Goal: Task Accomplishment & Management: Manage account settings

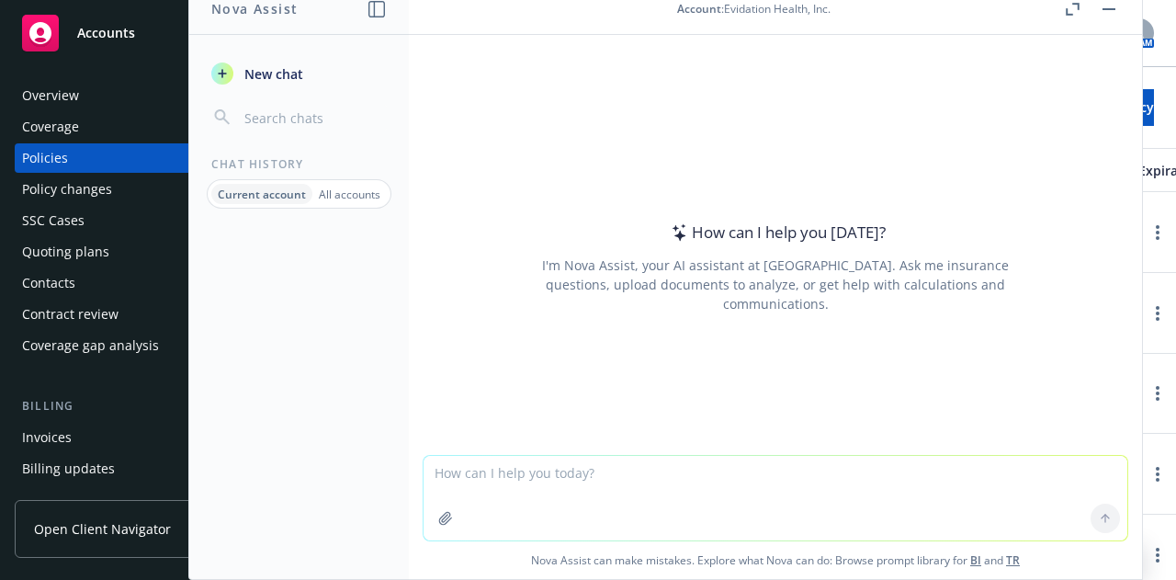
drag, startPoint x: 0, startPoint y: 0, endPoint x: 119, endPoint y: 43, distance: 127.0
click at [119, 43] on div "Accounts" at bounding box center [128, 33] width 213 height 37
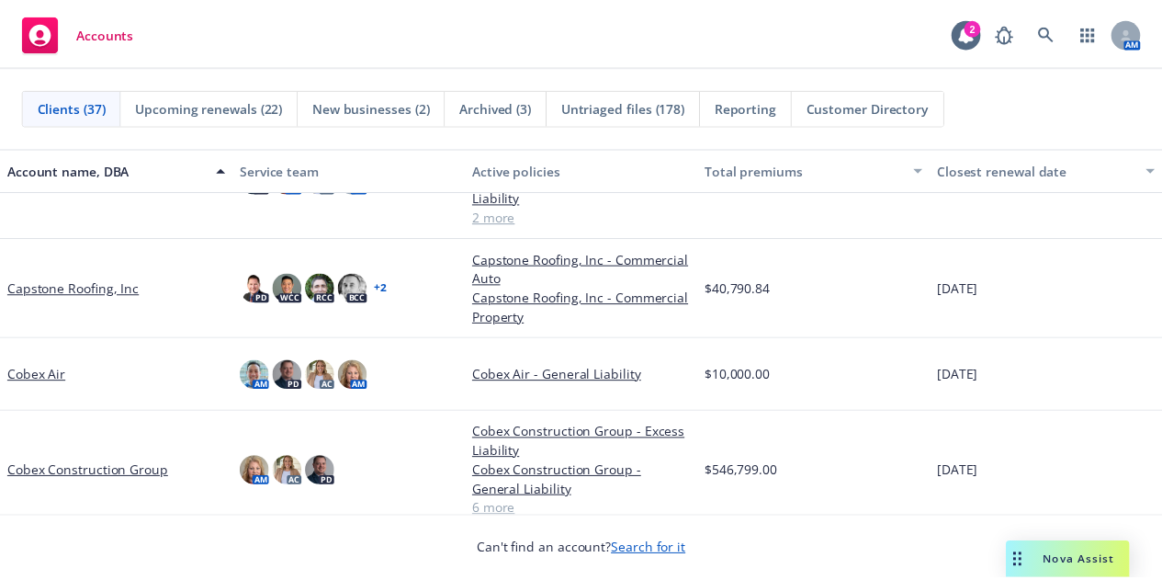
scroll to position [522, 0]
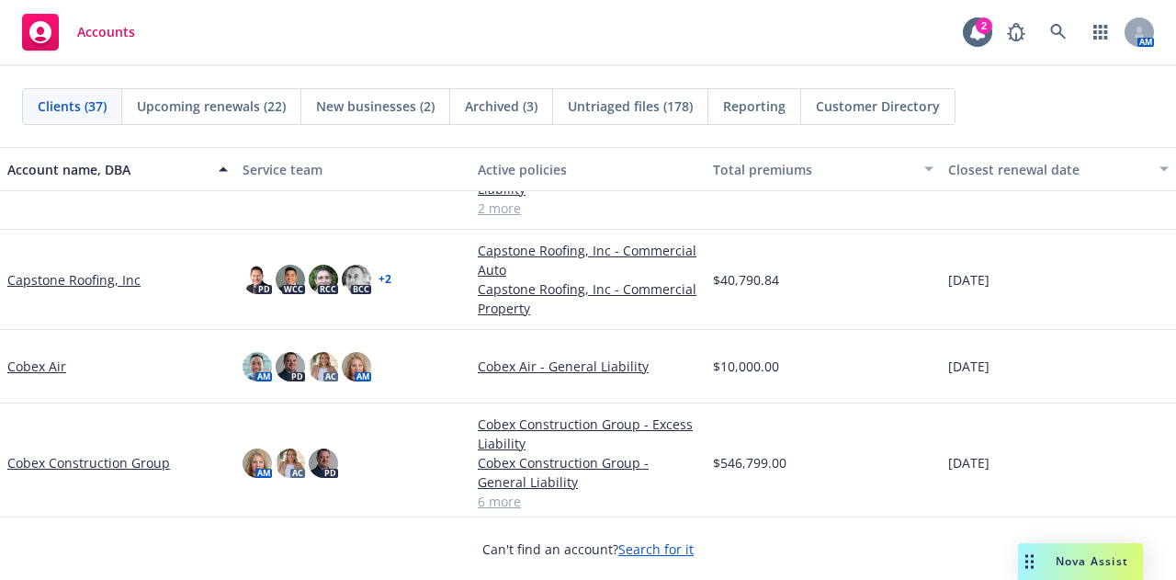
click at [89, 460] on link "Cobex Construction Group" at bounding box center [88, 462] width 163 height 19
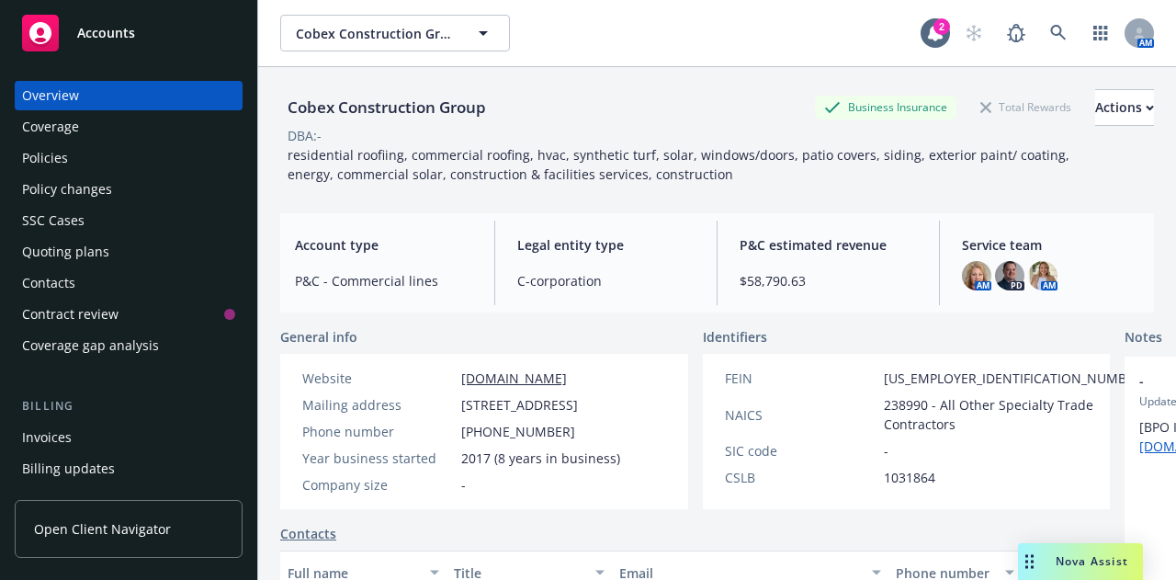
click at [107, 195] on div "Policy changes" at bounding box center [67, 189] width 90 height 29
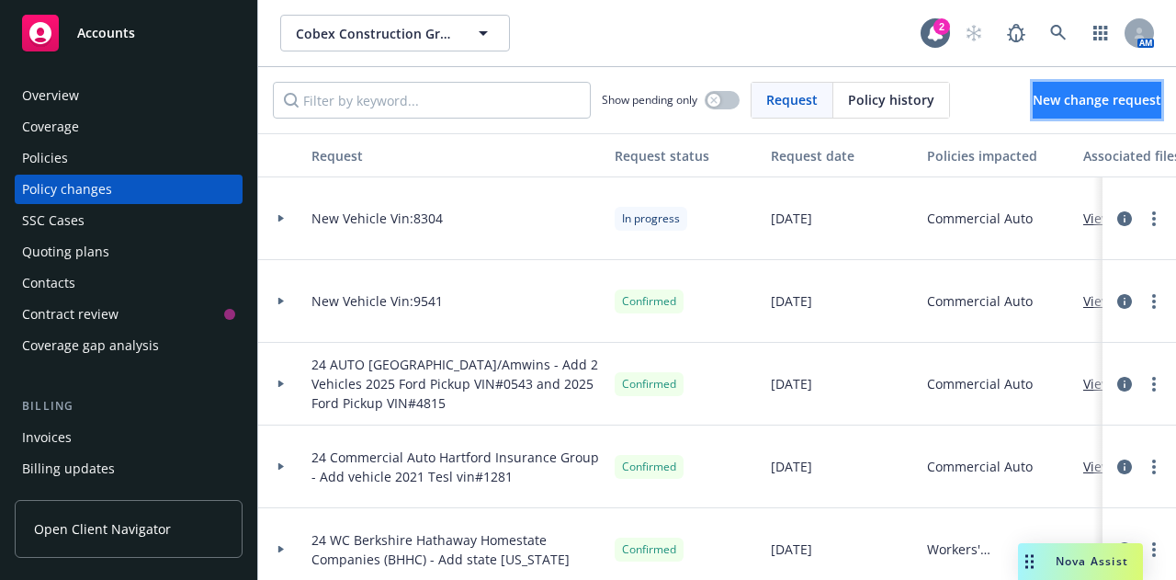
click at [1033, 93] on span "New change request" at bounding box center [1097, 99] width 129 height 17
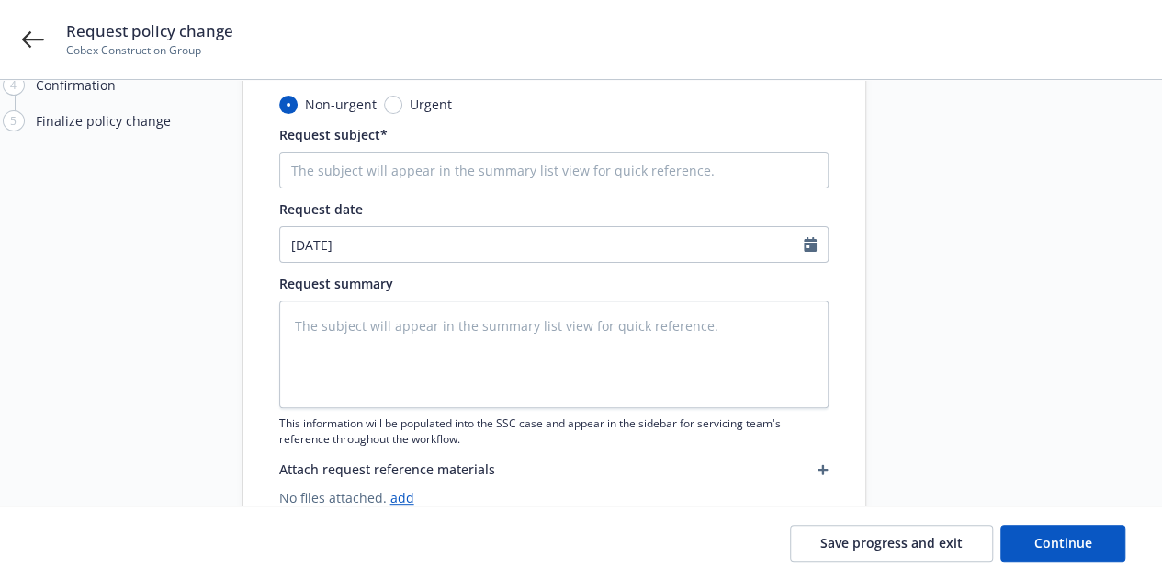
scroll to position [153, 0]
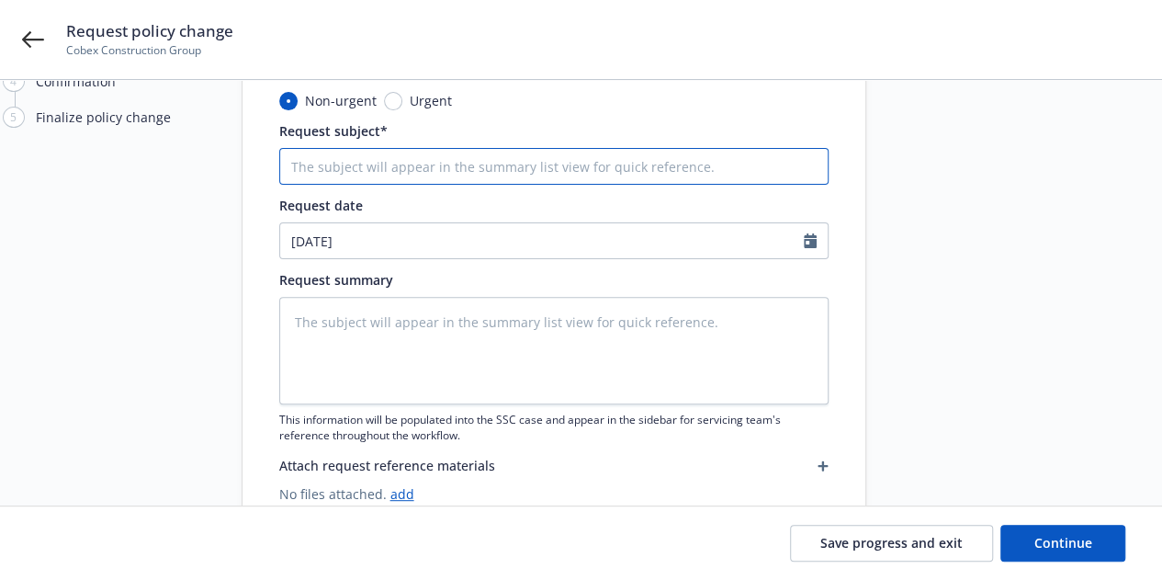
click at [575, 177] on input "Request subject*" at bounding box center [553, 166] width 549 height 37
type textarea "x"
type input "A"
type textarea "x"
type input "Ad"
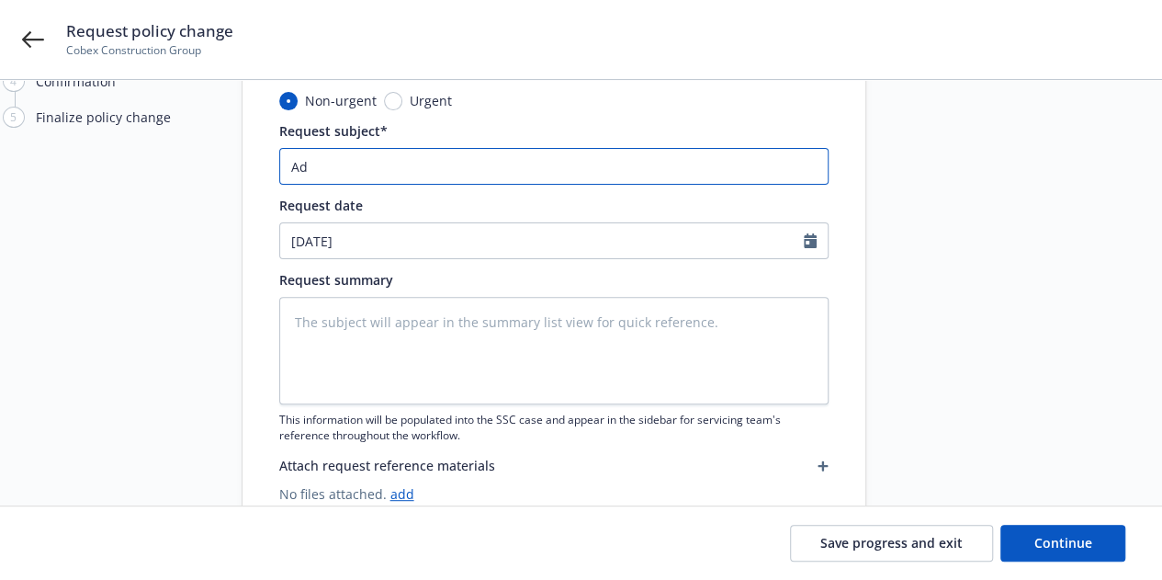
type textarea "x"
type input "Add"
type textarea "x"
type input "Addr"
type textarea "x"
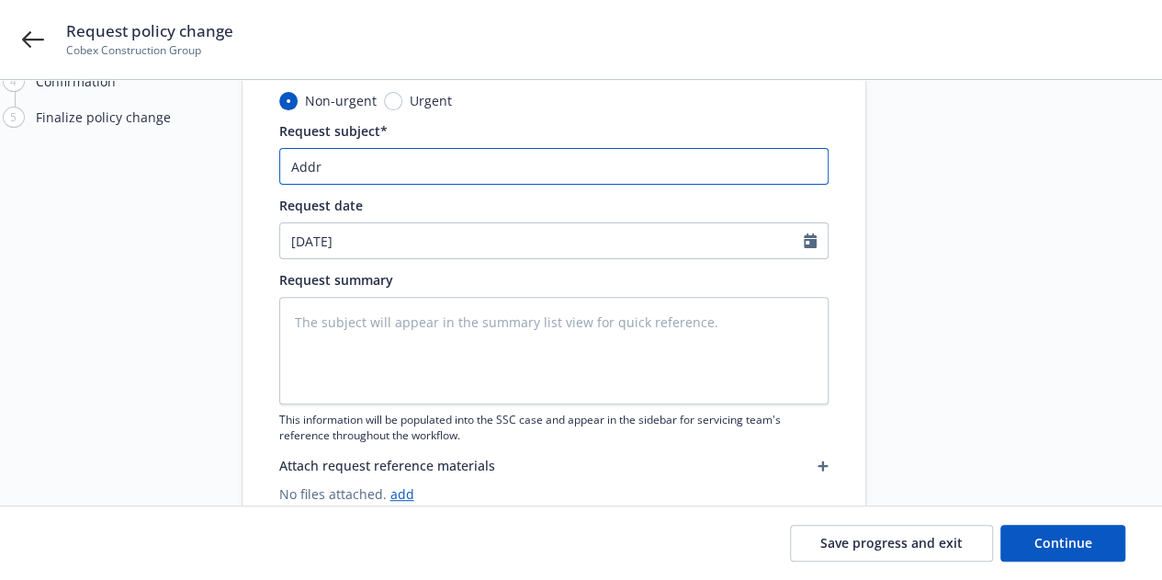
type input "Addre"
type textarea "x"
type input "Addres"
type textarea "x"
type input "Address"
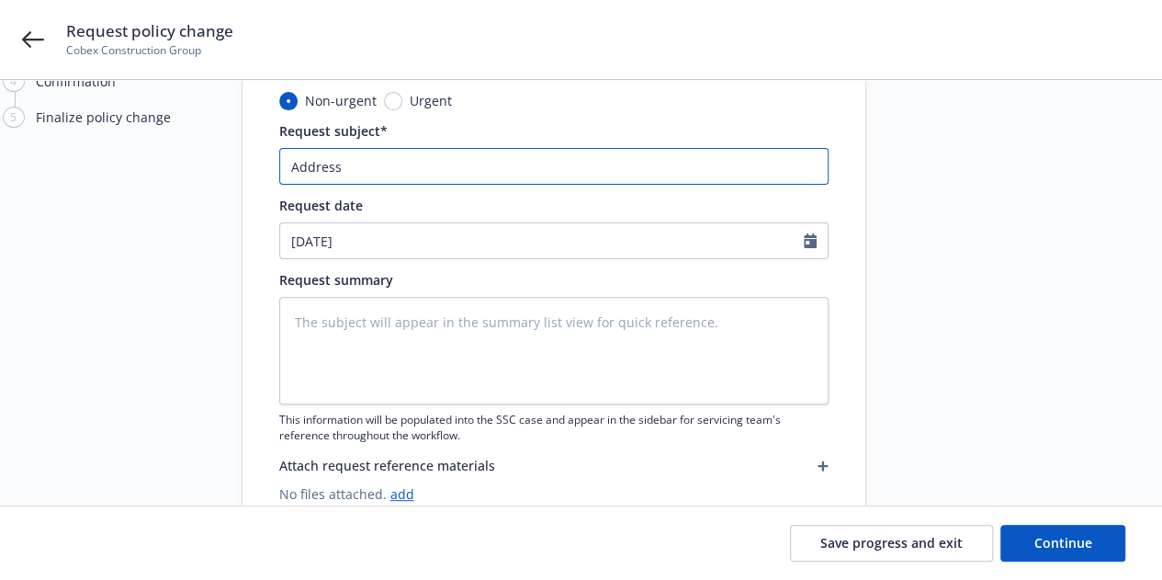
type textarea "x"
type input "Address"
type textarea "x"
type input "Address C"
type textarea "x"
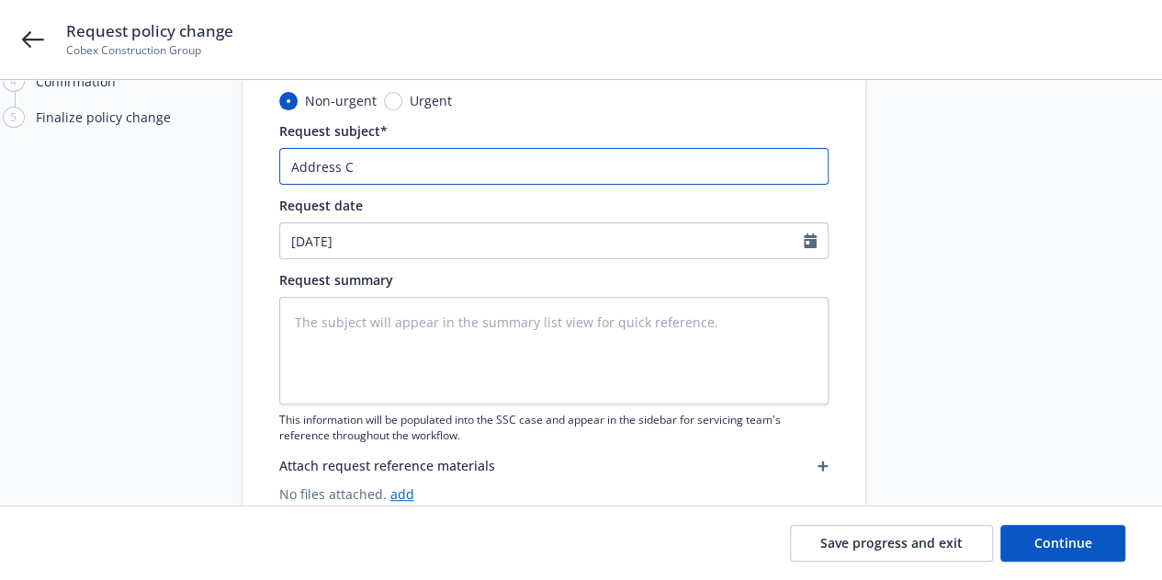
type input "Address Ch"
type textarea "x"
type input "Address Cha"
type textarea "x"
type input "Address Chan"
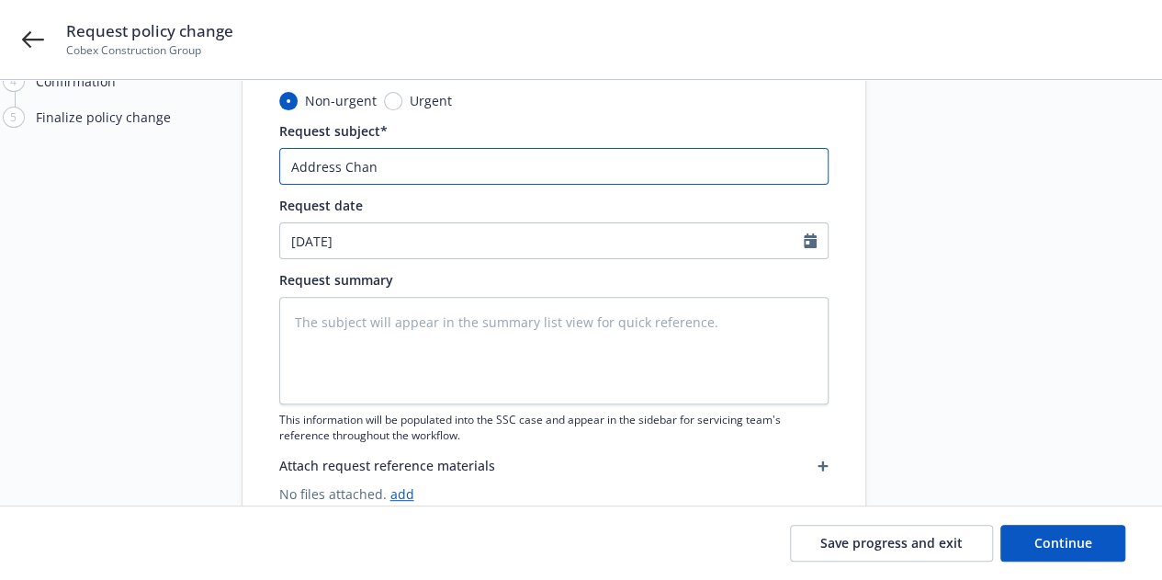
type textarea "x"
type input "Address Chang"
type textarea "x"
type input "Address Change"
type textarea "x"
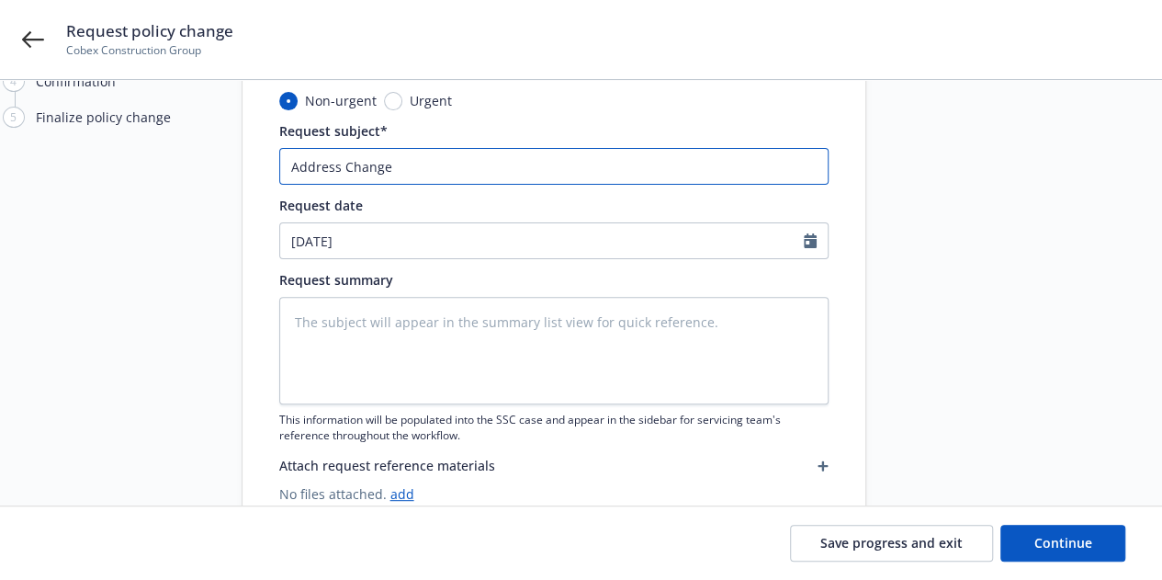
type input "Address Changed"
type textarea "x"
type input "Address Change"
type textarea "x"
type input "Address Changes"
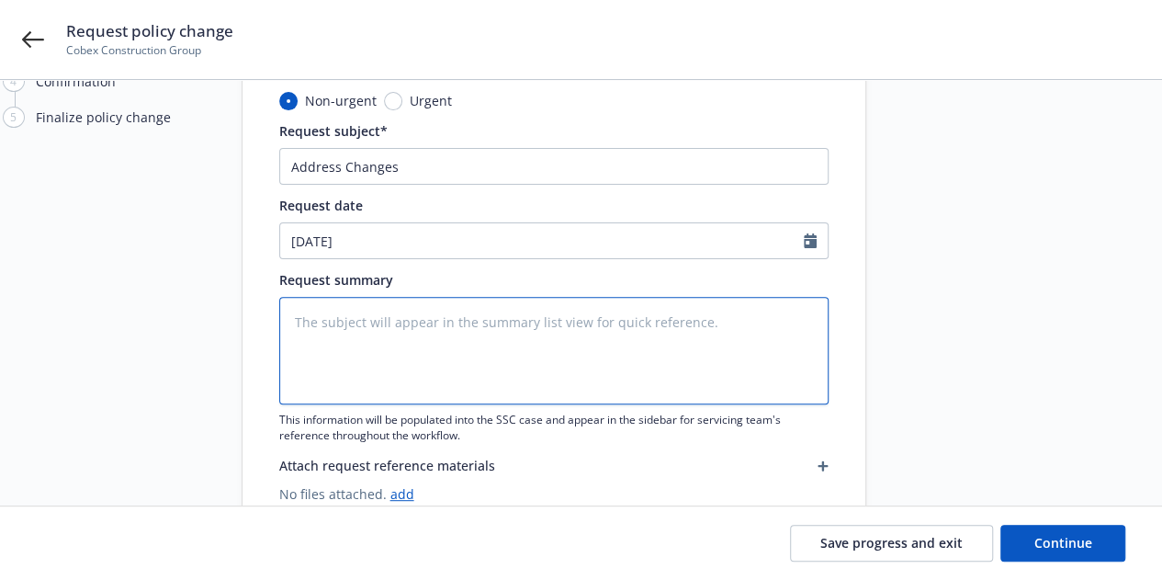
click at [354, 335] on textarea at bounding box center [553, 350] width 549 height 107
paste textarea "update our Sacramento address from 503 Giuseppe Court to 4305 Auburn Blvd, Sacr…"
type textarea "x"
type textarea "update our Sacramento address from 503 Giuseppe Court to 4305 Auburn Blvd, Sacr…"
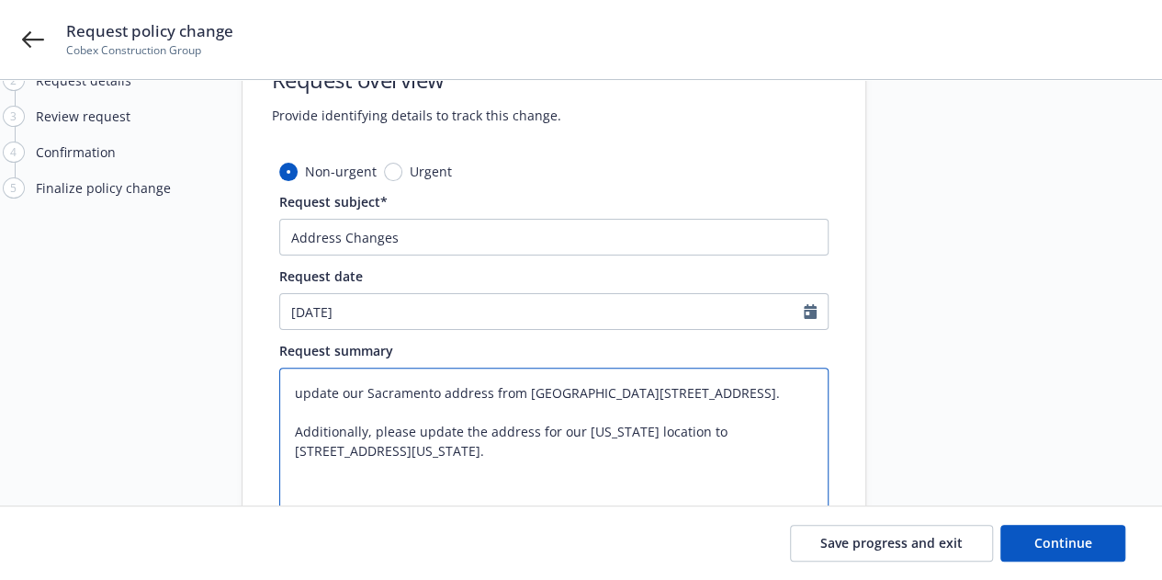
scroll to position [81, 0]
click at [356, 390] on textarea "update our Sacramento address from 503 Giuseppe Court to 4305 Auburn Blvd, Sacr…" at bounding box center [553, 442] width 549 height 146
click at [357, 390] on textarea "update our Sacramento address from 503 Giuseppe Court to 4305 Auburn Blvd, Sacr…" at bounding box center [553, 442] width 549 height 146
click at [301, 392] on textarea "update our Sacramento address from 503 Giuseppe Court to 4305 Auburn Blvd, Sacr…" at bounding box center [553, 442] width 549 height 146
type textarea "x"
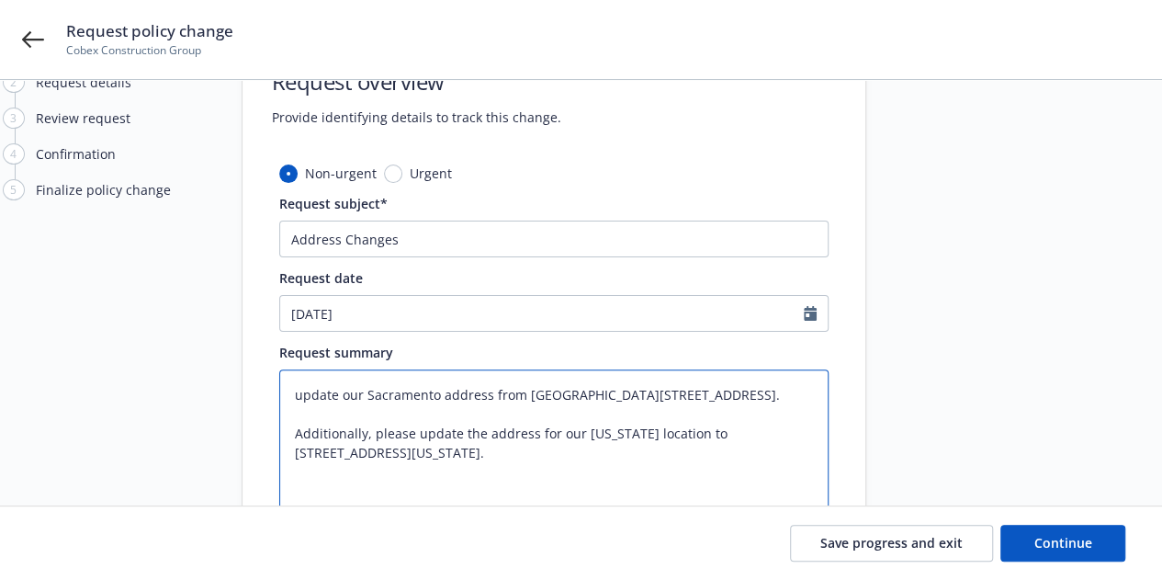
type textarea "pdate our Sacramento address from 503 Giuseppe Court to 4305 Auburn Blvd, Sacra…"
type textarea "x"
type textarea "Update our Sacramento address from 503 Giuseppe Court to 4305 Auburn Blvd, Sacr…"
click at [364, 394] on textarea "Update our Sacramento address from 503 Giuseppe Court to 4305 Auburn Blvd, Sacr…" at bounding box center [553, 442] width 549 height 146
type textarea "x"
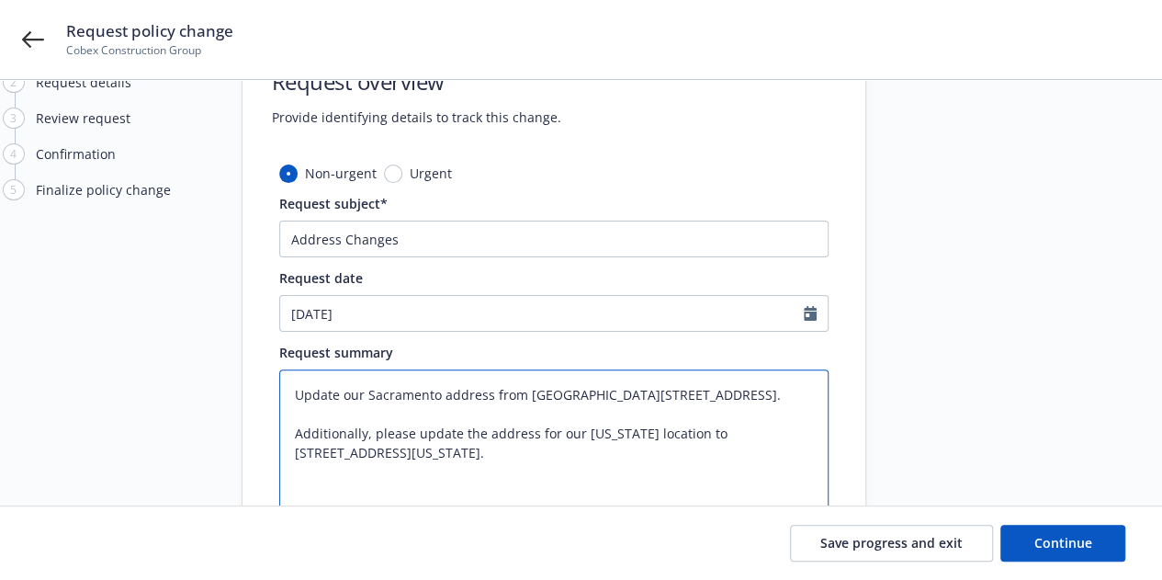
type textarea "Update ourSacramento address from 503 Giuseppe Court to 4305 Auburn Blvd, Sacra…"
type textarea "x"
type textarea "Update ouSacramento address from 503 Giuseppe Court to 4305 Auburn Blvd, Sacram…"
type textarea "x"
type textarea "Update oSacramento address from 503 Giuseppe Court to 4305 Auburn Blvd, Sacrame…"
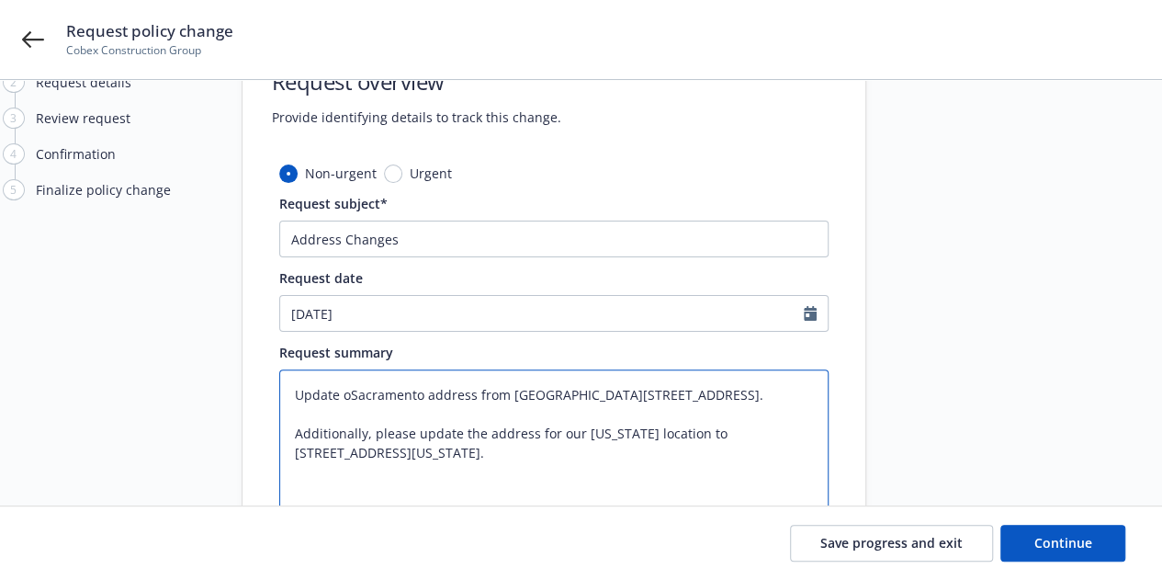
type textarea "x"
type textarea "Update Sacramento address from 503 Giuseppe Court to 4305 Auburn Blvd, Sacramen…"
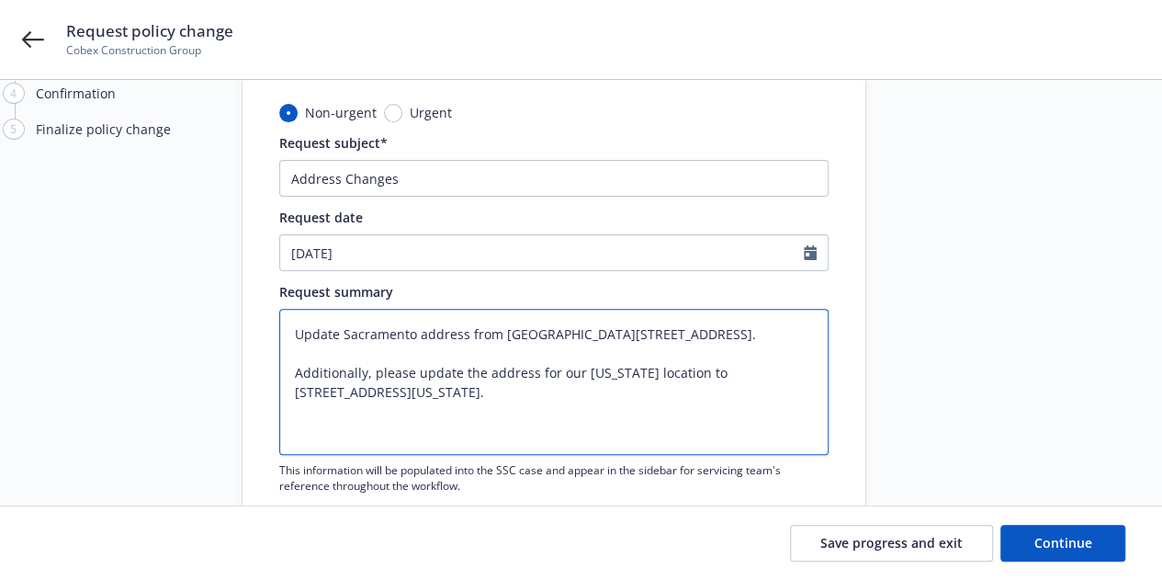
scroll to position [147, 0]
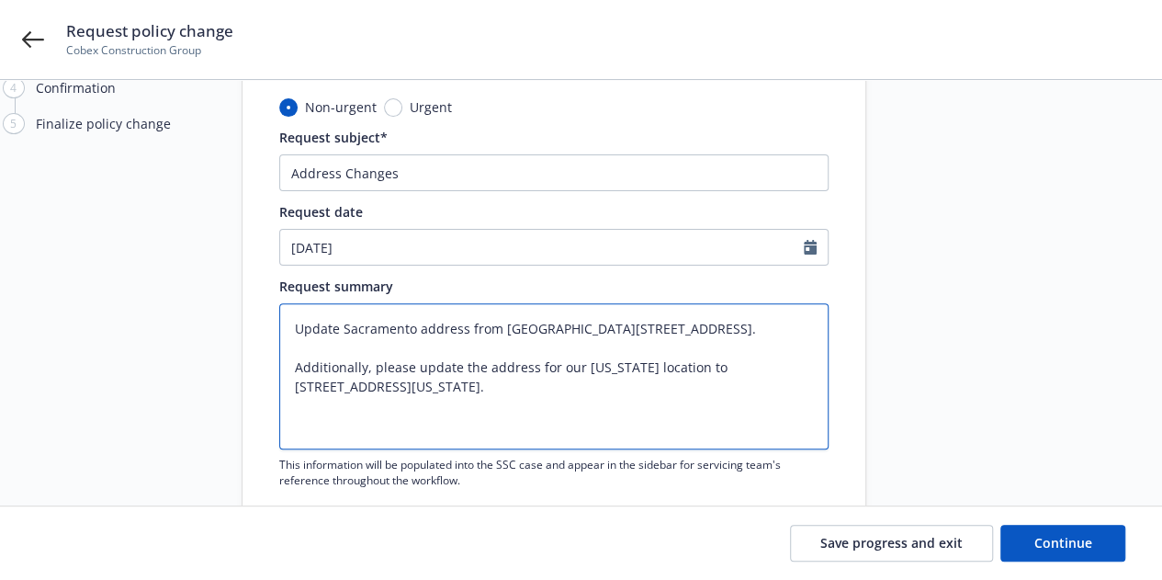
drag, startPoint x: 413, startPoint y: 387, endPoint x: 290, endPoint y: 386, distance: 123.1
click at [290, 386] on textarea "Update Sacramento address from 503 Giuseppe Court to 4305 Auburn Blvd, Sacramen…" at bounding box center [553, 376] width 549 height 146
type textarea "x"
type textarea "Update Sacramento address from 503 Giuseppe Court to 4305 Auburn Blvd, Sacramen…"
click at [300, 387] on textarea "Update Sacramento address from 503 Giuseppe Court to 4305 Auburn Blvd, Sacramen…" at bounding box center [553, 376] width 549 height 146
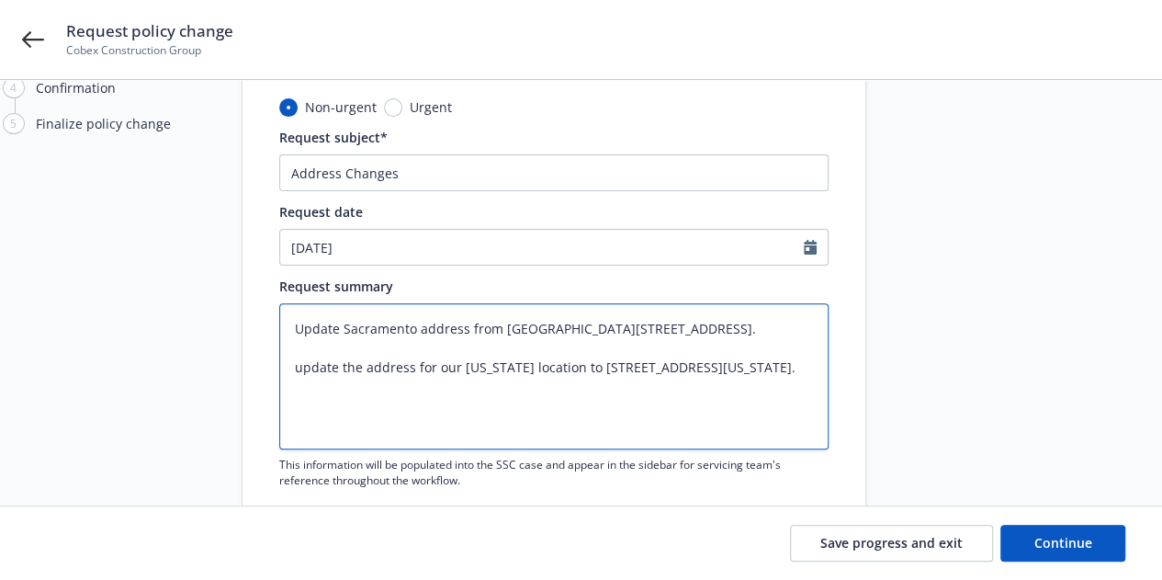
type textarea "x"
type textarea "Update Sacramento address from 503 Giuseppe Court to 4305 Auburn Blvd, Sacramen…"
type textarea "x"
type textarea "Update Sacramento address from 503 Giuseppe Court to 4305 Auburn Blvd, Sacramen…"
click at [456, 389] on textarea "Update Sacramento address from 503 Giuseppe Court to 4305 Auburn Blvd, Sacramen…" at bounding box center [553, 376] width 549 height 146
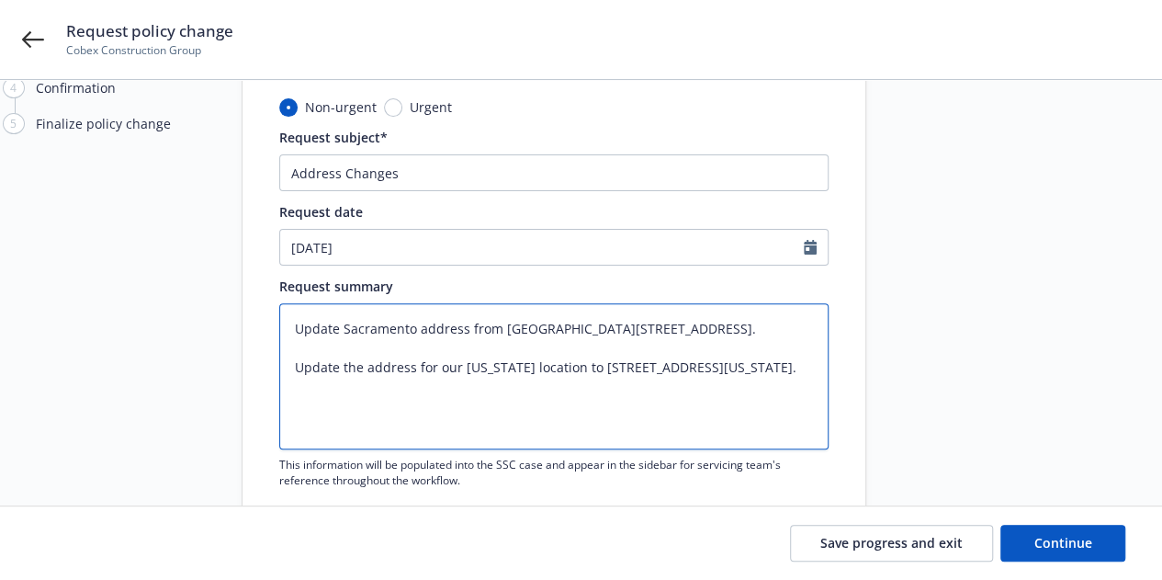
type textarea "x"
type textarea "Update Sacramento address from 503 Giuseppe Court to 4305 Auburn Blvd, Sacramen…"
type textarea "x"
type textarea "Update Sacramento address from 503 Giuseppe Court to 4305 Auburn Blvd, Sacramen…"
type textarea "x"
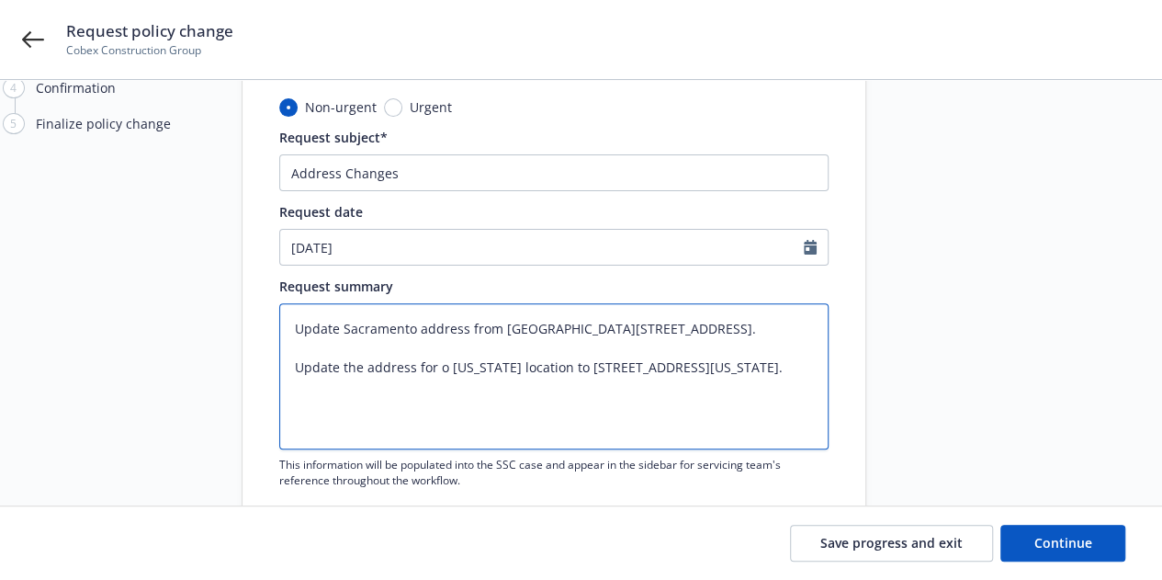
type textarea "Update Sacramento address from 503 Giuseppe Court to 4305 Auburn Blvd, Sacramen…"
type textarea "x"
type textarea "Update Sacramento address from 503 Giuseppe Court to 4305 Auburn Blvd, Sacramen…"
type textarea "x"
type textarea "Update Sacramento address from 503 Giuseppe Court to 4305 Auburn Blvd, Sacramen…"
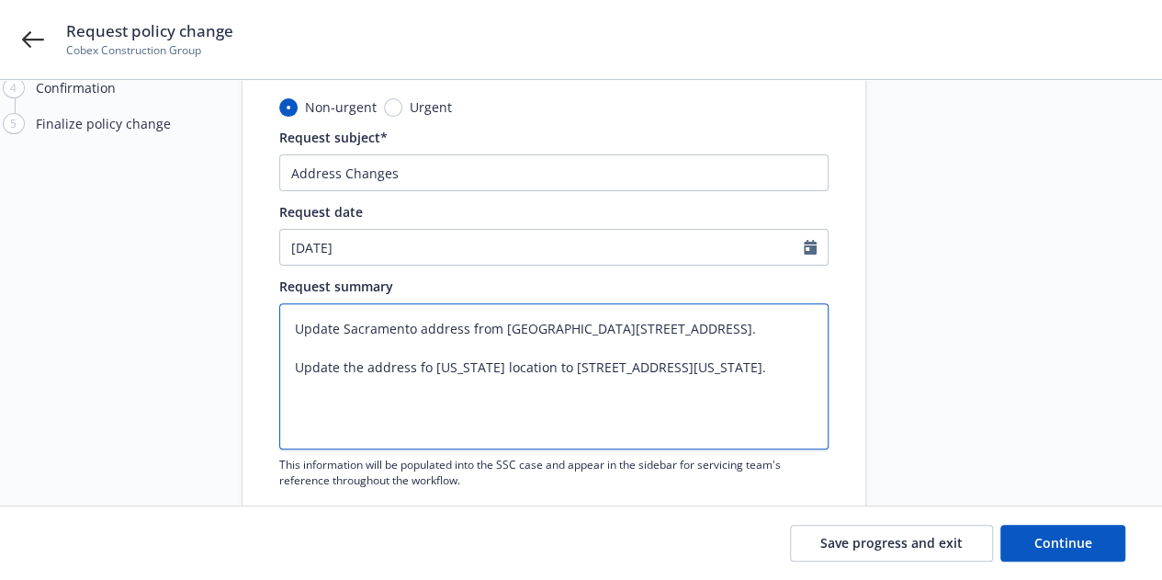
type textarea "x"
type textarea "Update Sacramento address from 503 Giuseppe Court to 4305 Auburn Blvd, Sacramen…"
type textarea "x"
type textarea "Update Sacramento address from 503 Giuseppe Court to 4305 Auburn Blvd, Sacramen…"
type textarea "x"
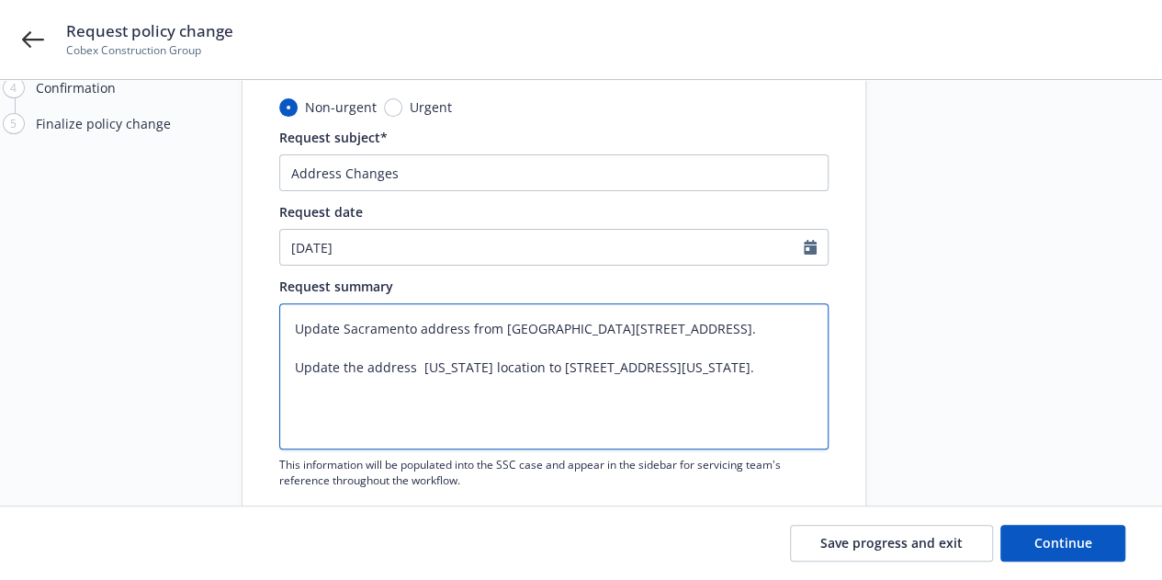
type textarea "Update Sacramento address from 503 Giuseppe Court to 4305 Auburn Blvd, Sacramen…"
type textarea "x"
type textarea "Update Sacramento address from 503 Giuseppe Court to 4305 Auburn Blvd, Sacramen…"
type textarea "x"
type textarea "Update Sacramento address from 503 Giuseppe Court to 4305 Auburn Blvd, Sacramen…"
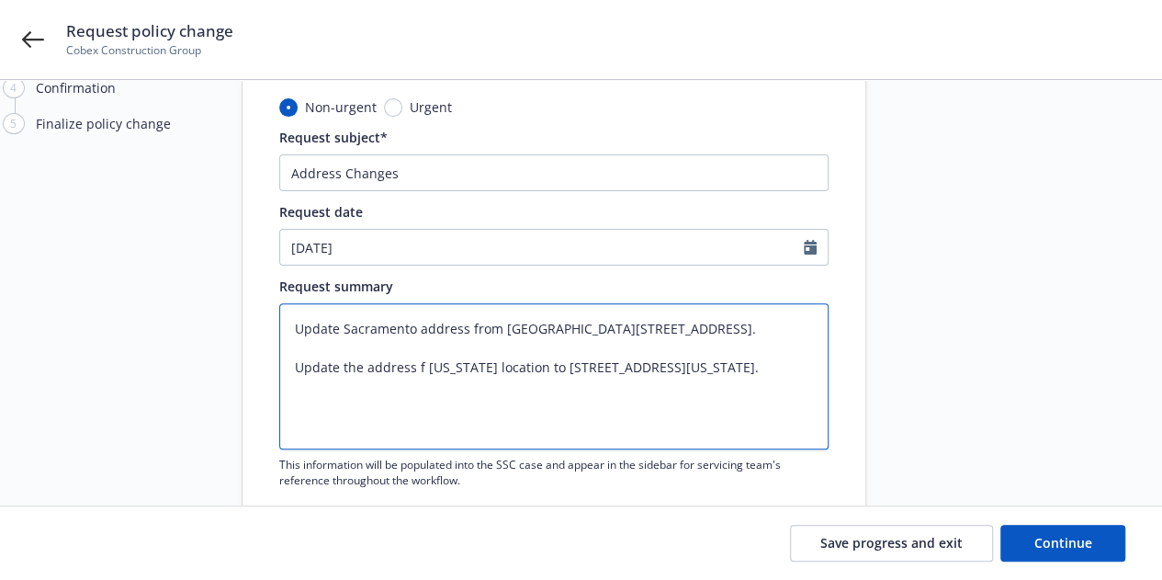
type textarea "x"
type textarea "Update Sacramento address from 503 Giuseppe Court to 4305 Auburn Blvd, Sacramen…"
type textarea "x"
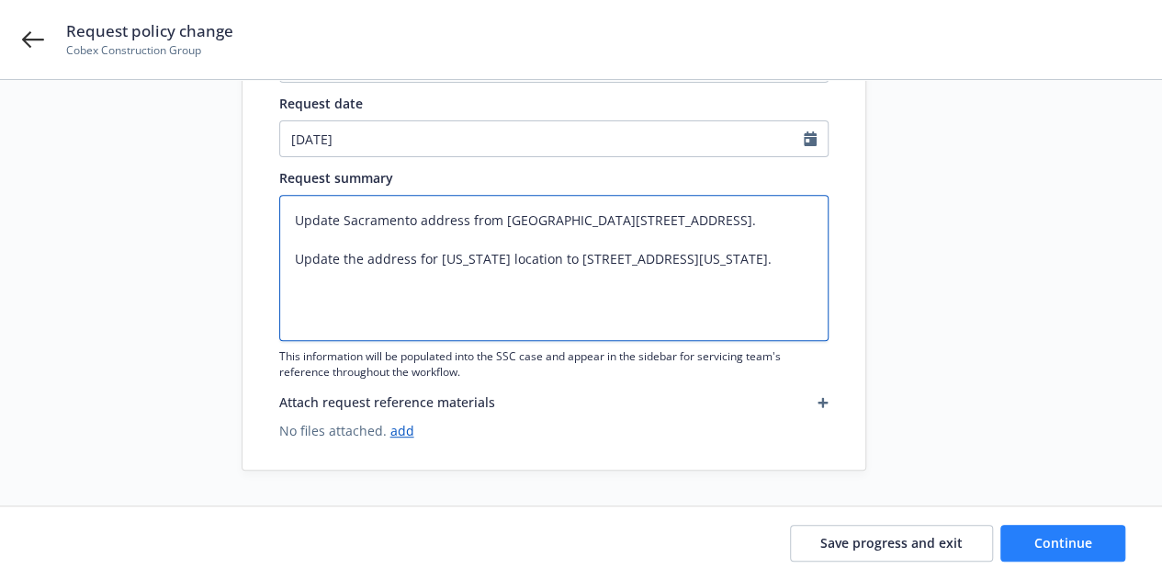
type textarea "Update Sacramento address from 503 Giuseppe Court to 4305 Auburn Blvd, Sacramen…"
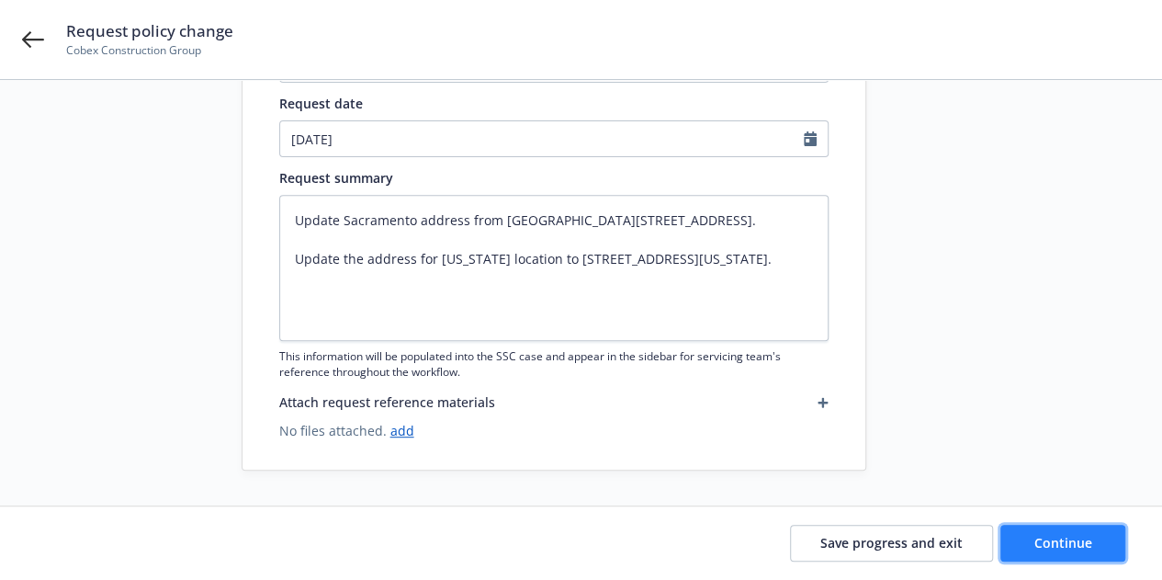
click at [1101, 546] on button "Continue" at bounding box center [1063, 543] width 125 height 37
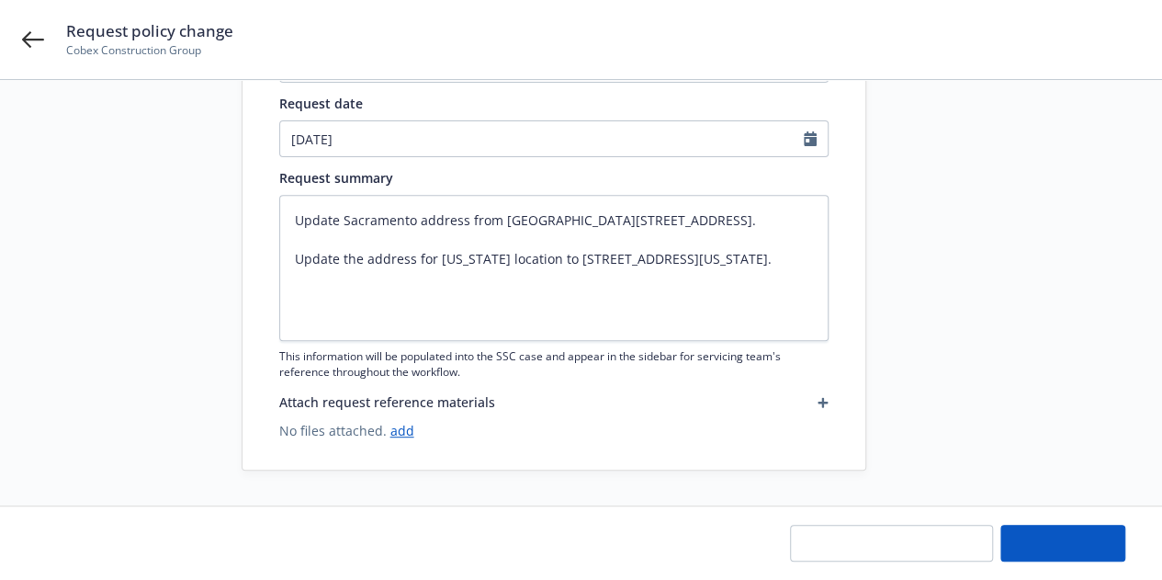
type textarea "x"
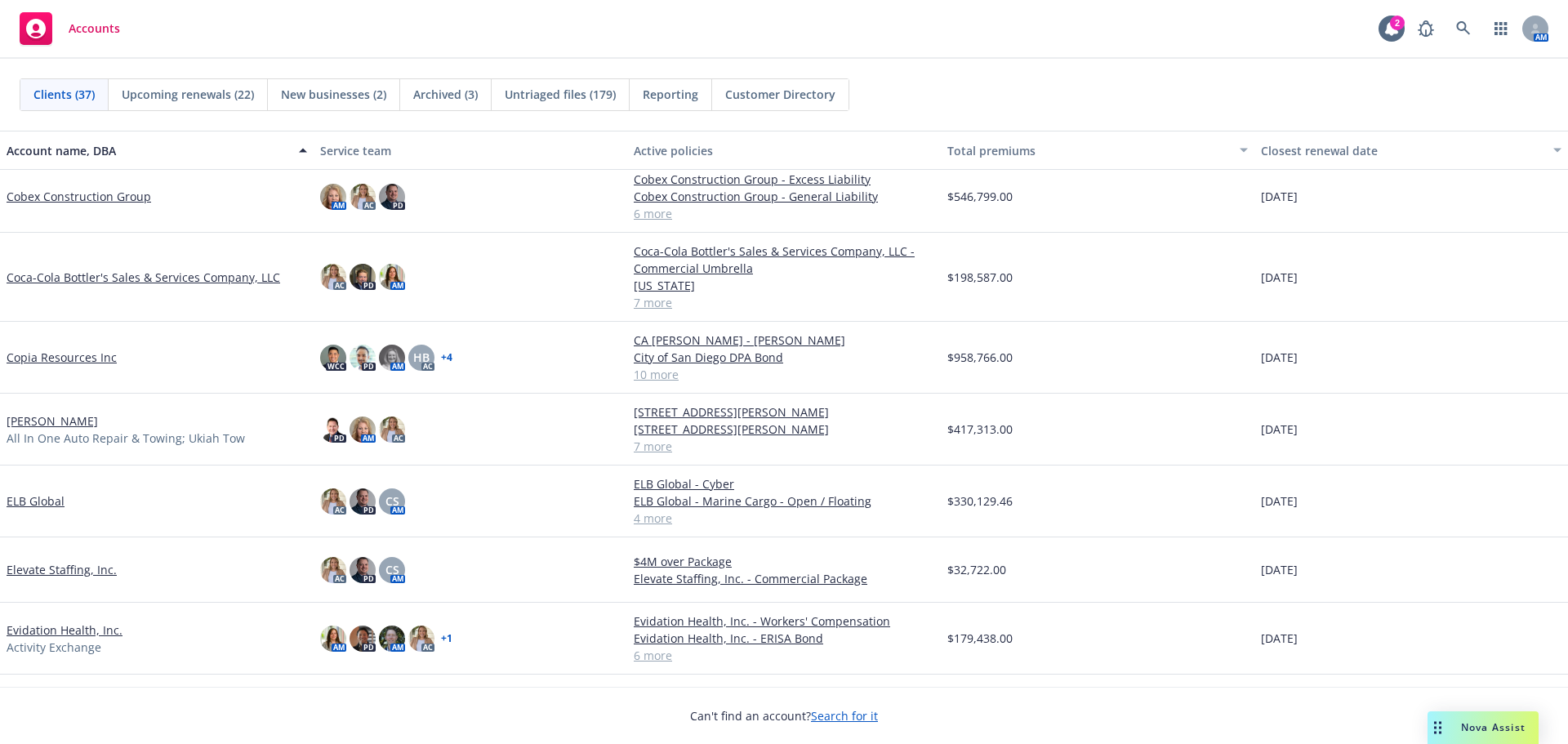
scroll to position [400, 0]
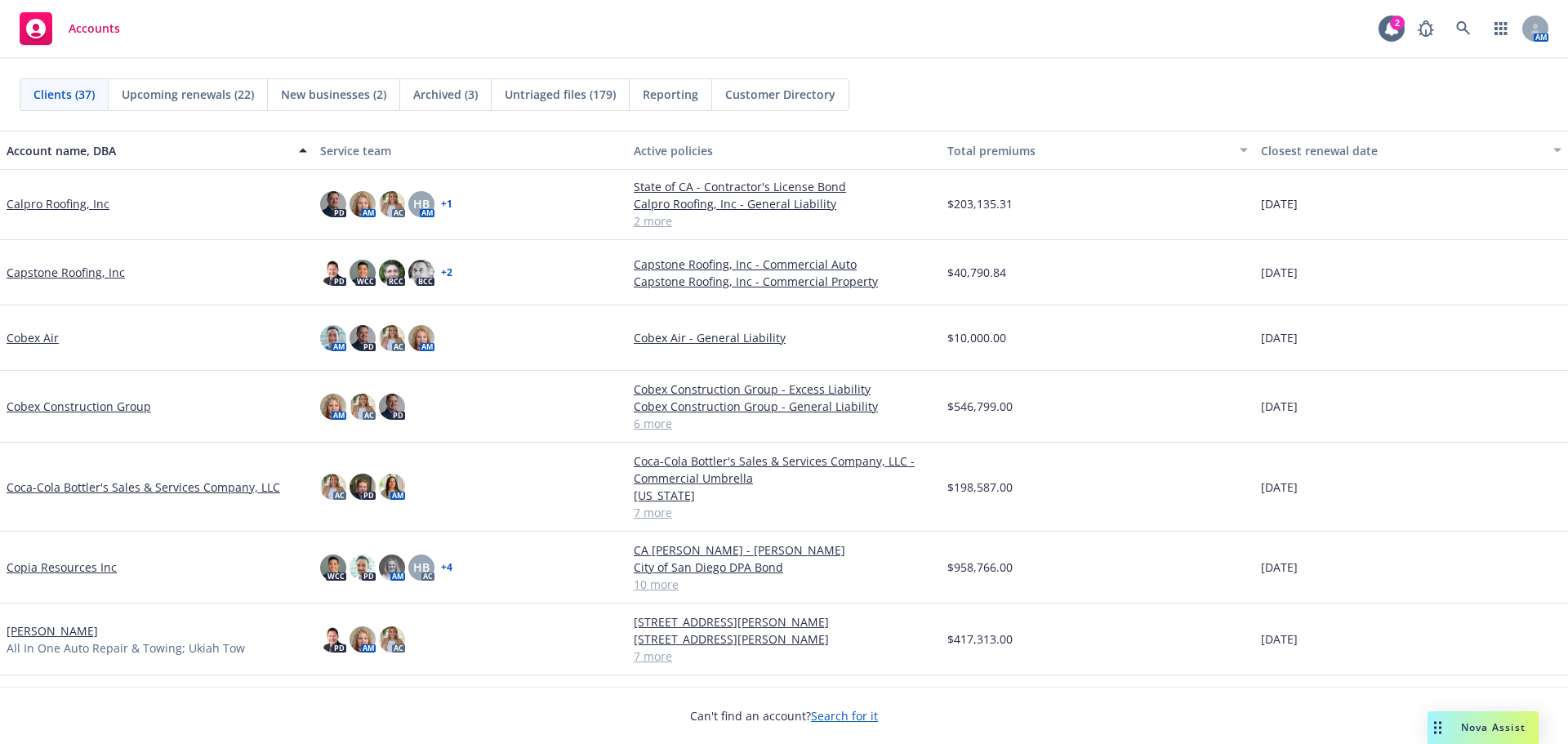
click at [105, 403] on link "Cobex Construction Group" at bounding box center [78, 405] width 145 height 17
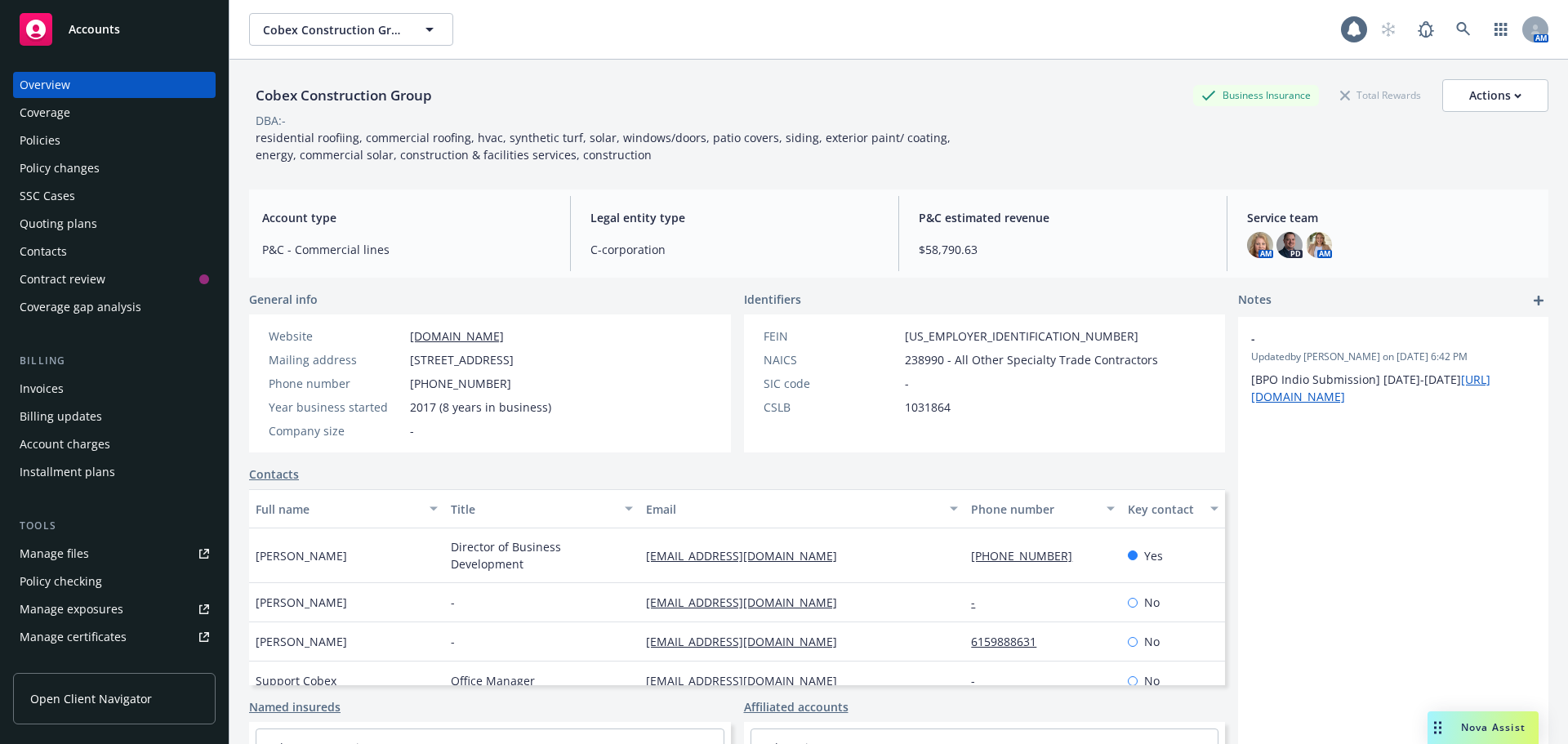
click at [131, 147] on div "Policies" at bounding box center [114, 140] width 189 height 26
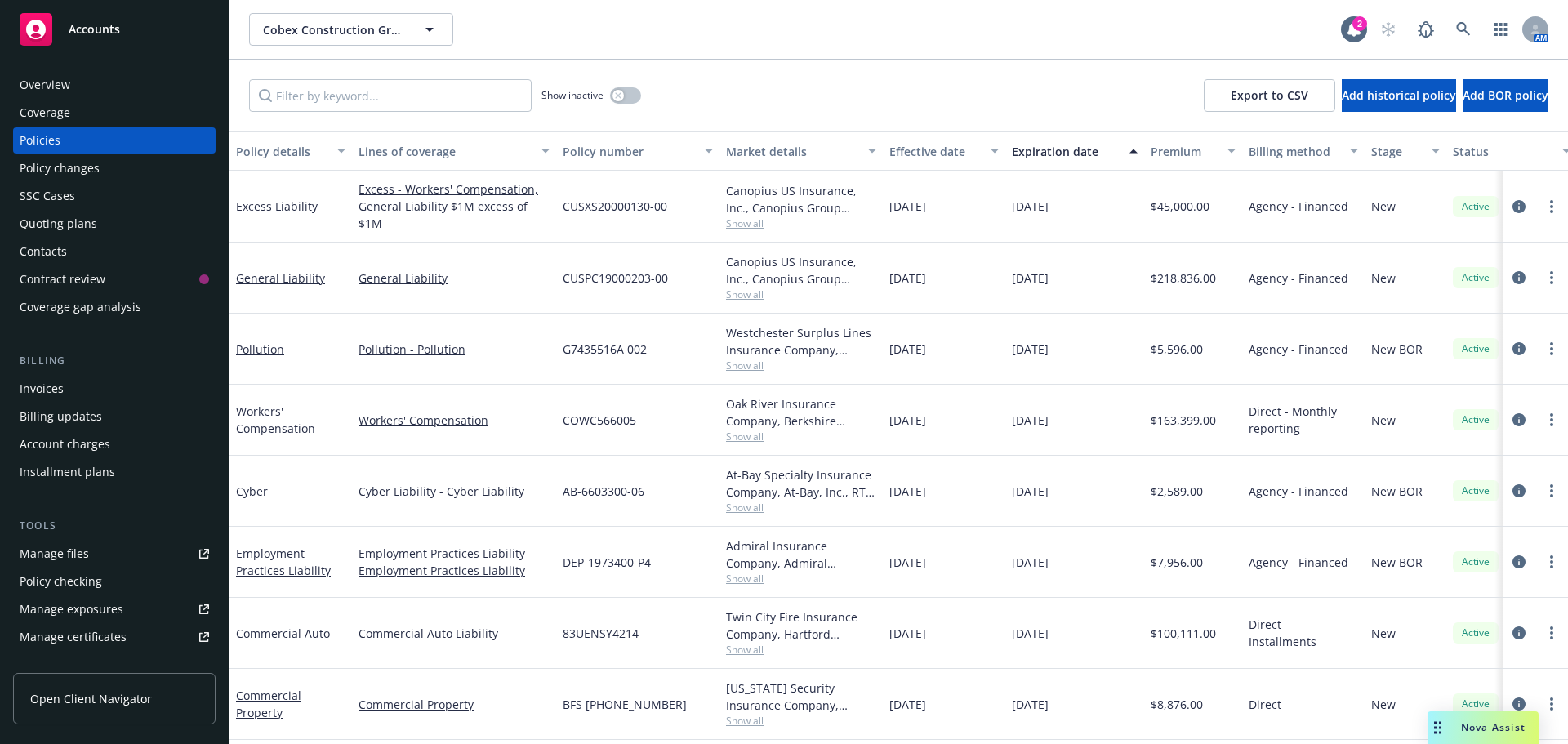
scroll to position [7, 0]
click at [618, 92] on icon "button" at bounding box center [618, 95] width 6 height 6
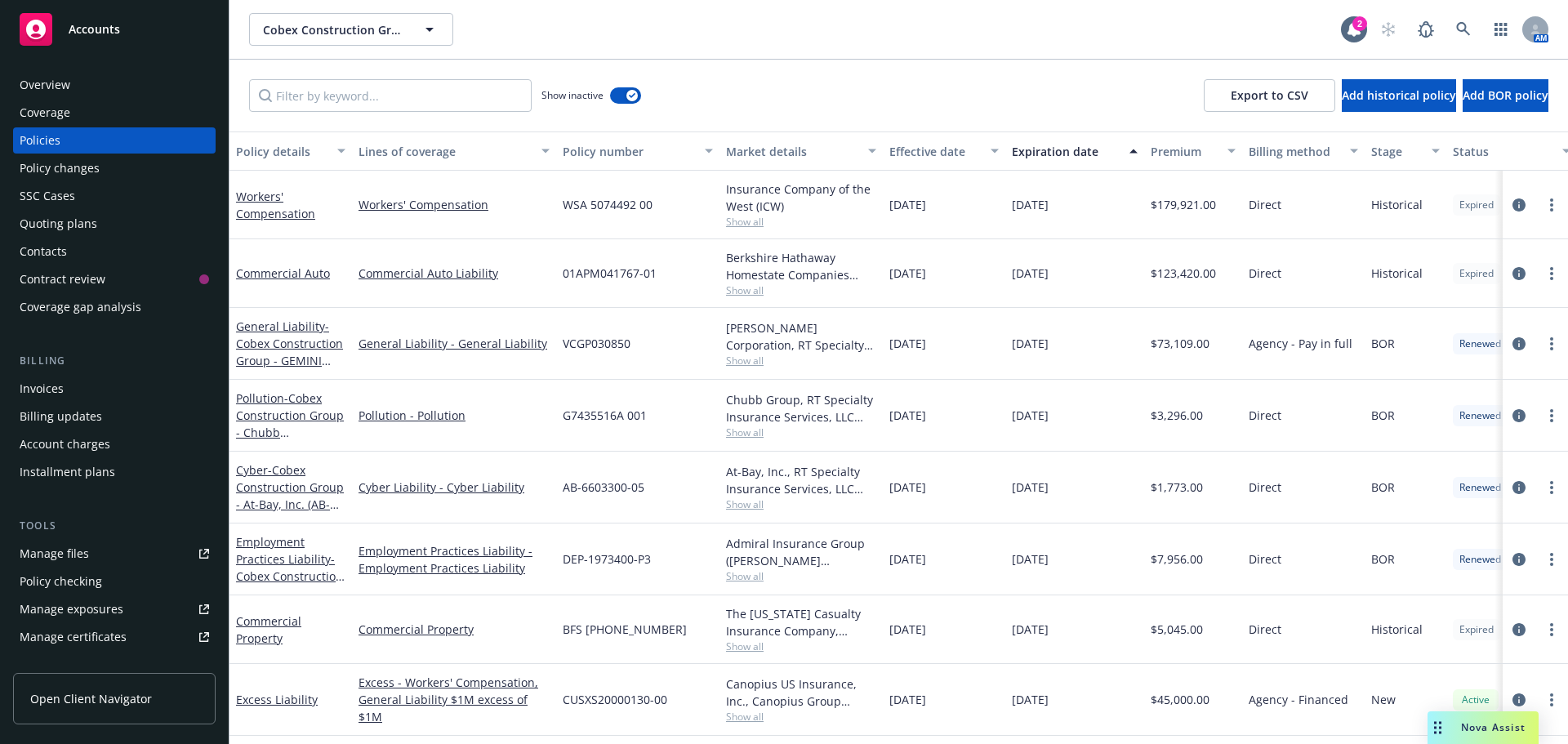
click at [957, 153] on div "Effective date" at bounding box center [935, 151] width 92 height 17
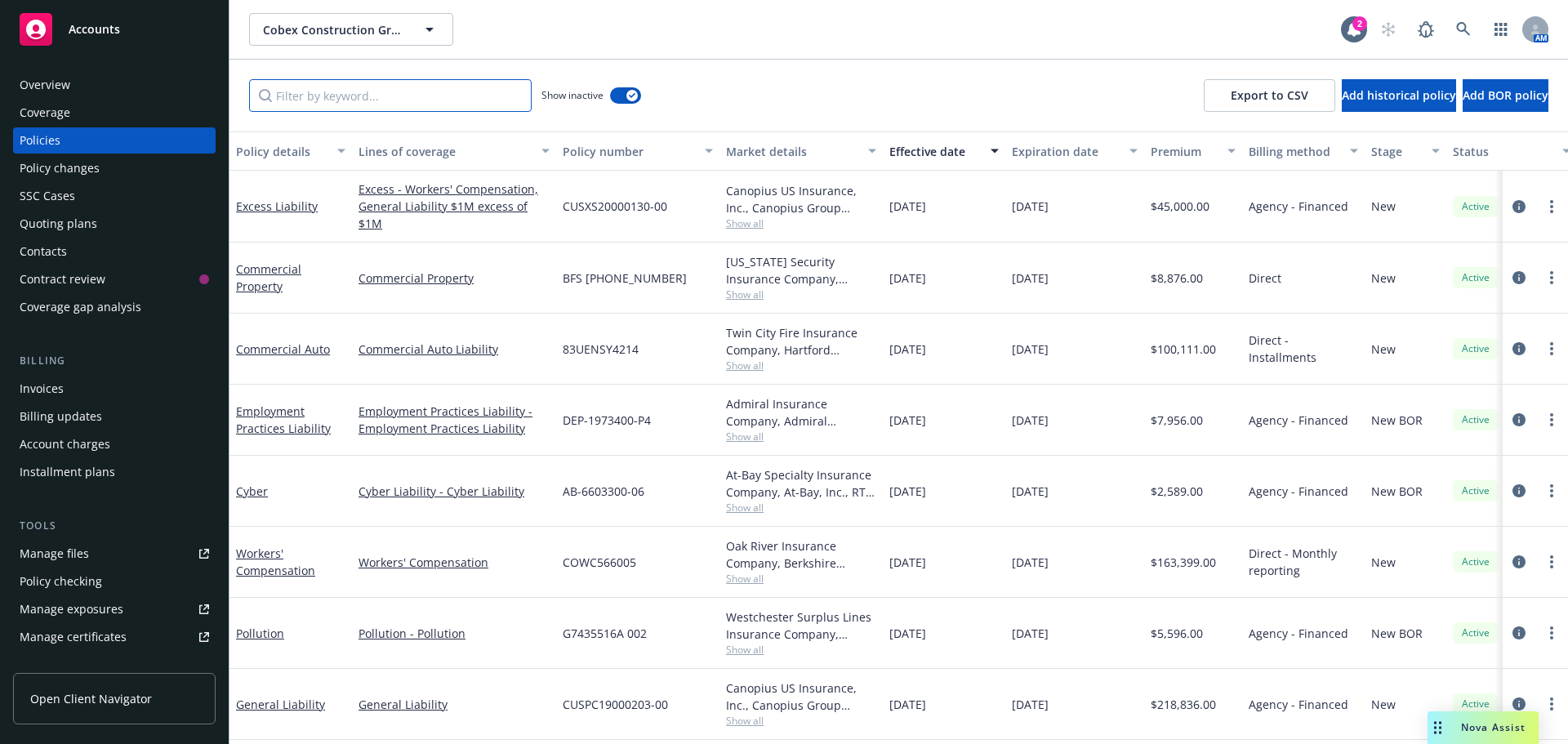
click at [343, 87] on input "Filter by keyword..." at bounding box center [390, 95] width 283 height 33
paste input "01APM041767"
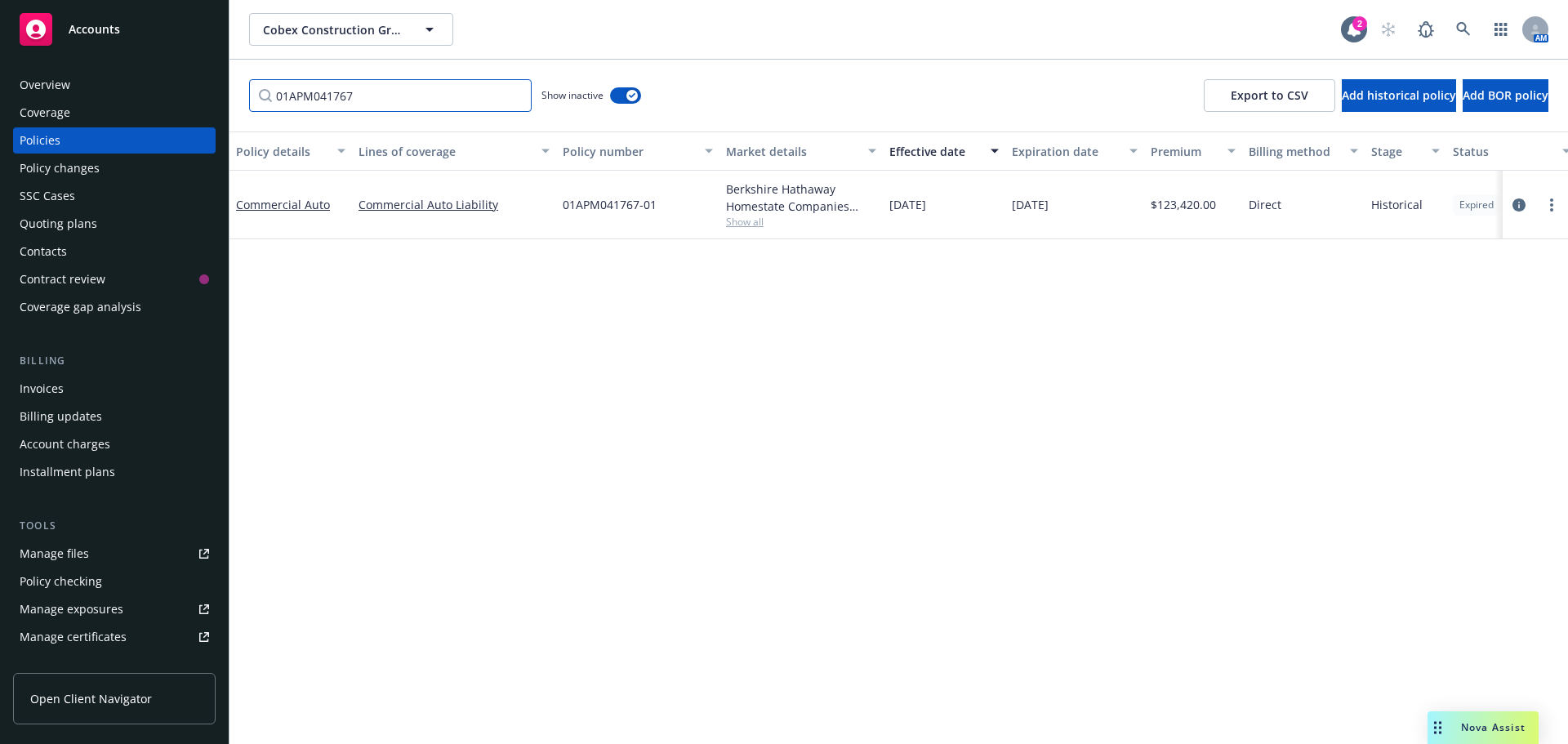
type input "01APM041767"
click at [145, 548] on link "Manage files" at bounding box center [115, 553] width 203 height 26
click at [107, 40] on div "Accounts" at bounding box center [114, 29] width 189 height 33
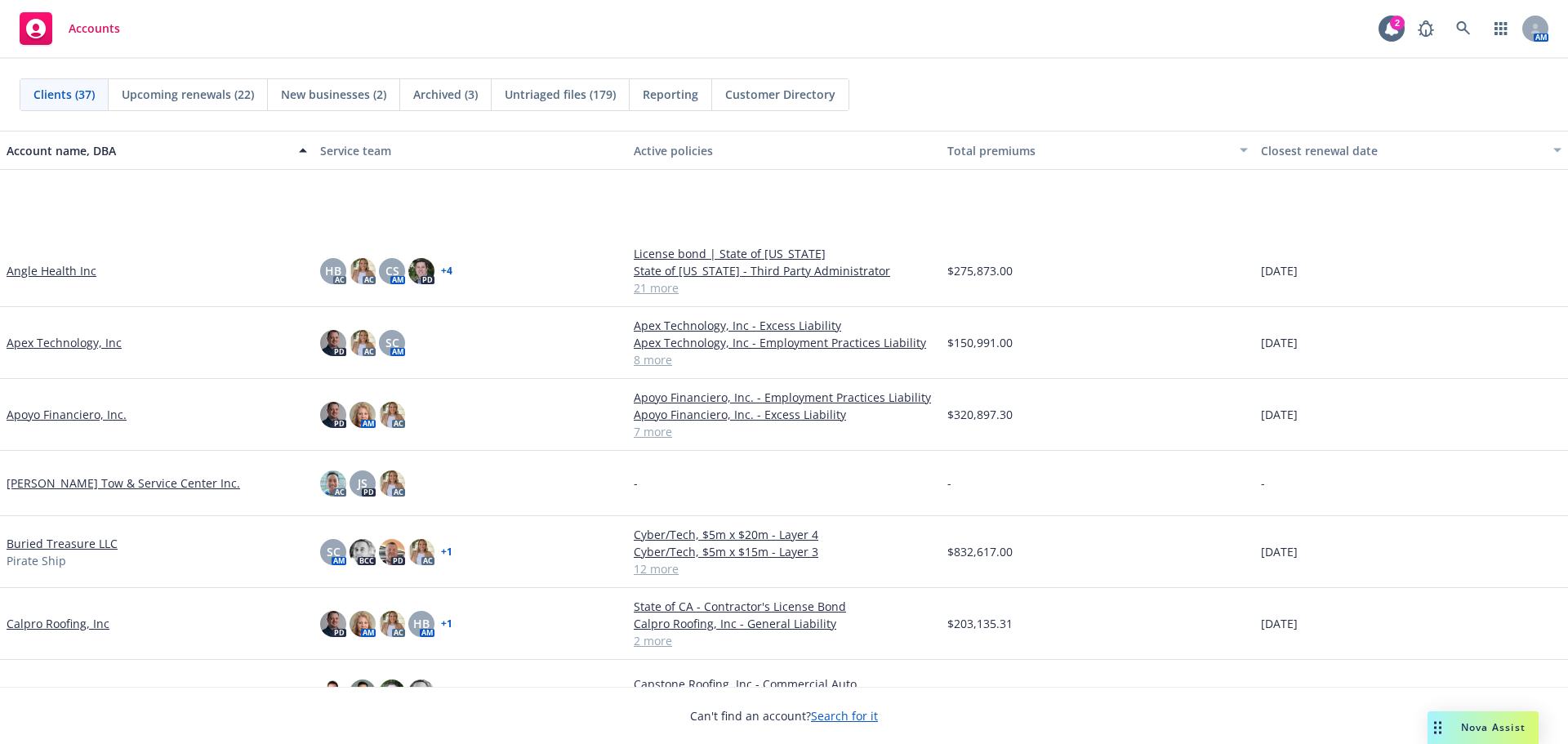
scroll to position [164, 0]
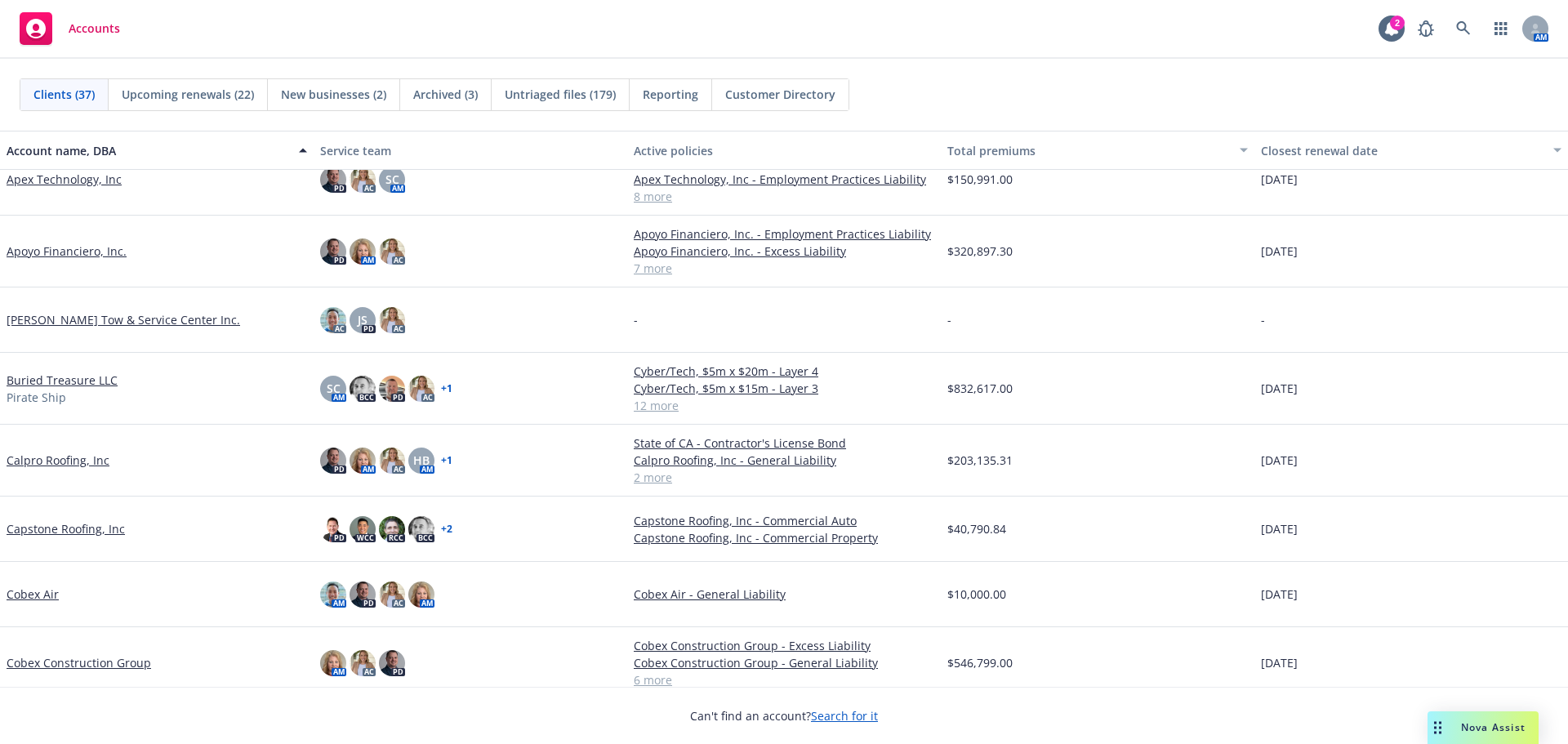
click at [87, 374] on link "Buried Treasure LLC" at bounding box center [61, 380] width 111 height 17
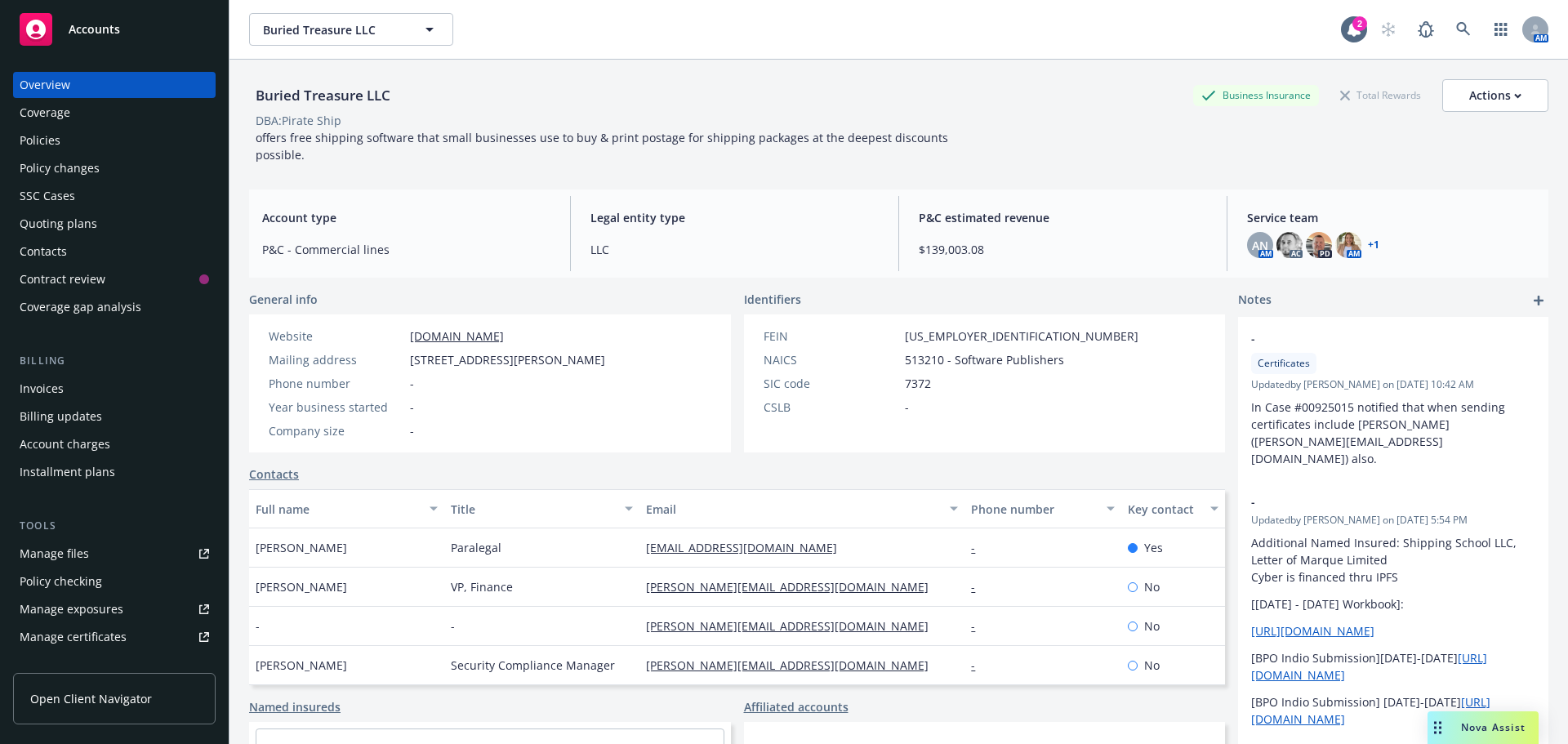
click at [151, 228] on div "Quoting plans" at bounding box center [114, 223] width 189 height 26
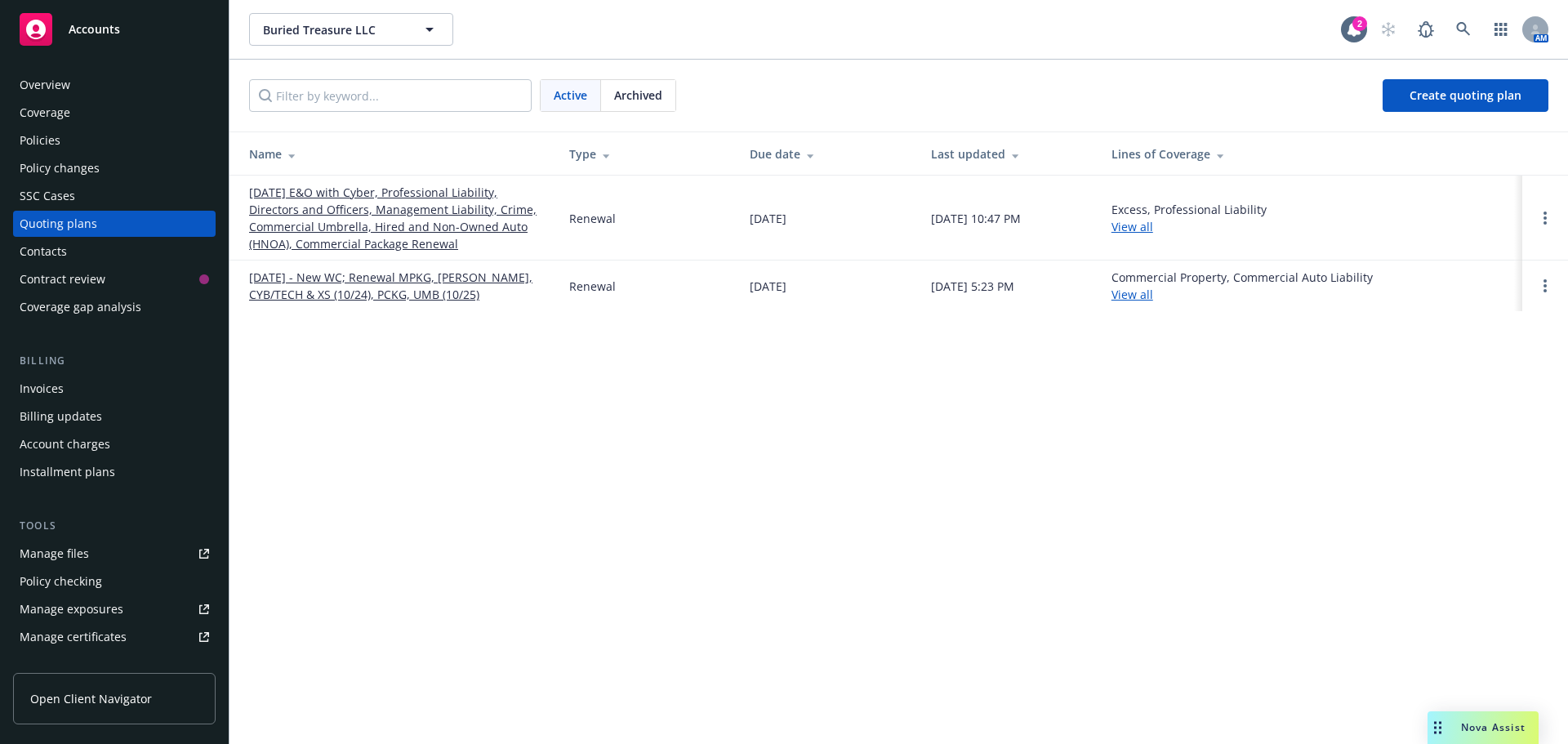
click at [412, 204] on link "10/24/25 E&O with Cyber, Professional Liability, Directors and Officers, Manage…" at bounding box center [396, 218] width 294 height 68
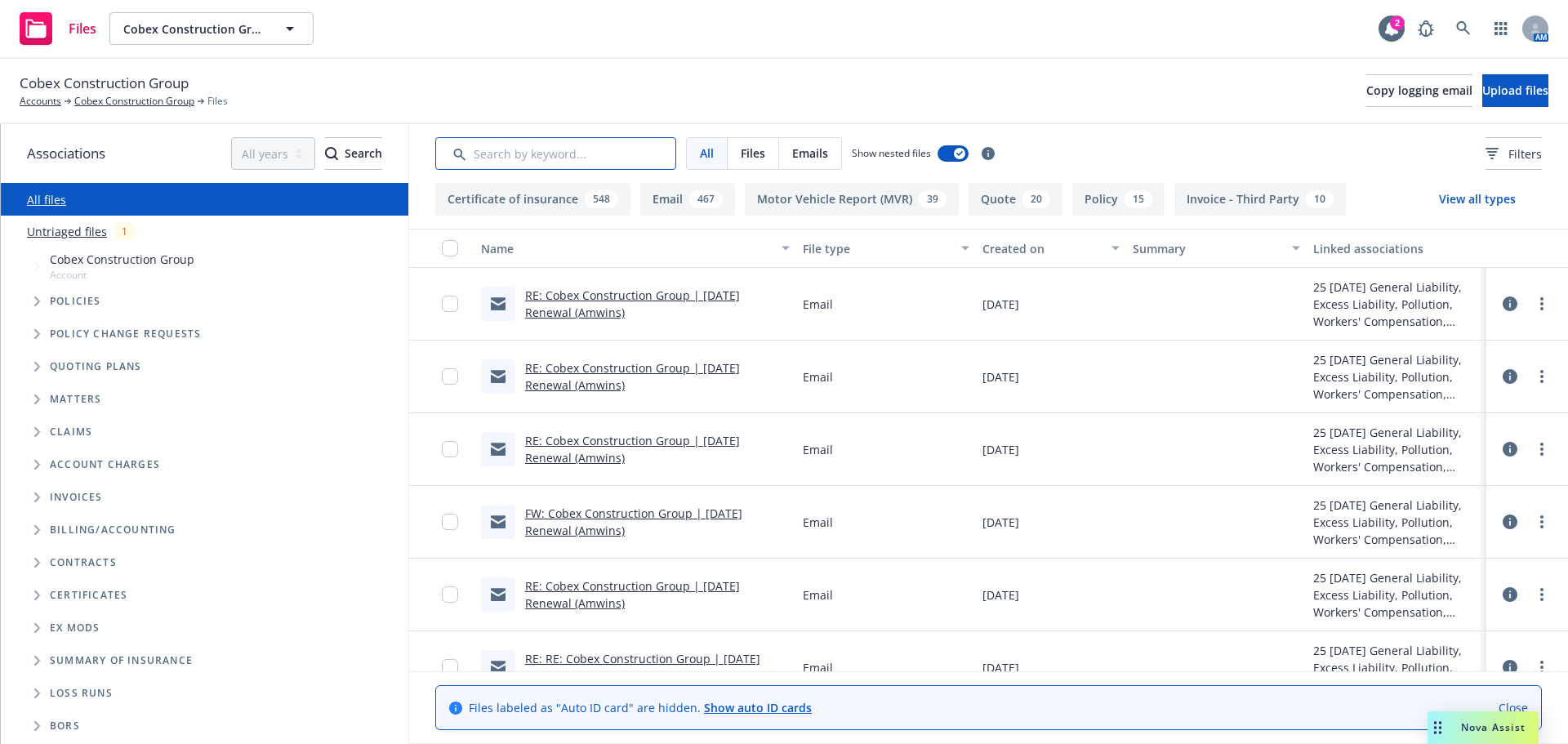
click at [590, 153] on input "Search by keyword..." at bounding box center [556, 153] width 241 height 33
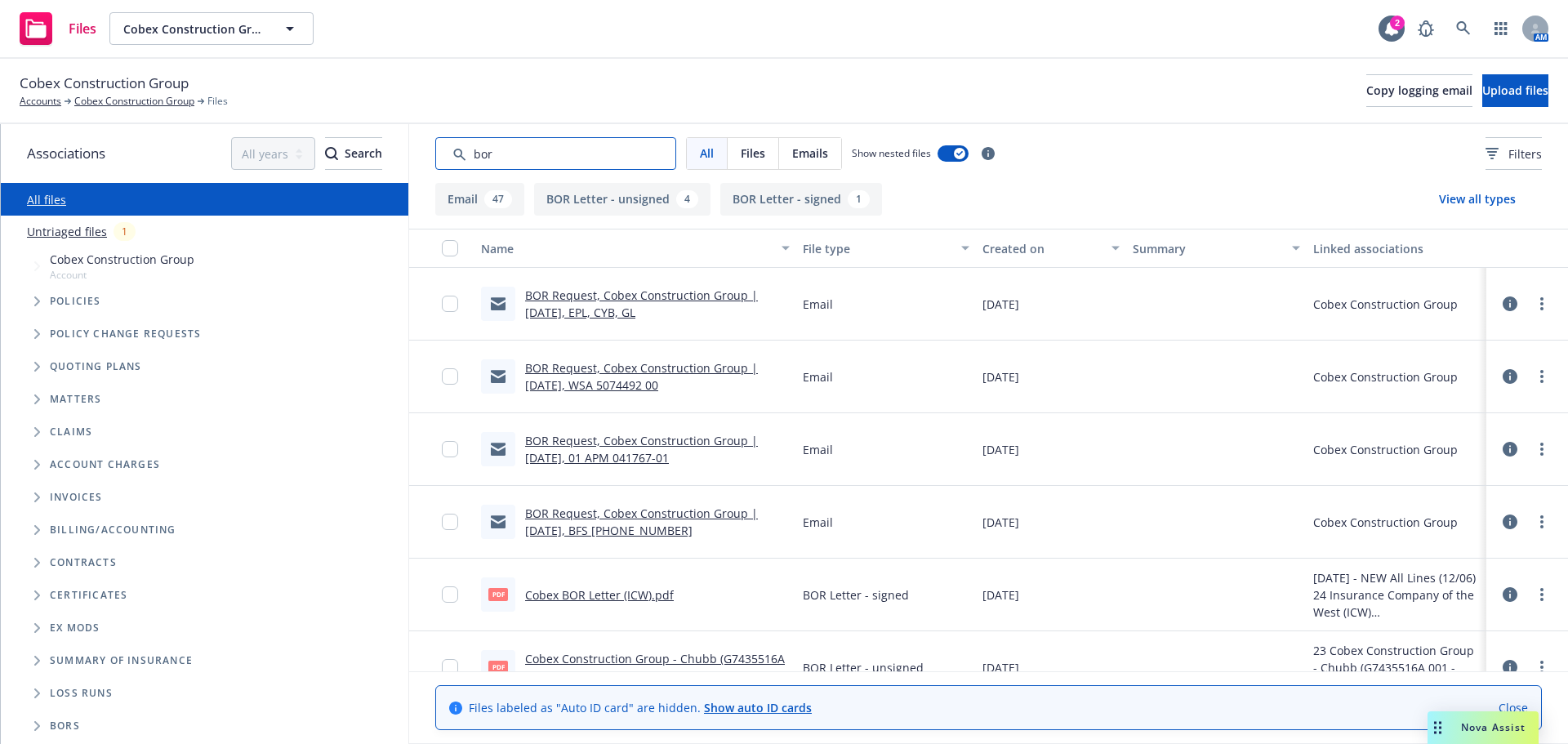
scroll to position [82, 0]
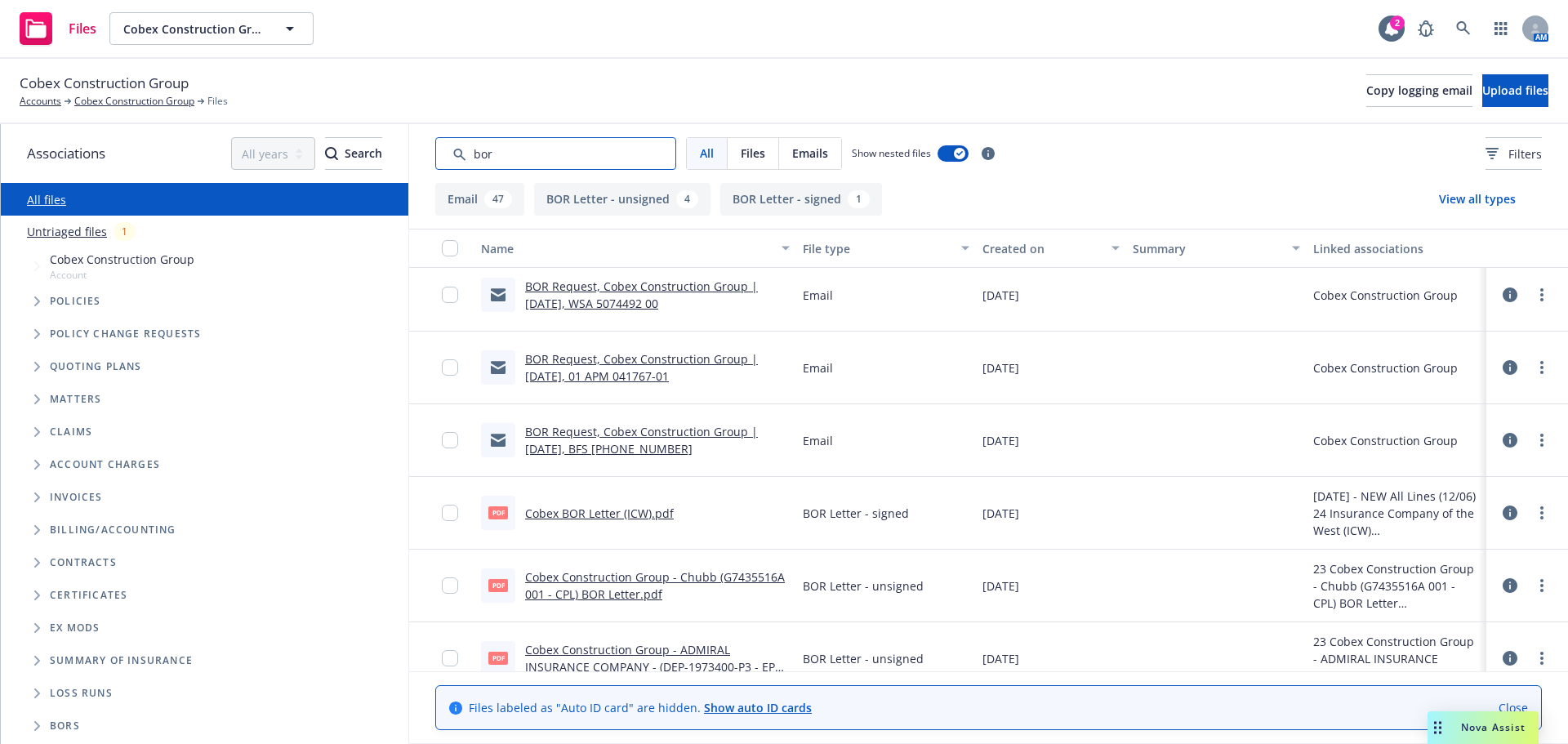
type input "bor"
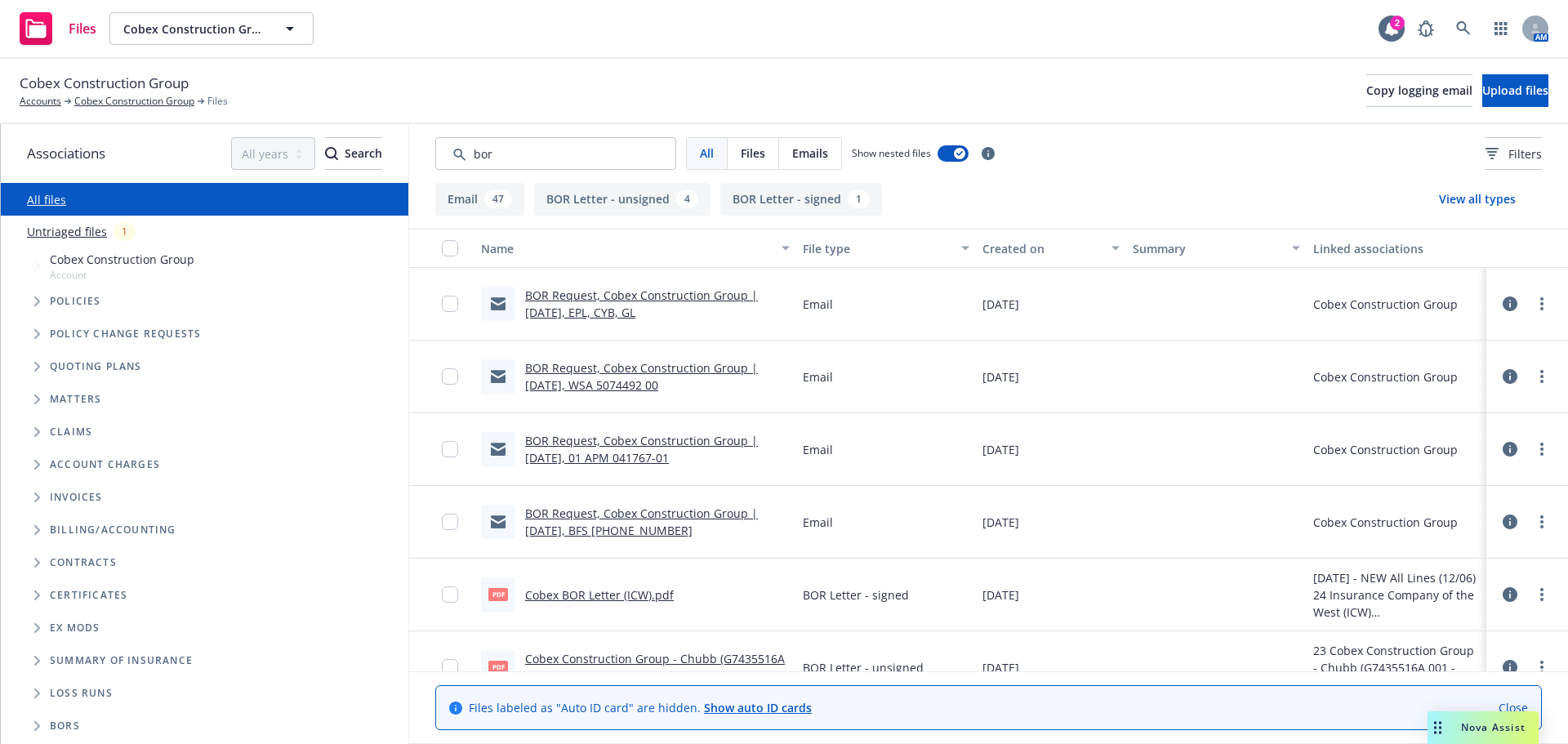
click at [631, 298] on link "BOR Request, Cobex Construction Group | [DATE], EPL, CYB, GL" at bounding box center [642, 303] width 233 height 33
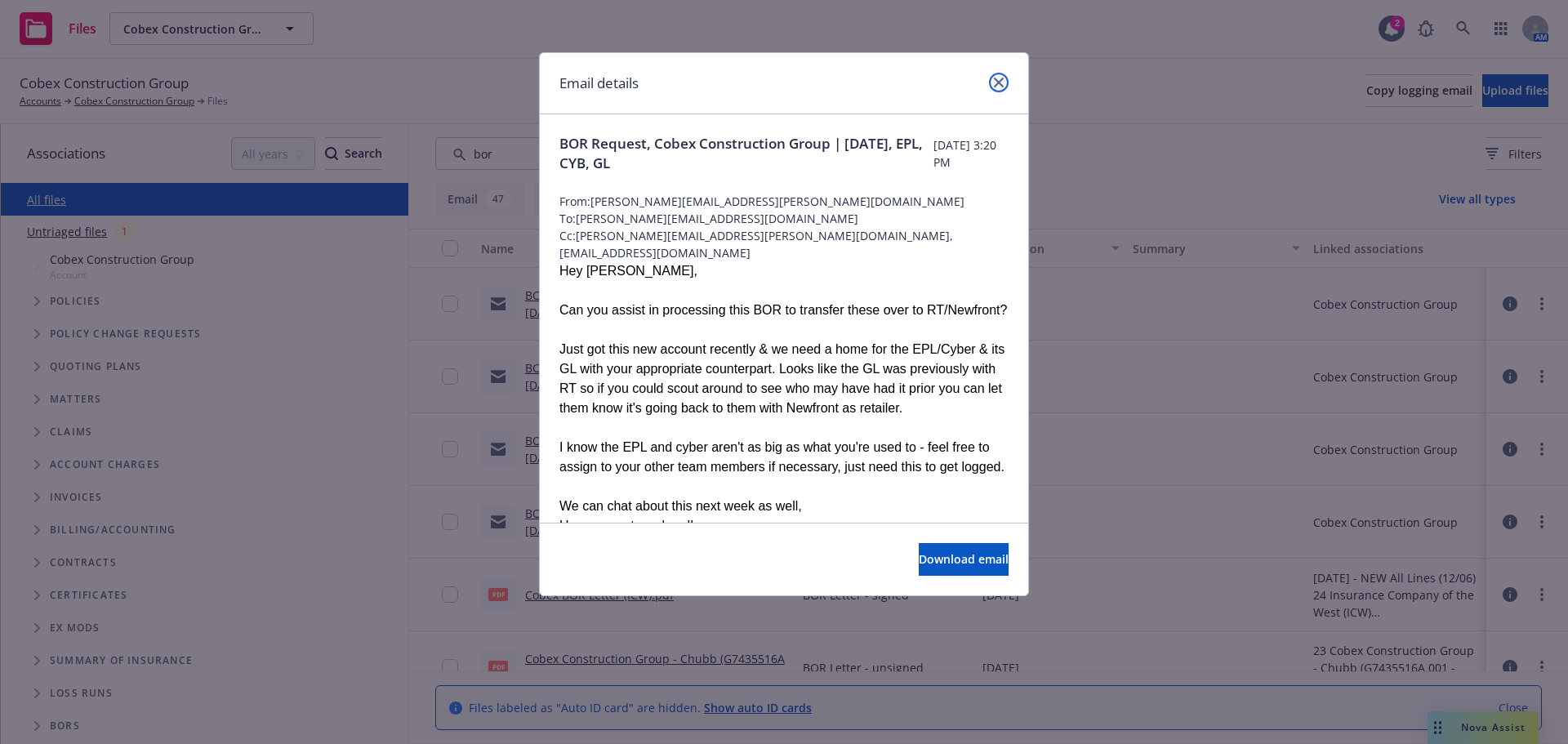
click at [1005, 81] on link "close" at bounding box center [999, 83] width 20 height 20
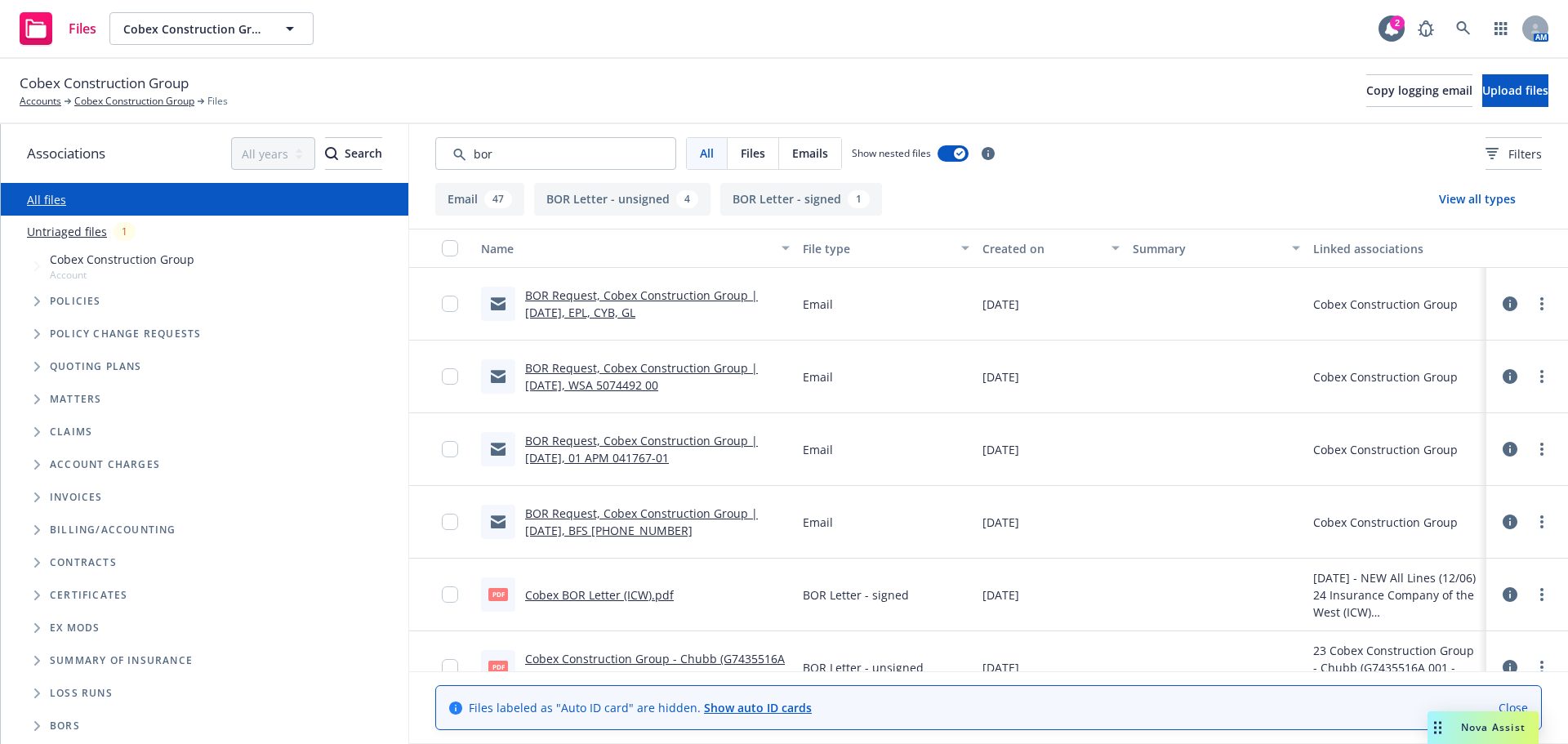
click at [608, 598] on link "Cobex BOR Letter (ICW).pdf" at bounding box center [599, 595] width 148 height 15
click at [612, 528] on link "BOR Request, Cobex Construction Group | 09/27/24, BFS (24) 67 14 43 76" at bounding box center [642, 522] width 233 height 33
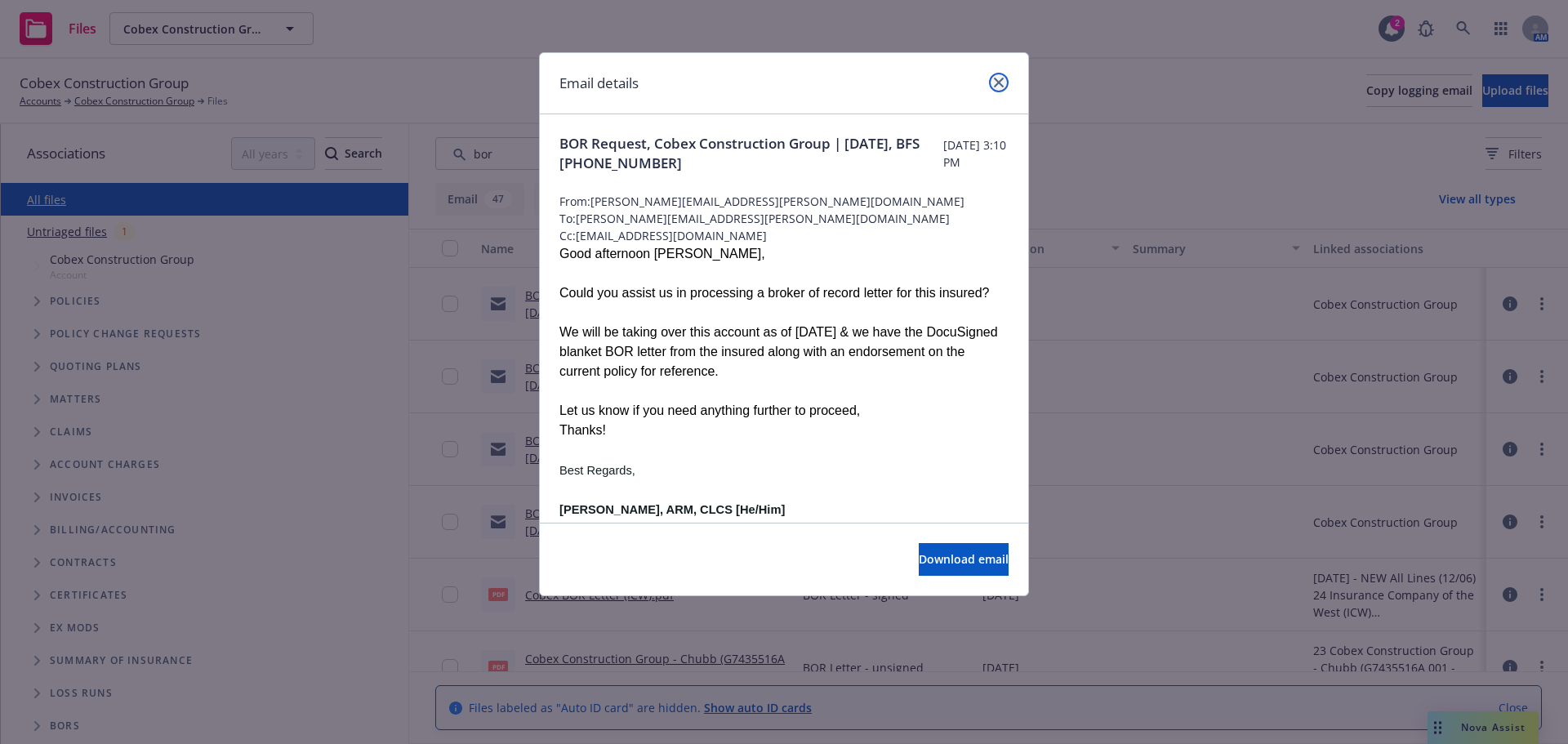
click at [1001, 84] on icon "close" at bounding box center [998, 82] width 10 height 10
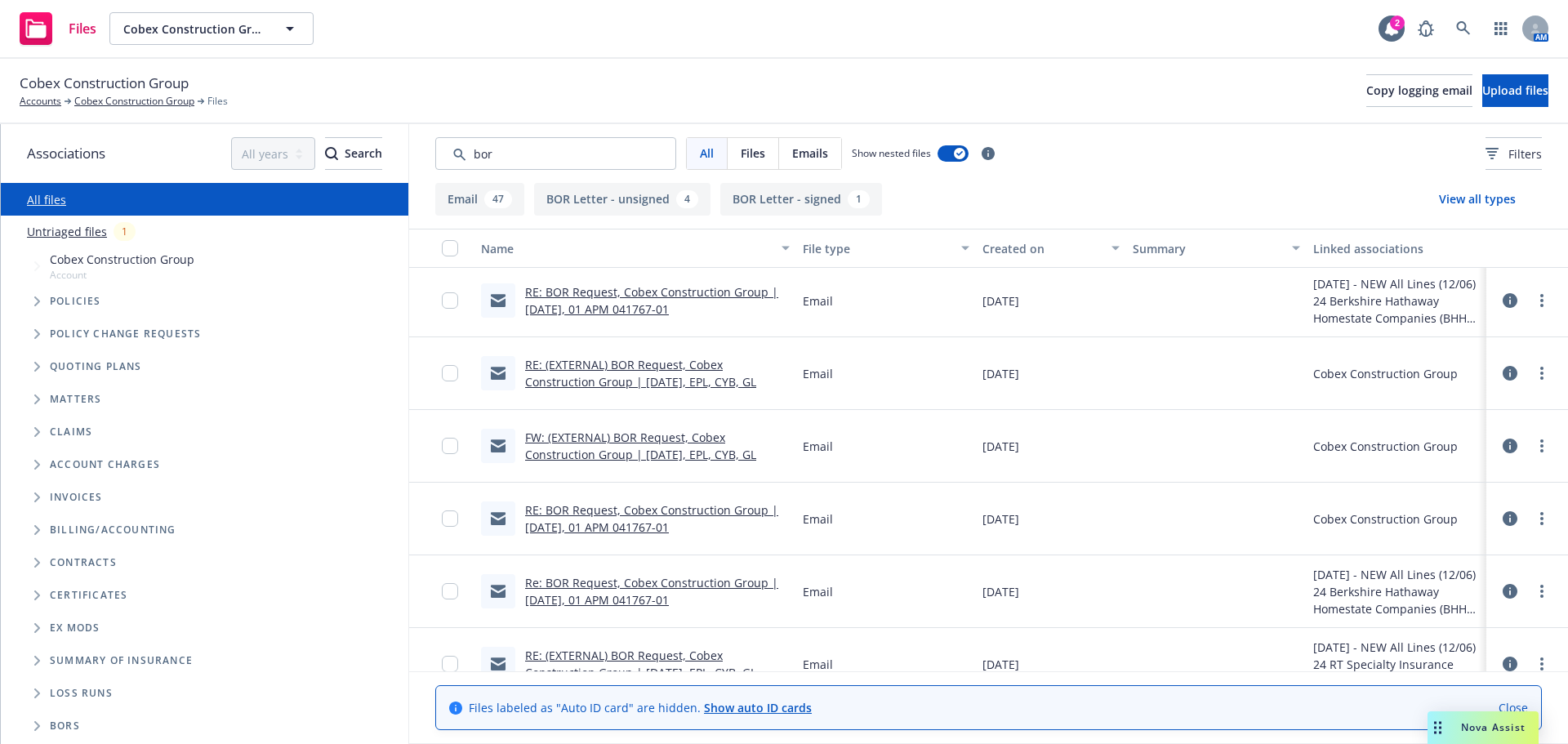
scroll to position [1470, 0]
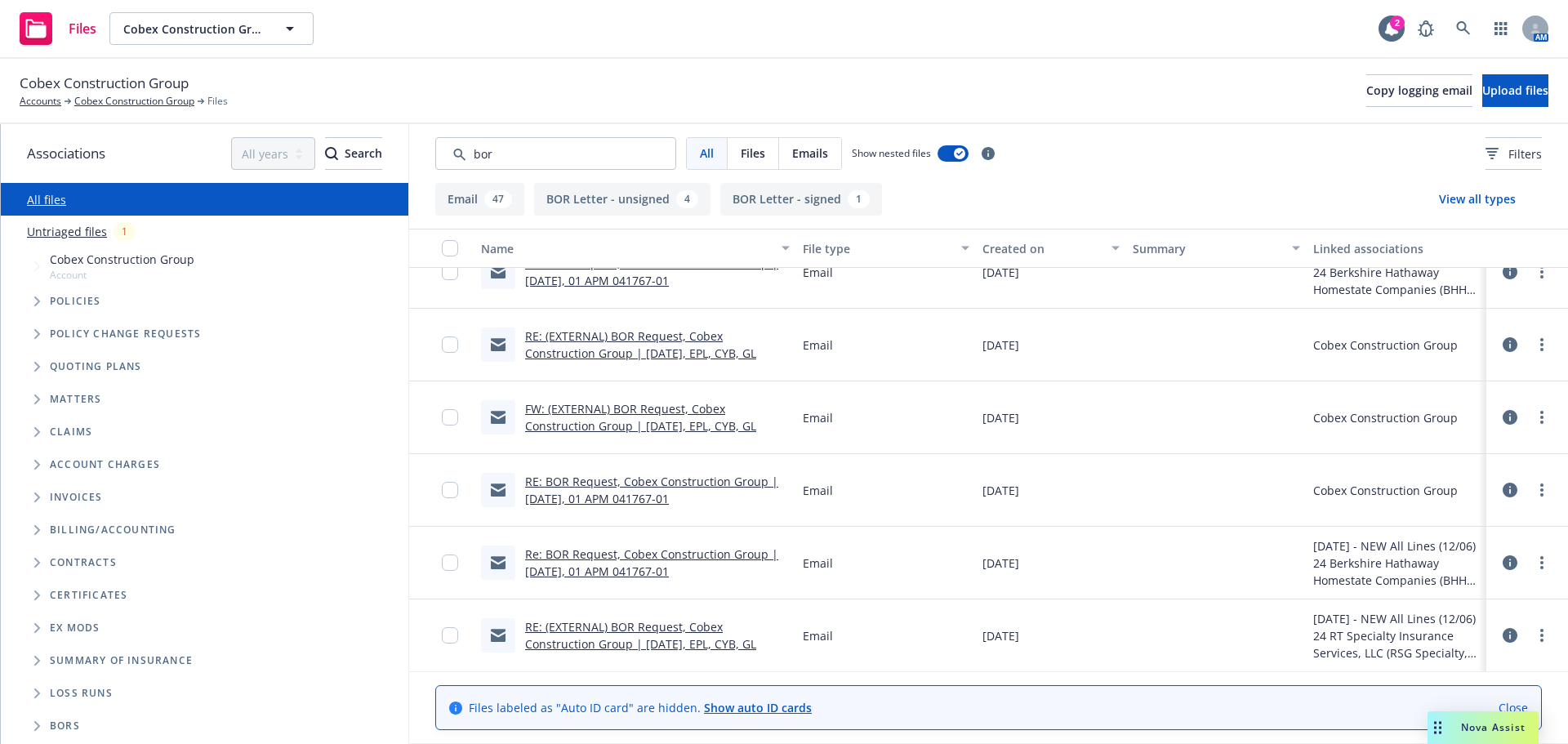
click at [605, 487] on link "RE: BOR Request, Cobex Construction Group | 09/27/24, 01 APM 041767-01" at bounding box center [652, 490] width 253 height 33
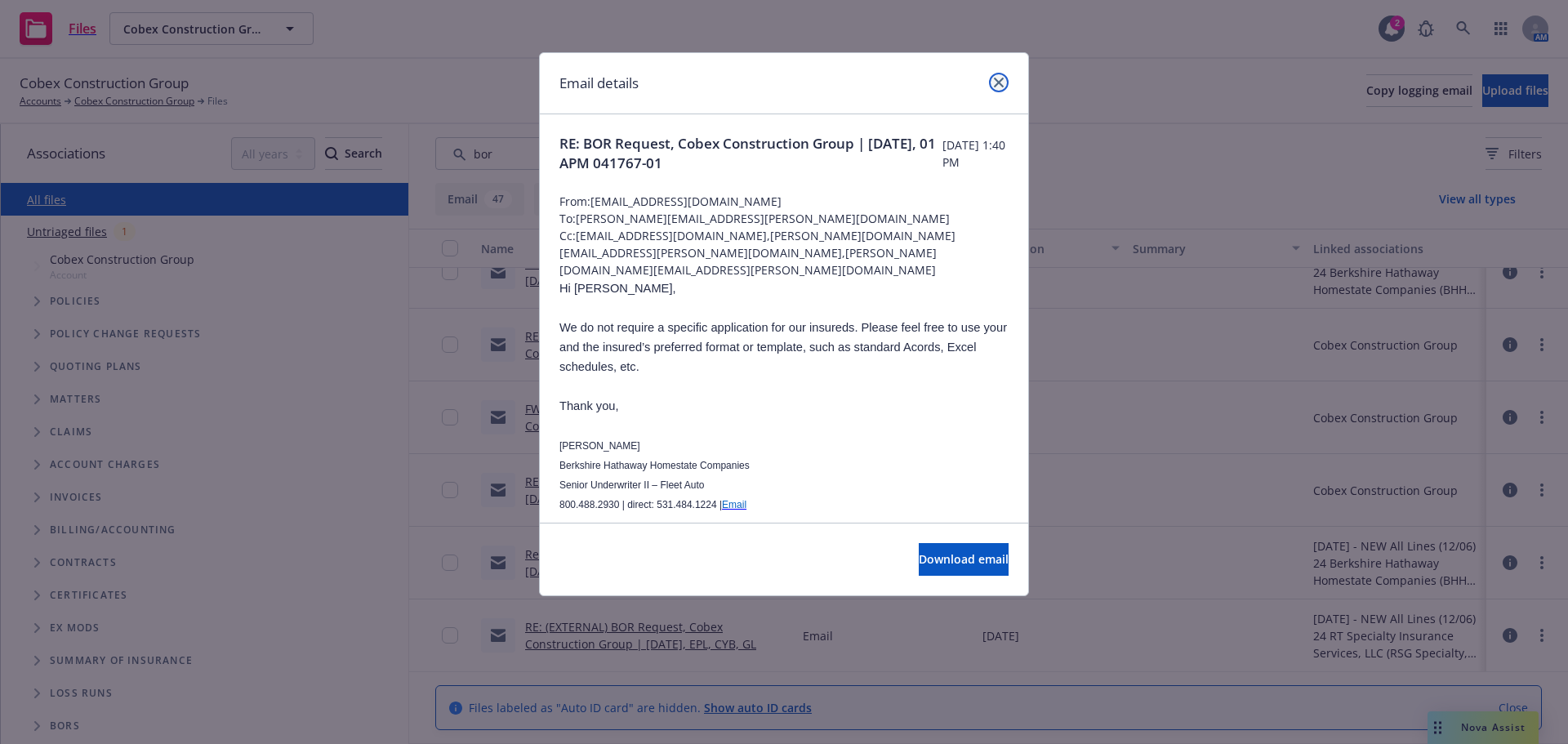
click at [996, 77] on icon "close" at bounding box center [998, 82] width 10 height 10
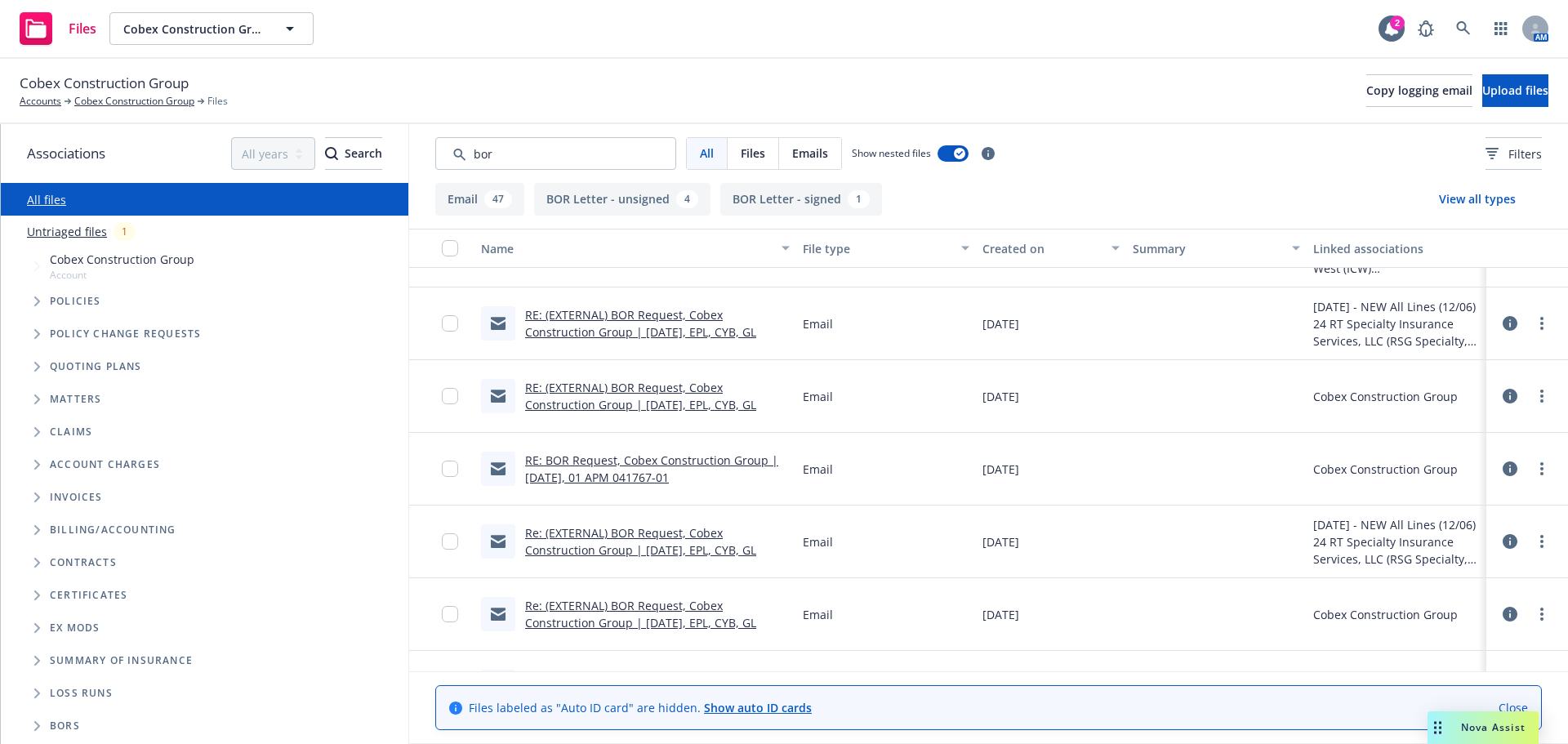
scroll to position [2278, 0]
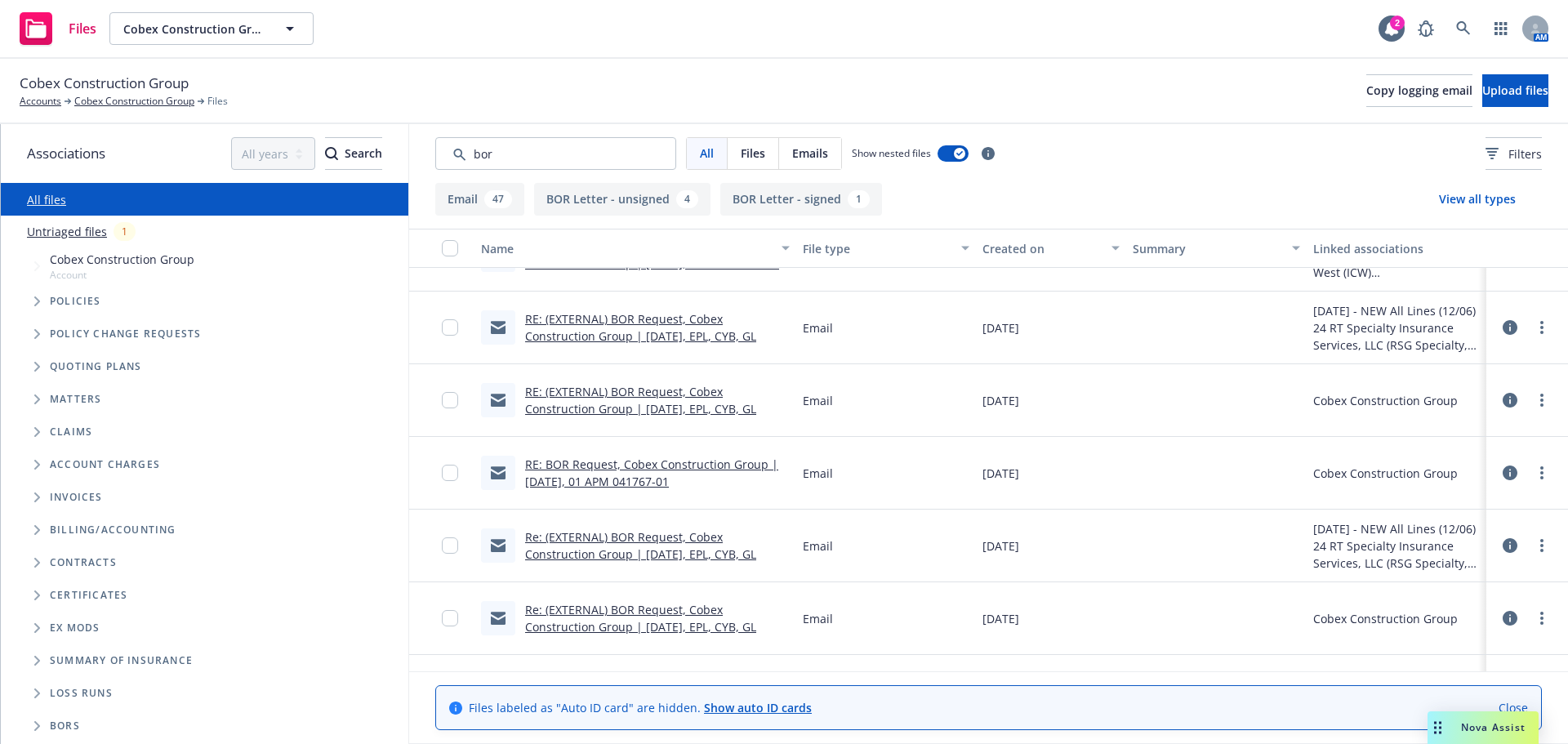
click at [1020, 255] on div "Created on" at bounding box center [1042, 248] width 119 height 17
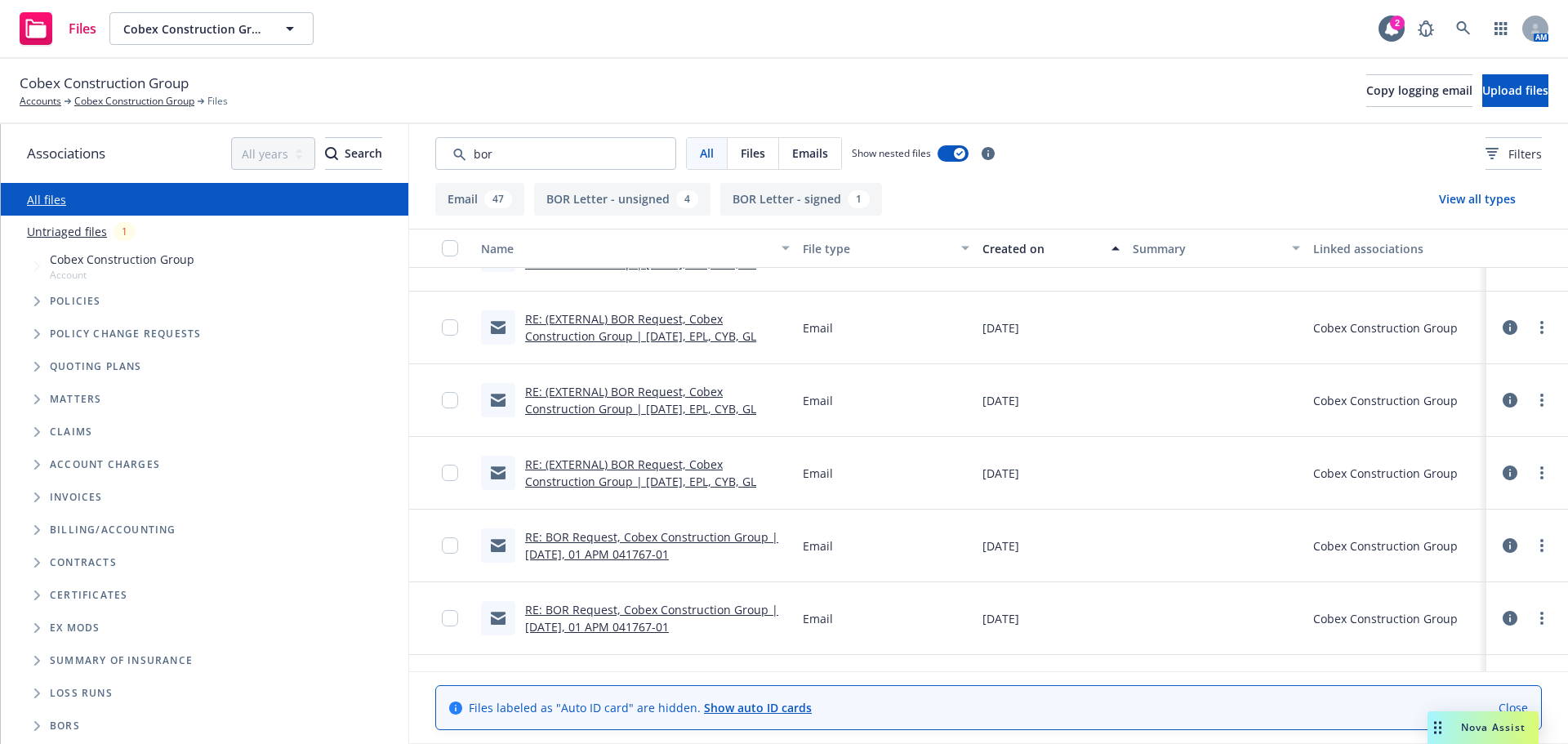
scroll to position [0, 0]
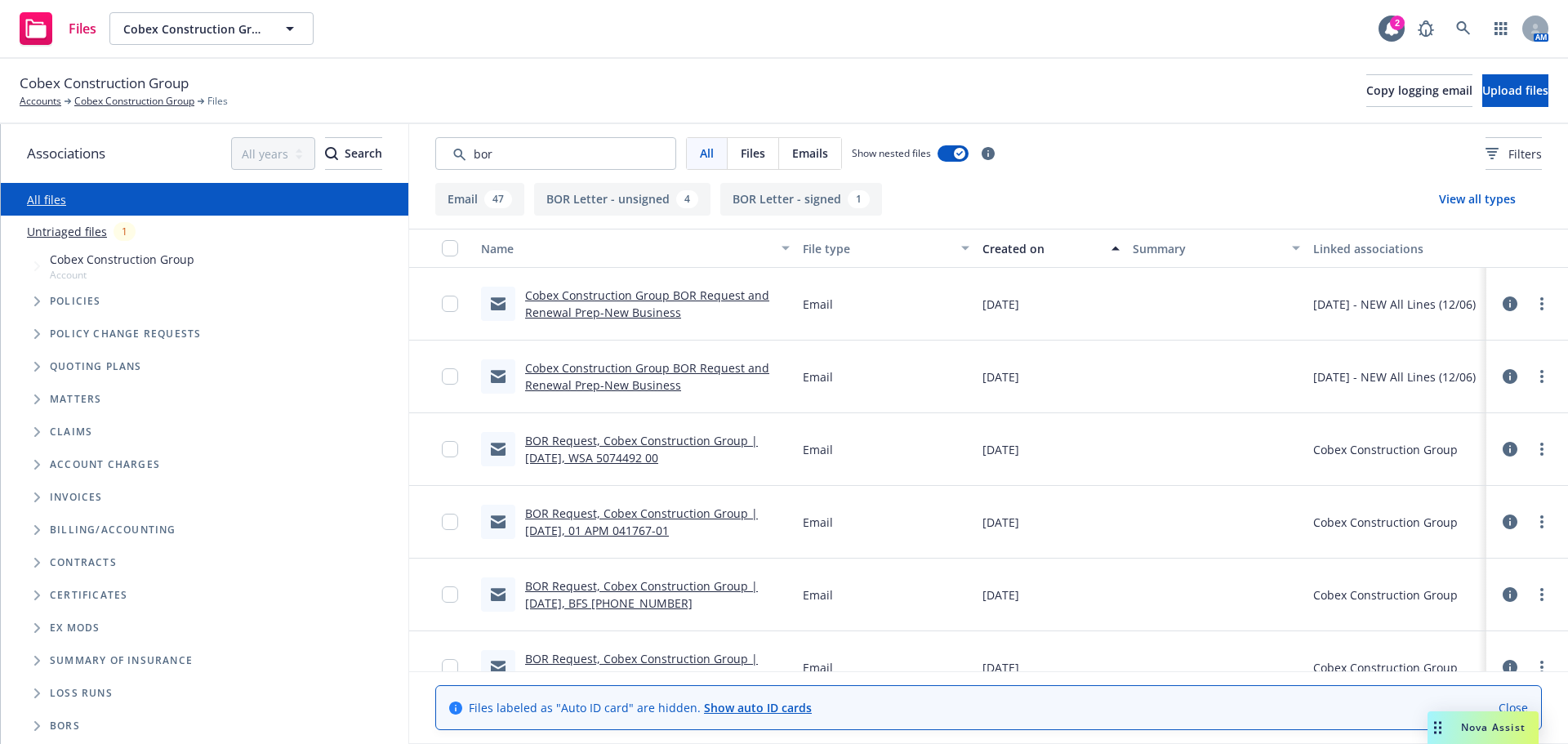
click at [617, 526] on link "BOR Request, Cobex Construction Group | 09/27/24, 01 APM 041767-01" at bounding box center [642, 522] width 233 height 33
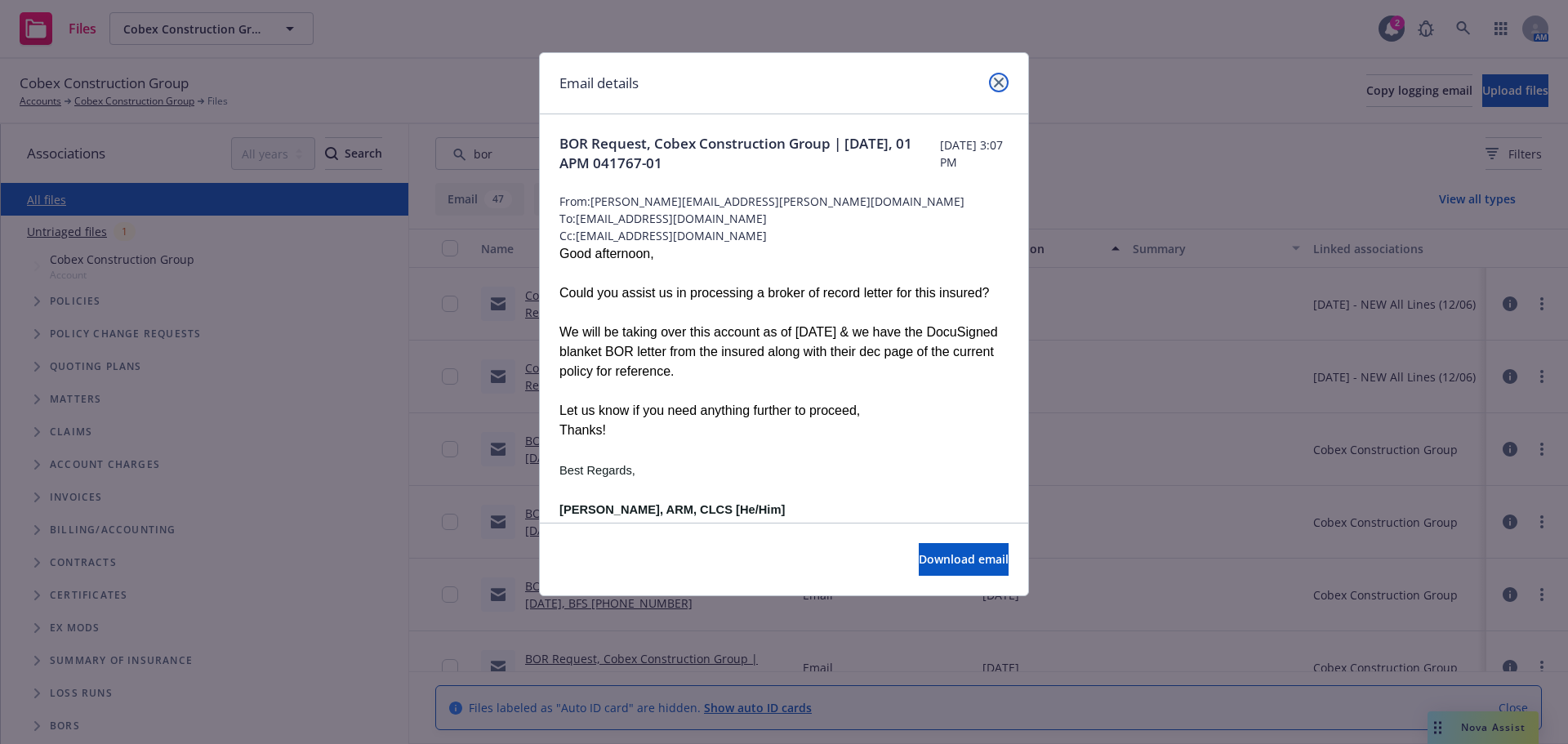
click at [998, 84] on icon "close" at bounding box center [998, 82] width 10 height 10
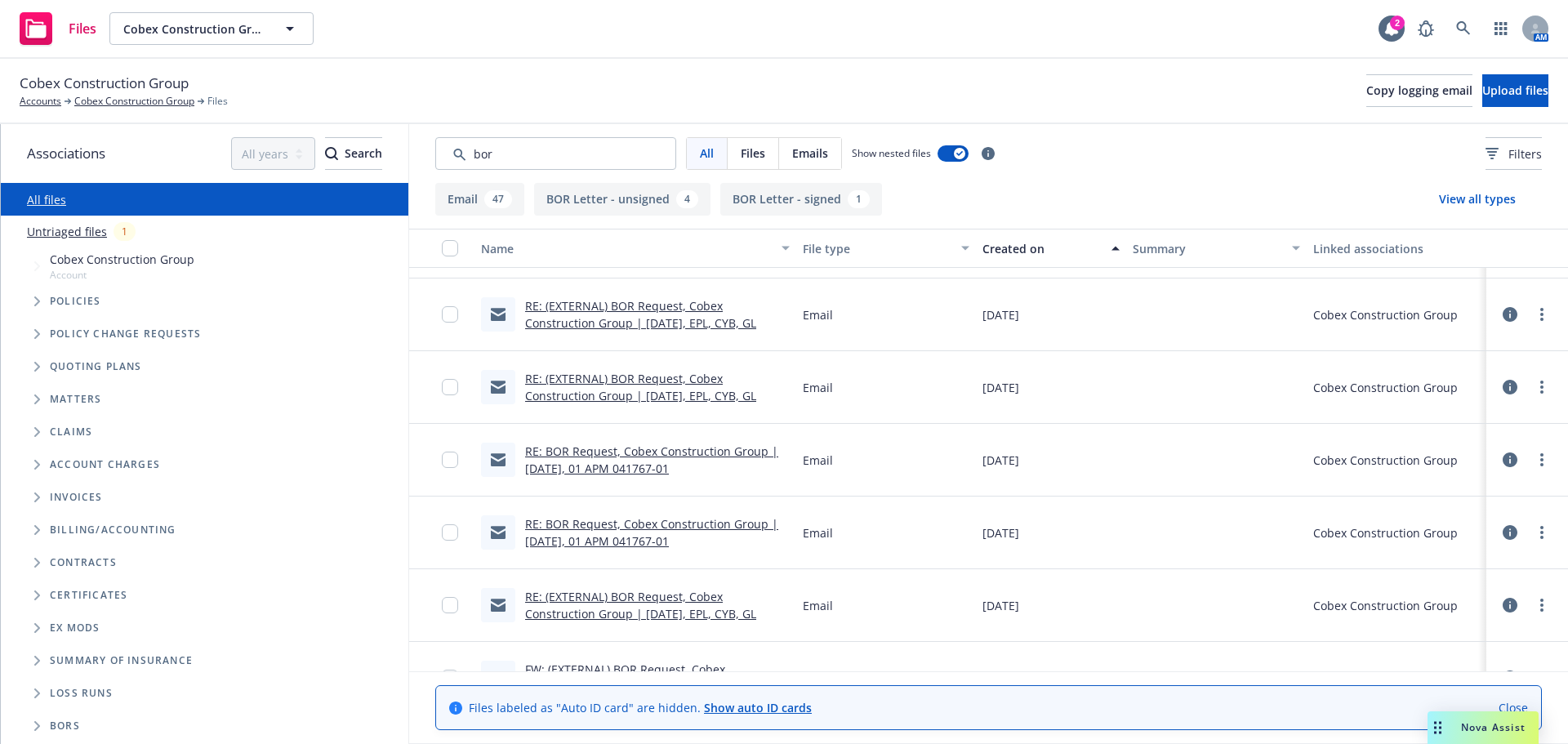
scroll to position [572, 0]
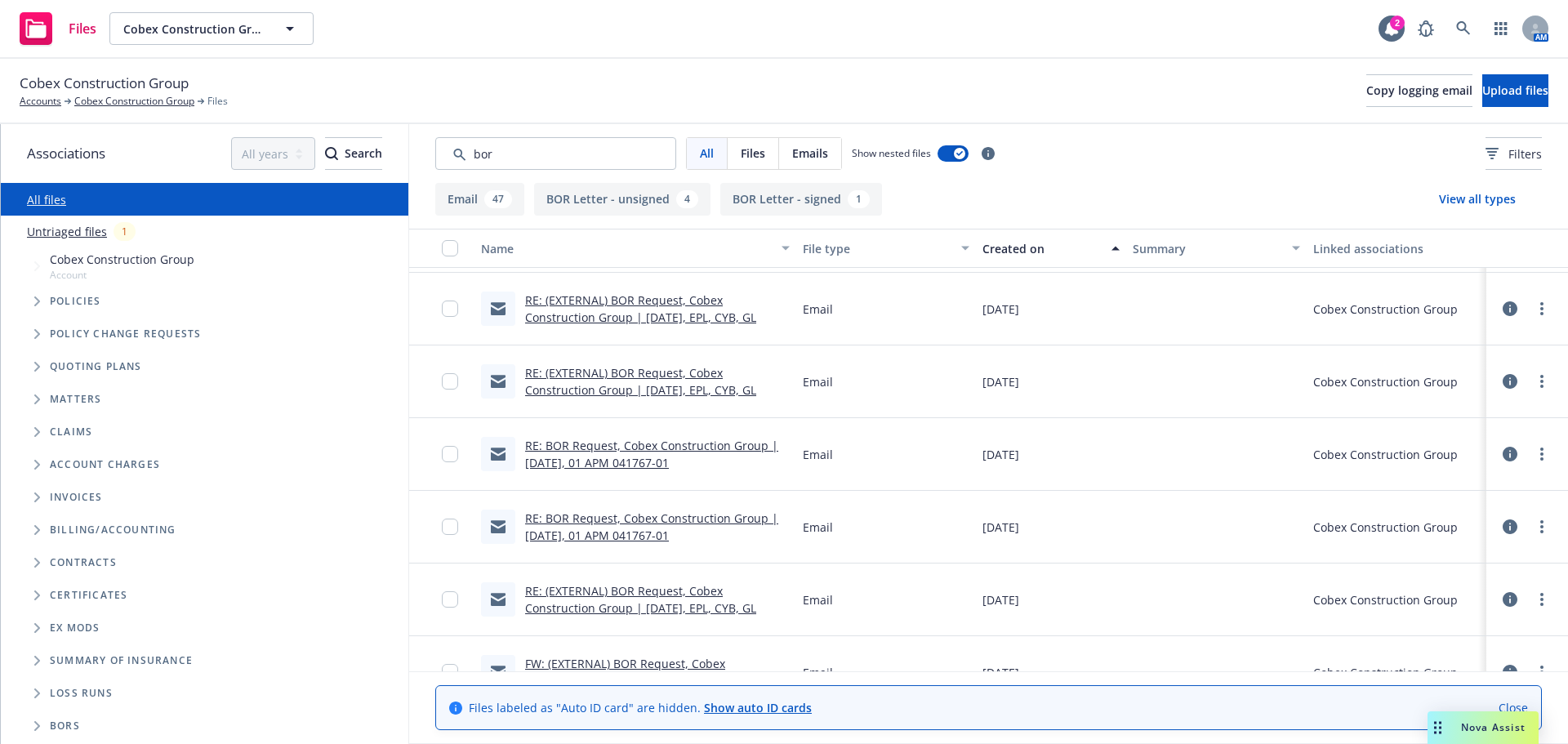
click at [615, 519] on link "RE: BOR Request, Cobex Construction Group | 09/27/24, 01 APM 041767-01" at bounding box center [652, 526] width 253 height 33
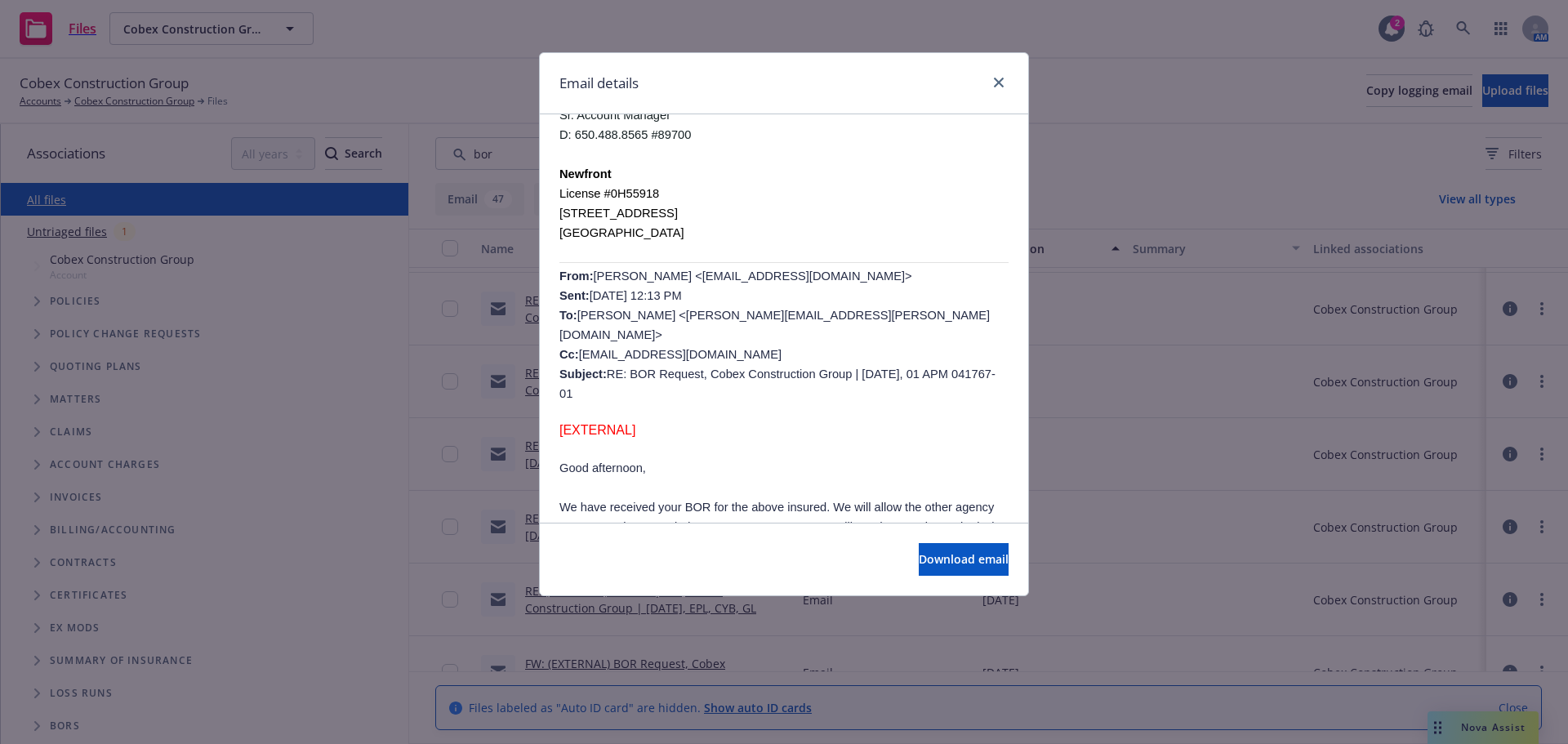
scroll to position [0, 0]
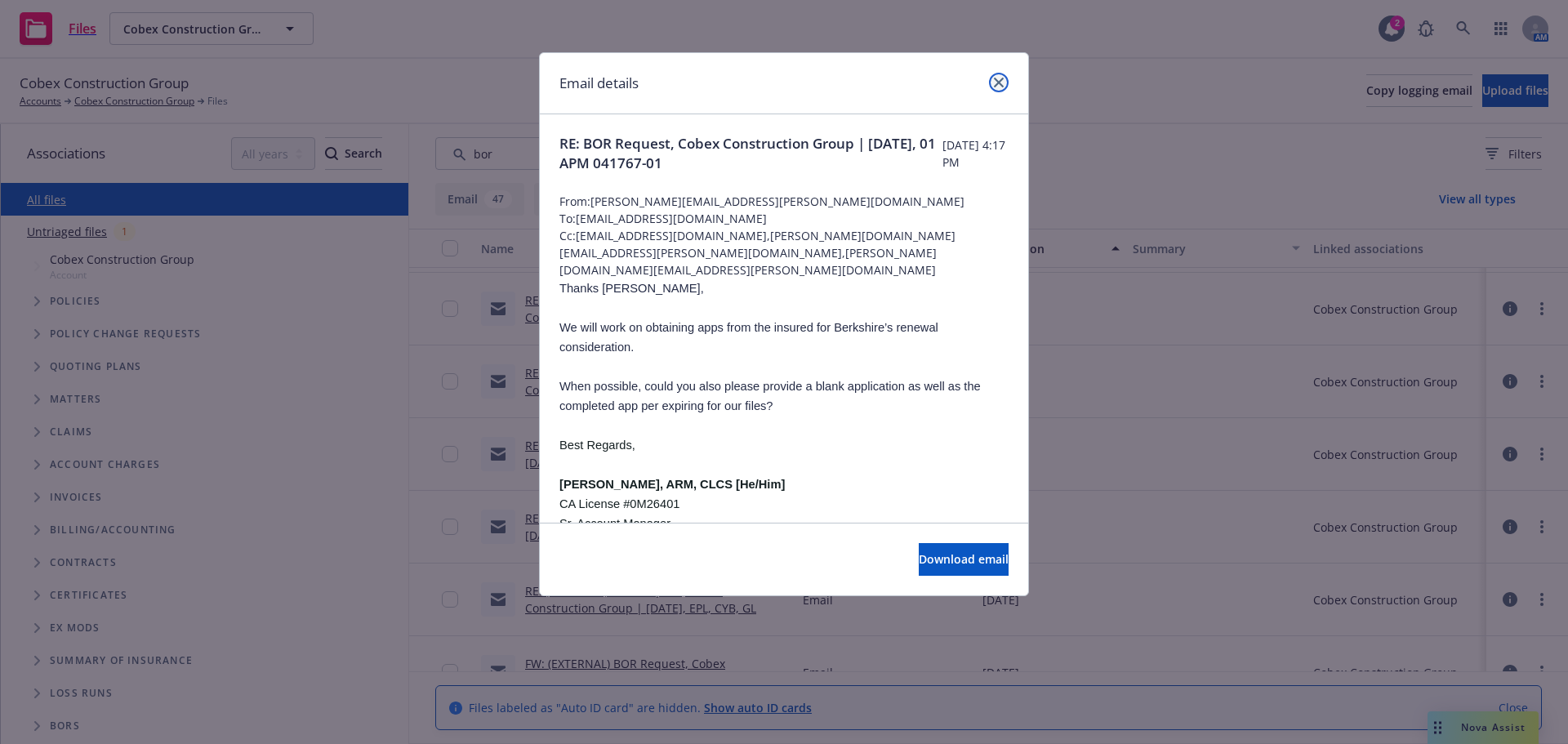
click at [1000, 77] on icon "close" at bounding box center [998, 82] width 10 height 10
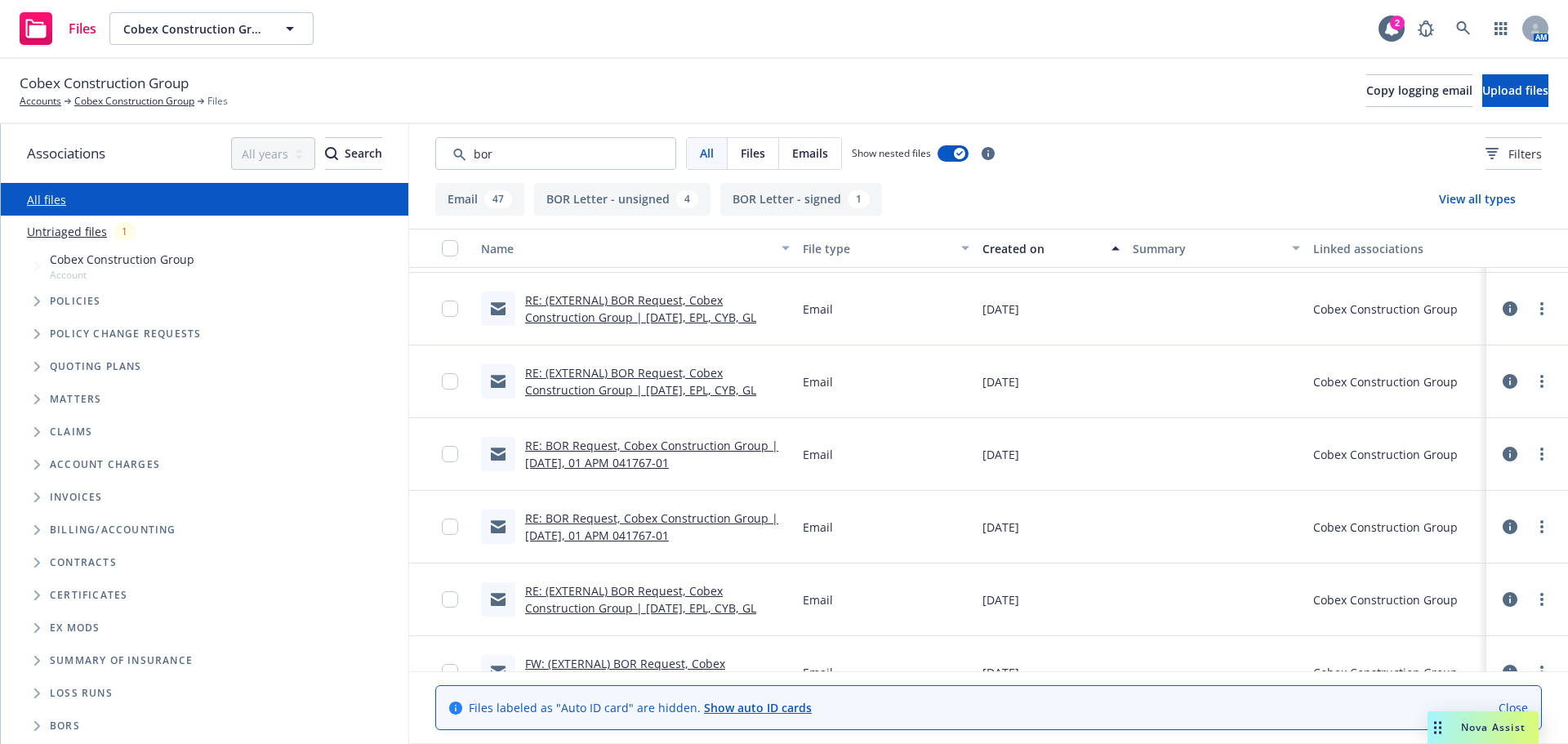
click at [571, 518] on link "RE: BOR Request, Cobex Construction Group | 09/27/24, 01 APM 041767-01" at bounding box center [652, 526] width 253 height 33
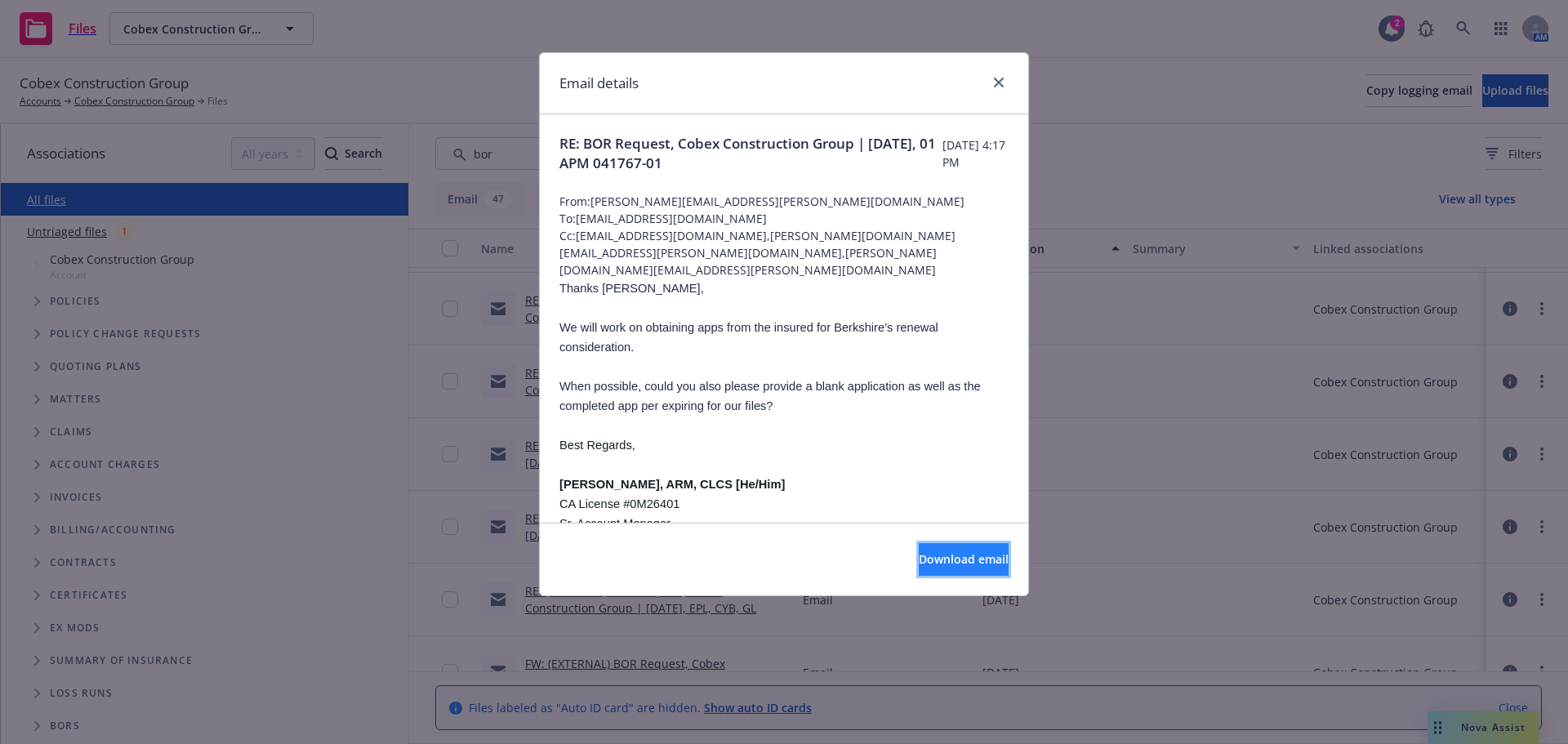
click at [972, 552] on span "Download email" at bounding box center [964, 558] width 90 height 15
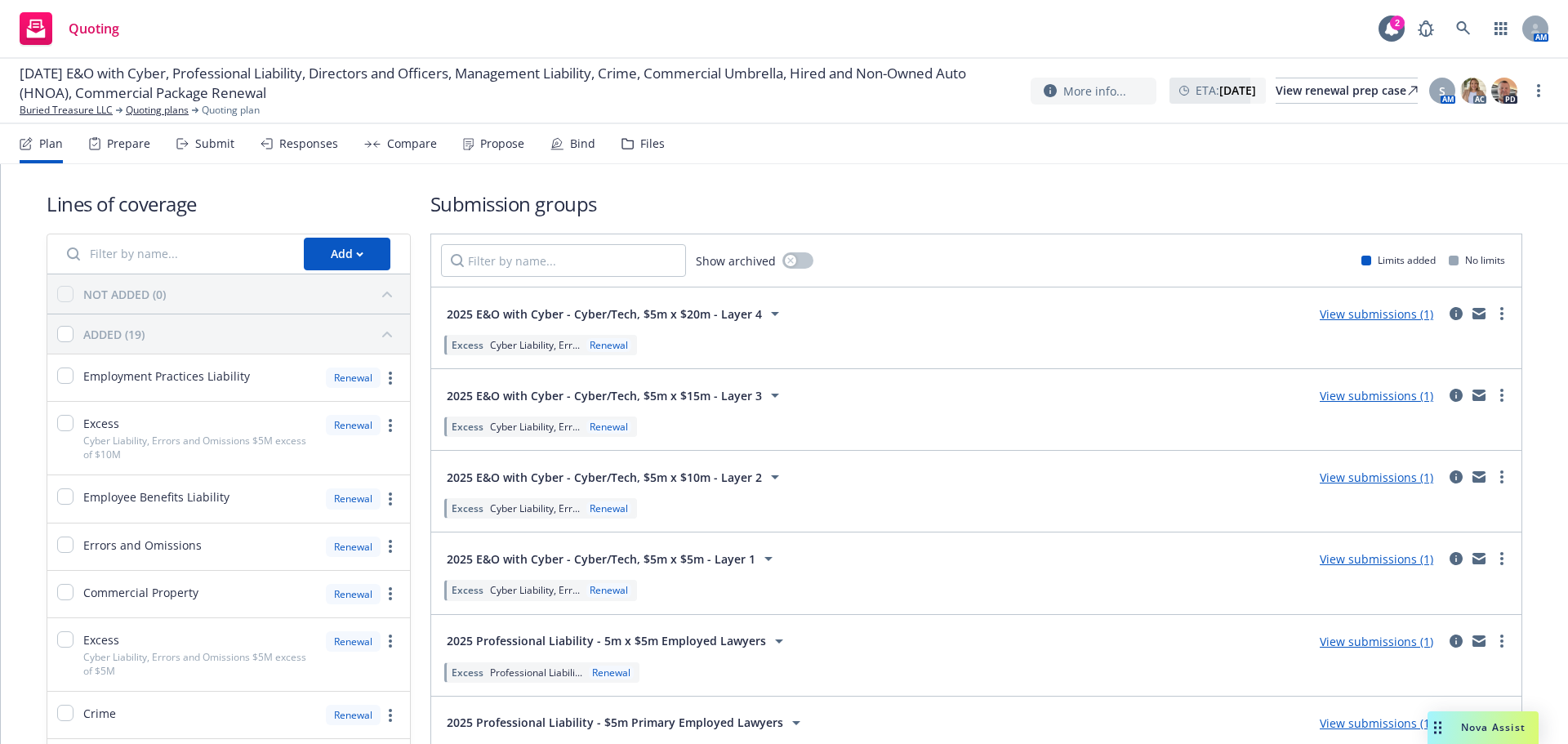
click at [220, 148] on div "Submit" at bounding box center [215, 143] width 39 height 13
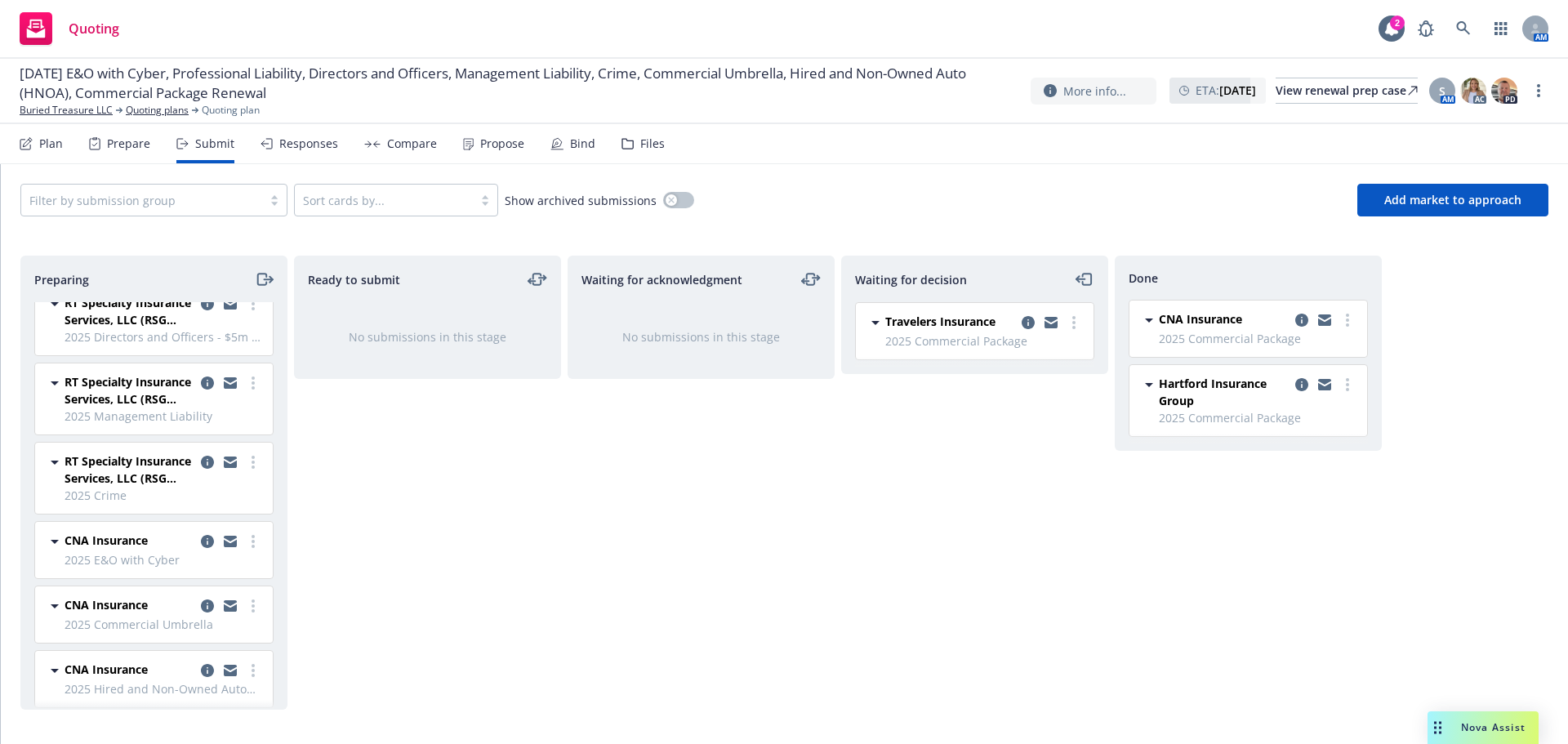
scroll to position [586, 0]
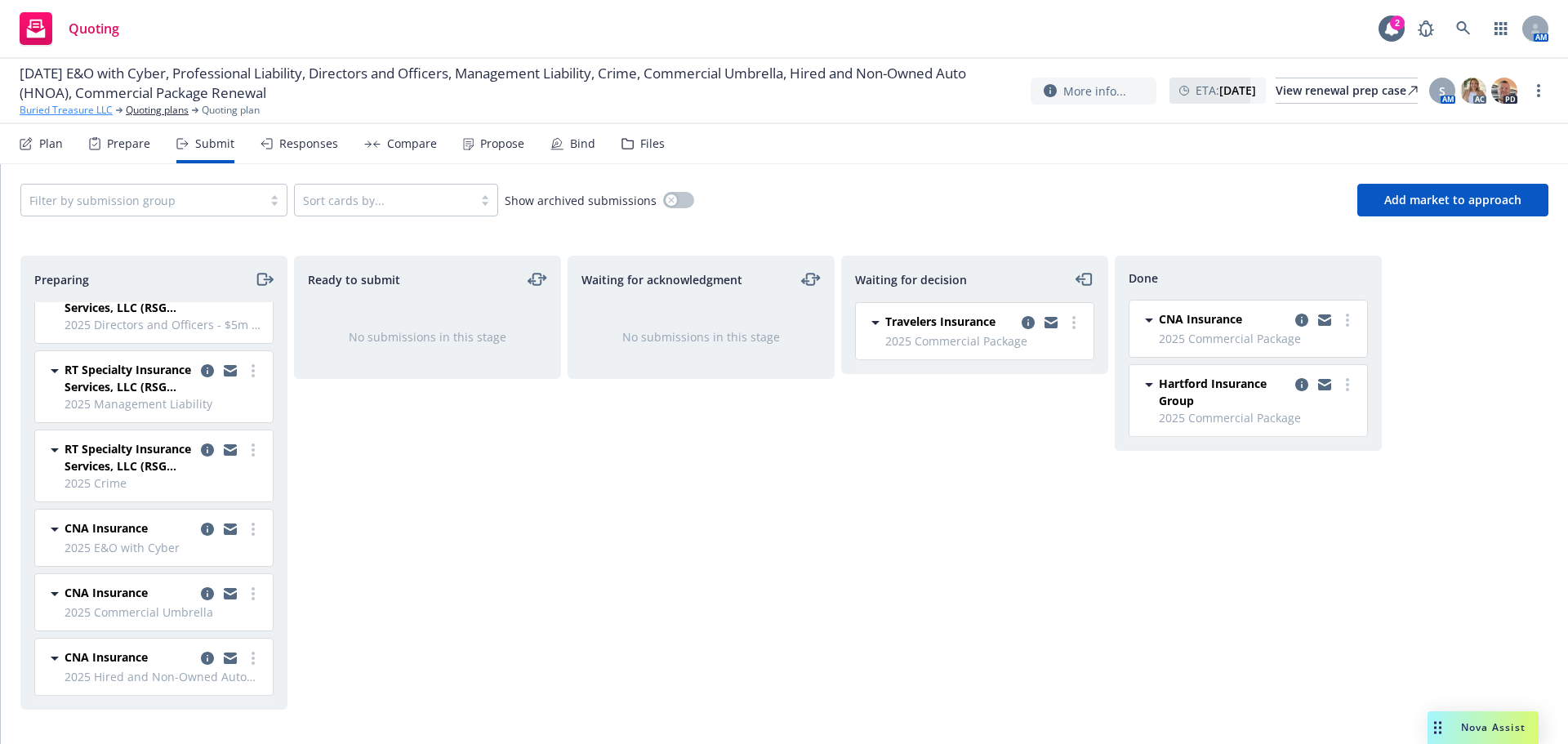
click at [92, 116] on link "Buried Treasure LLC" at bounding box center [66, 110] width 93 height 15
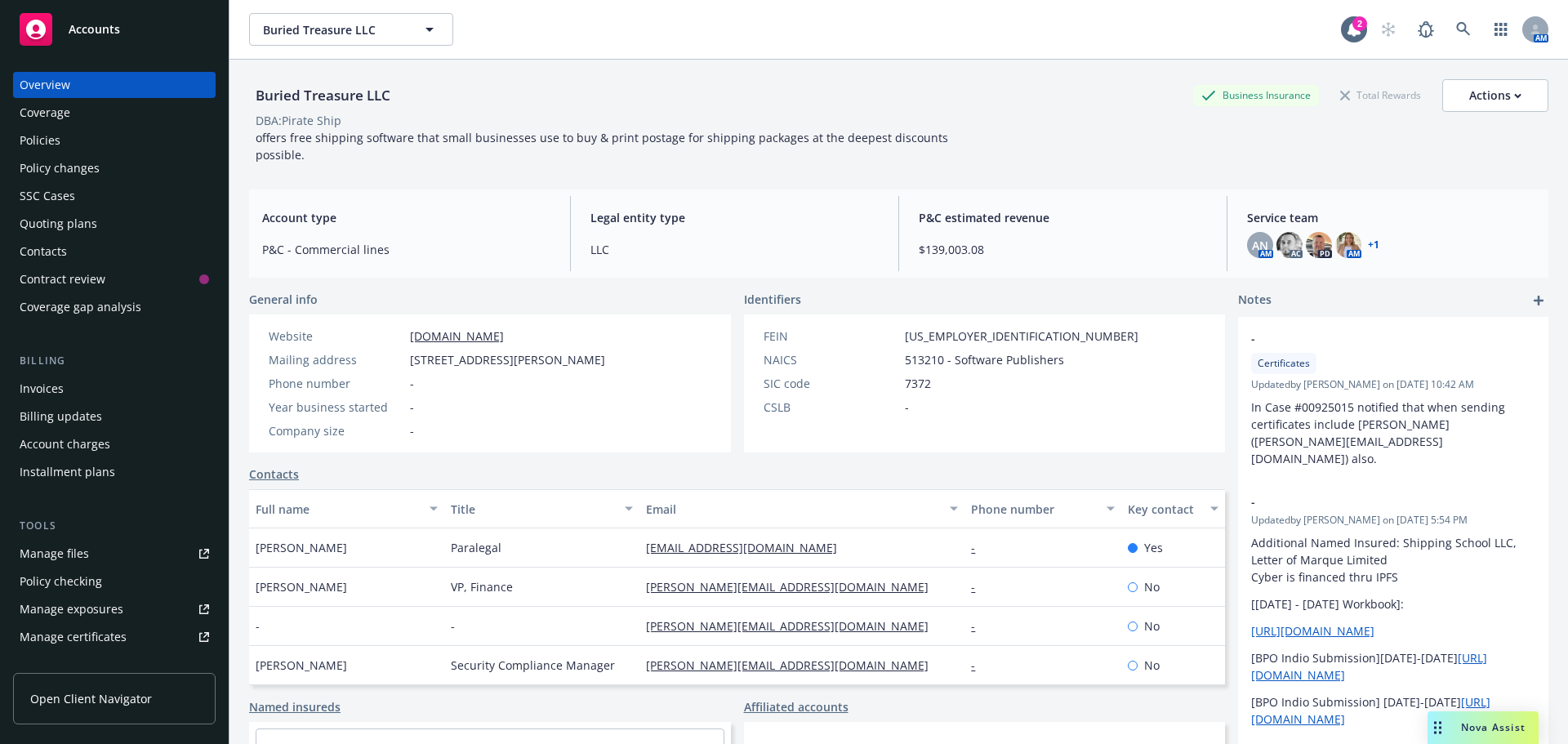
click at [129, 220] on div "Quoting plans" at bounding box center [114, 223] width 189 height 26
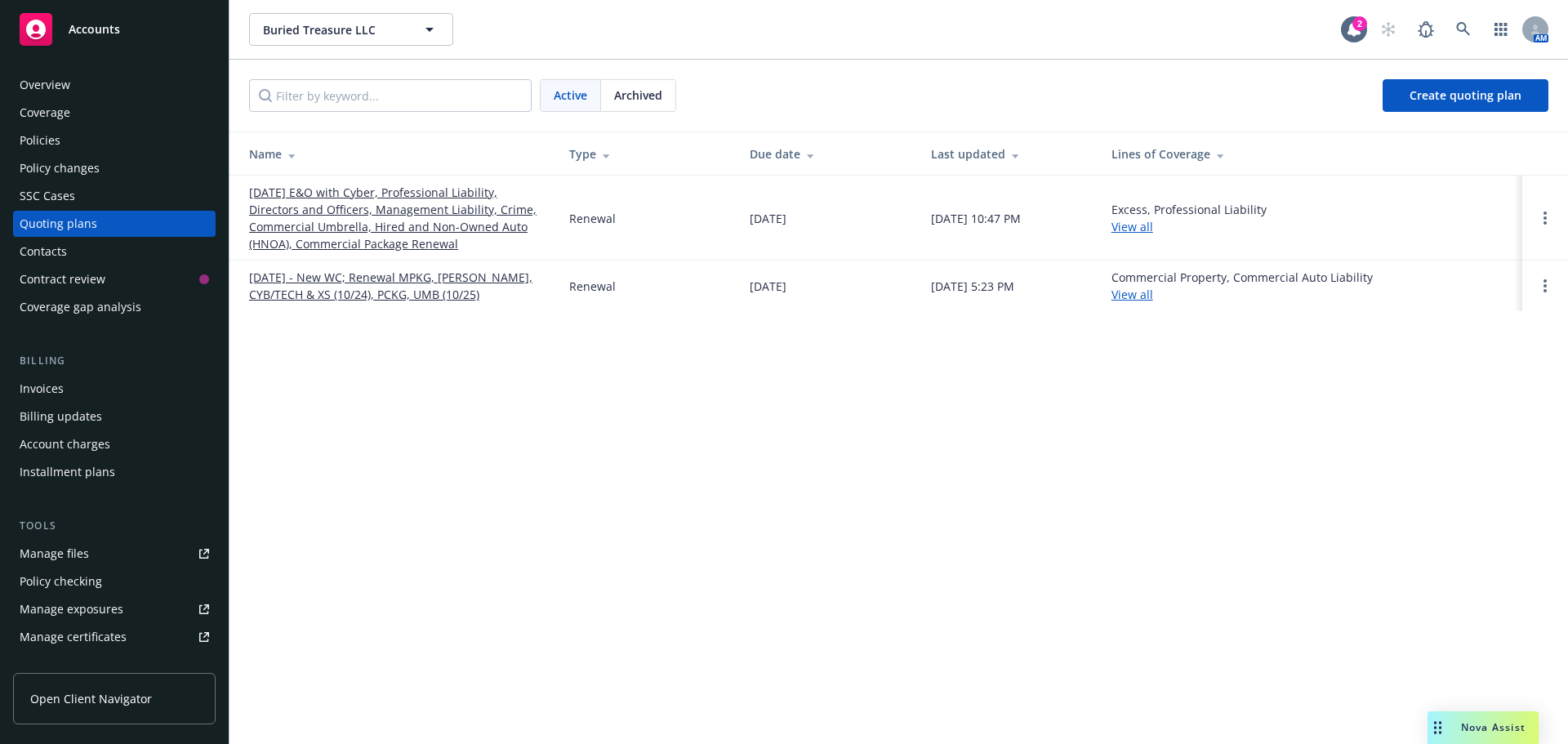
click at [172, 22] on div "Accounts" at bounding box center [114, 29] width 189 height 33
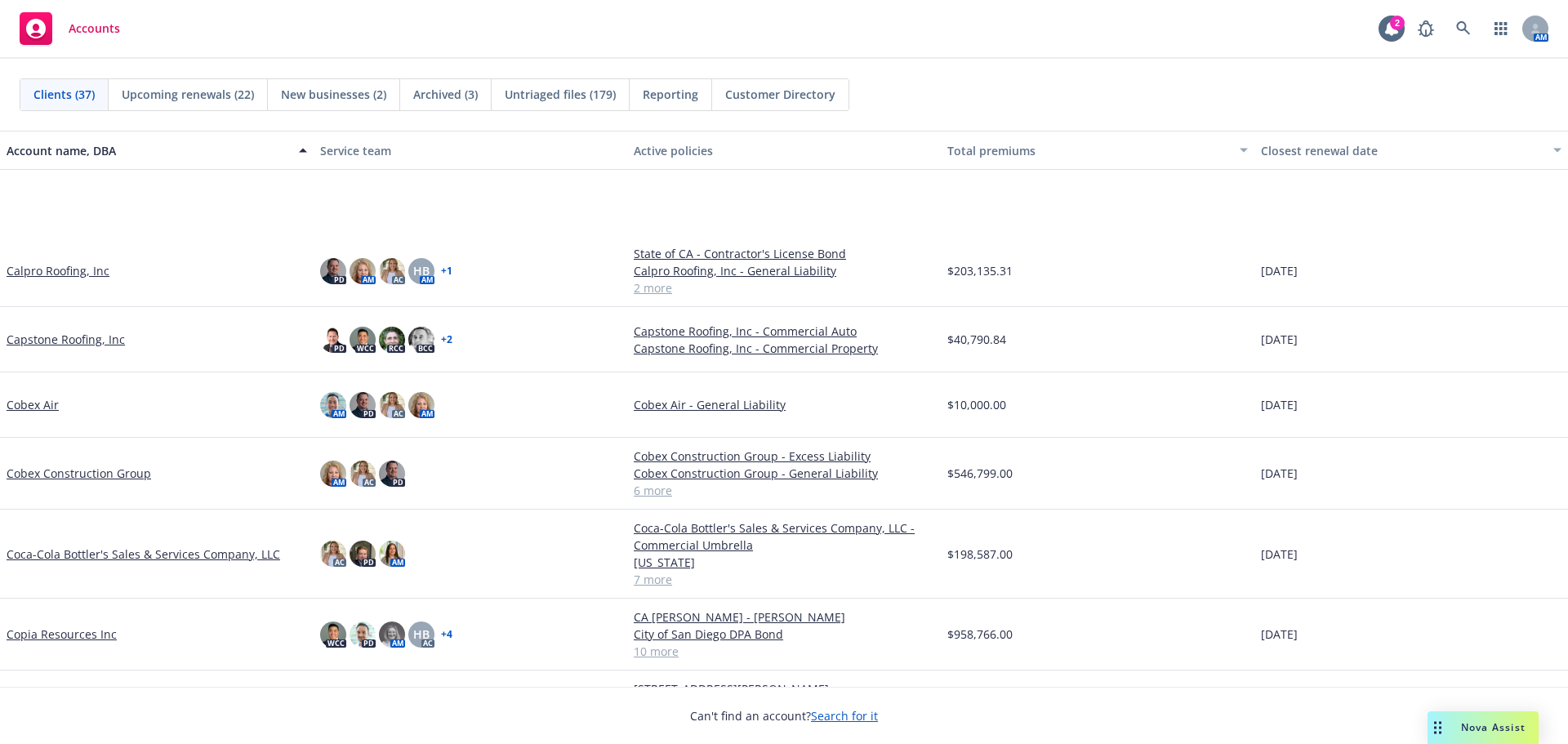
scroll to position [572, 0]
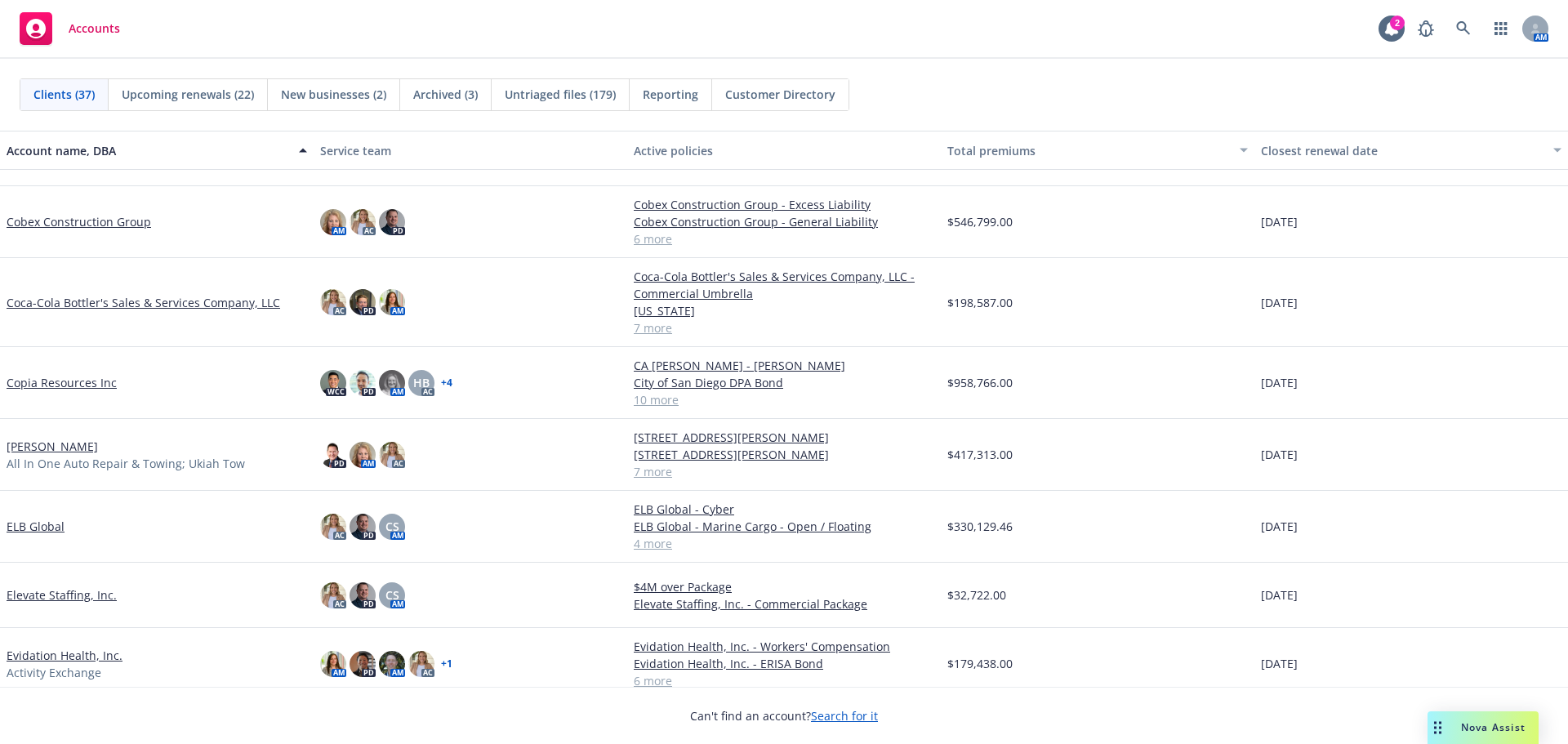
click at [79, 443] on link "[PERSON_NAME]" at bounding box center [52, 445] width 92 height 17
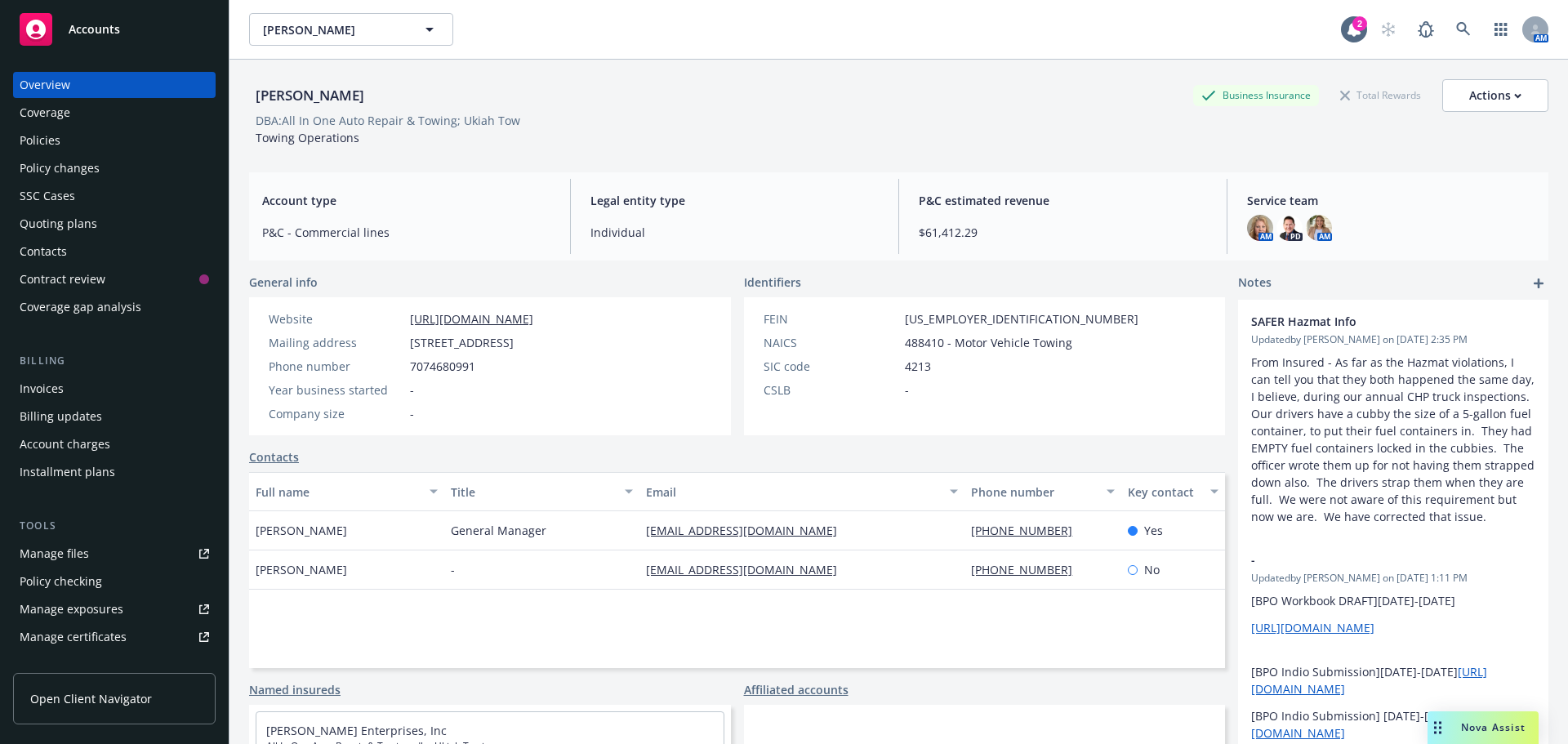
click at [109, 227] on div "Quoting plans" at bounding box center [114, 223] width 189 height 26
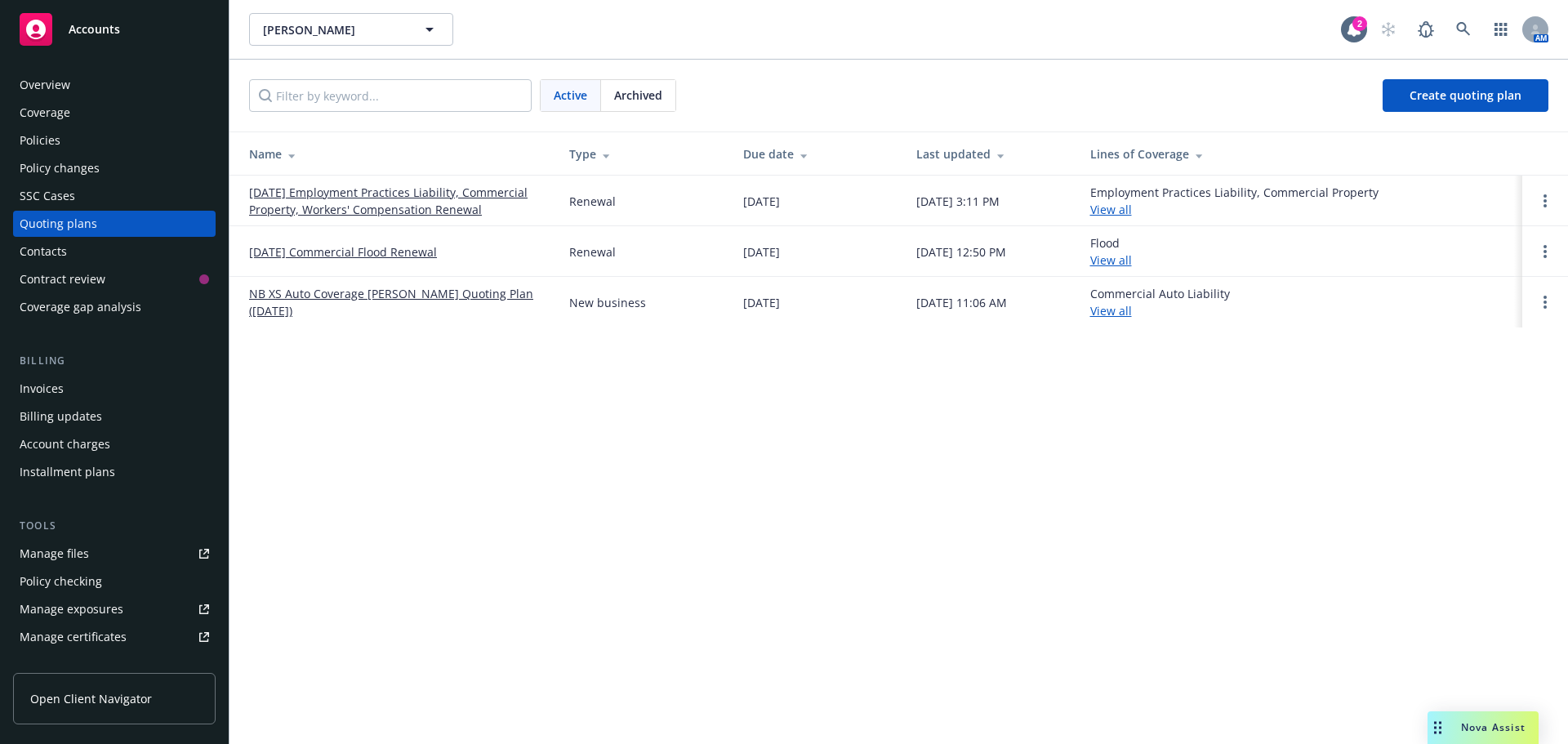
click at [322, 206] on link "11/01/25 Employment Practices Liability, Commercial Property, Workers' Compensa…" at bounding box center [396, 201] width 294 height 35
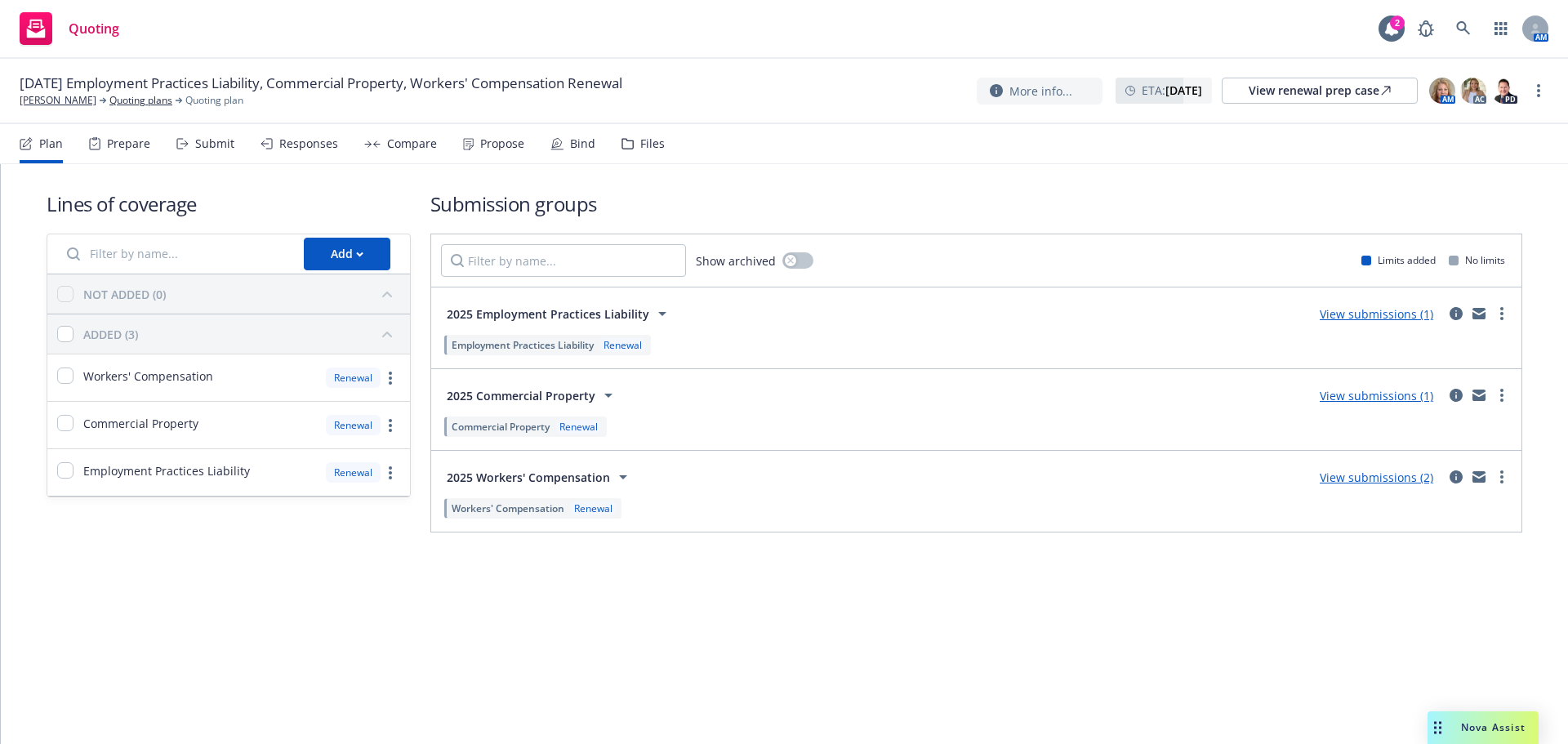
click at [190, 136] on div "Submit" at bounding box center [204, 144] width 58 height 39
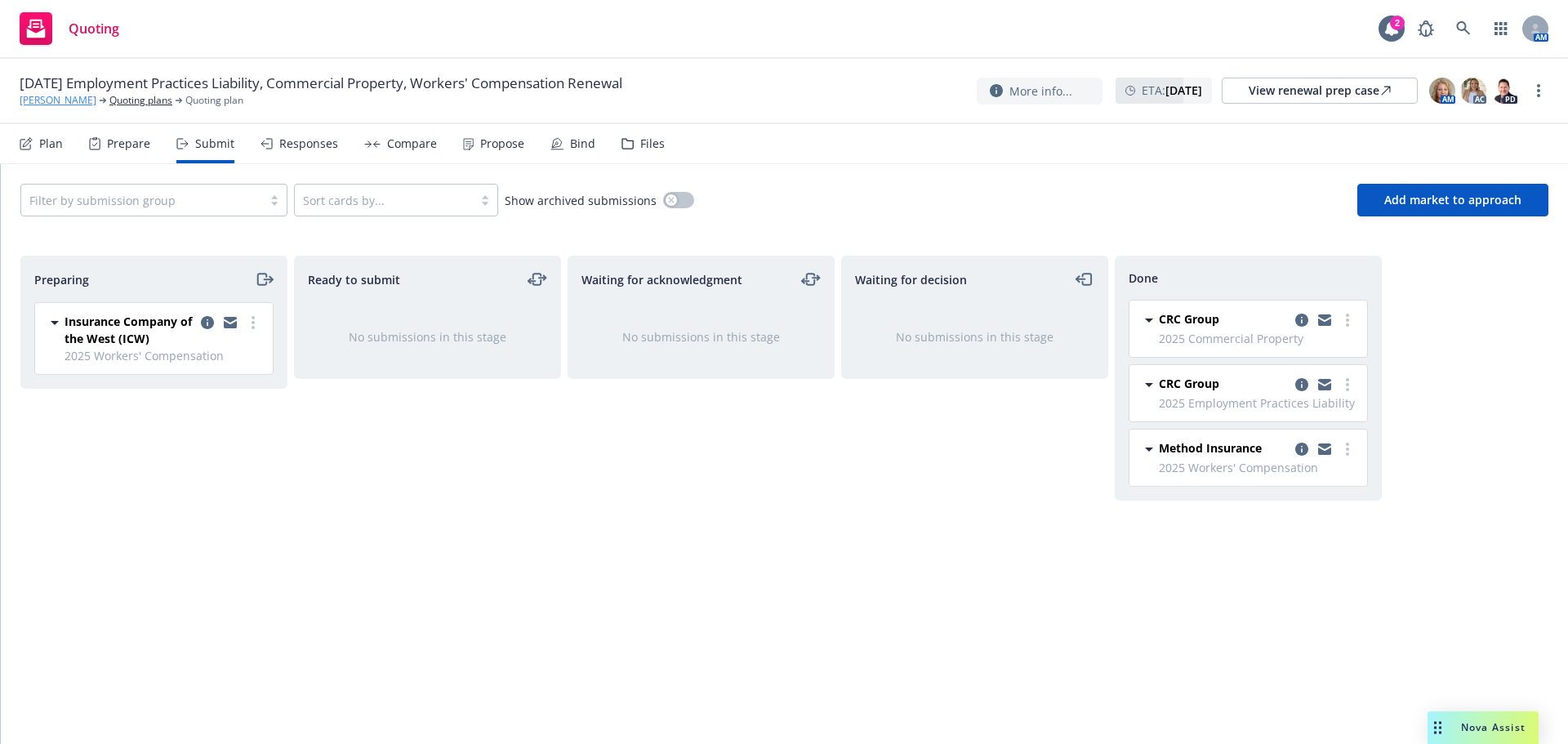
click at [96, 104] on link "[PERSON_NAME]" at bounding box center [58, 100] width 76 height 15
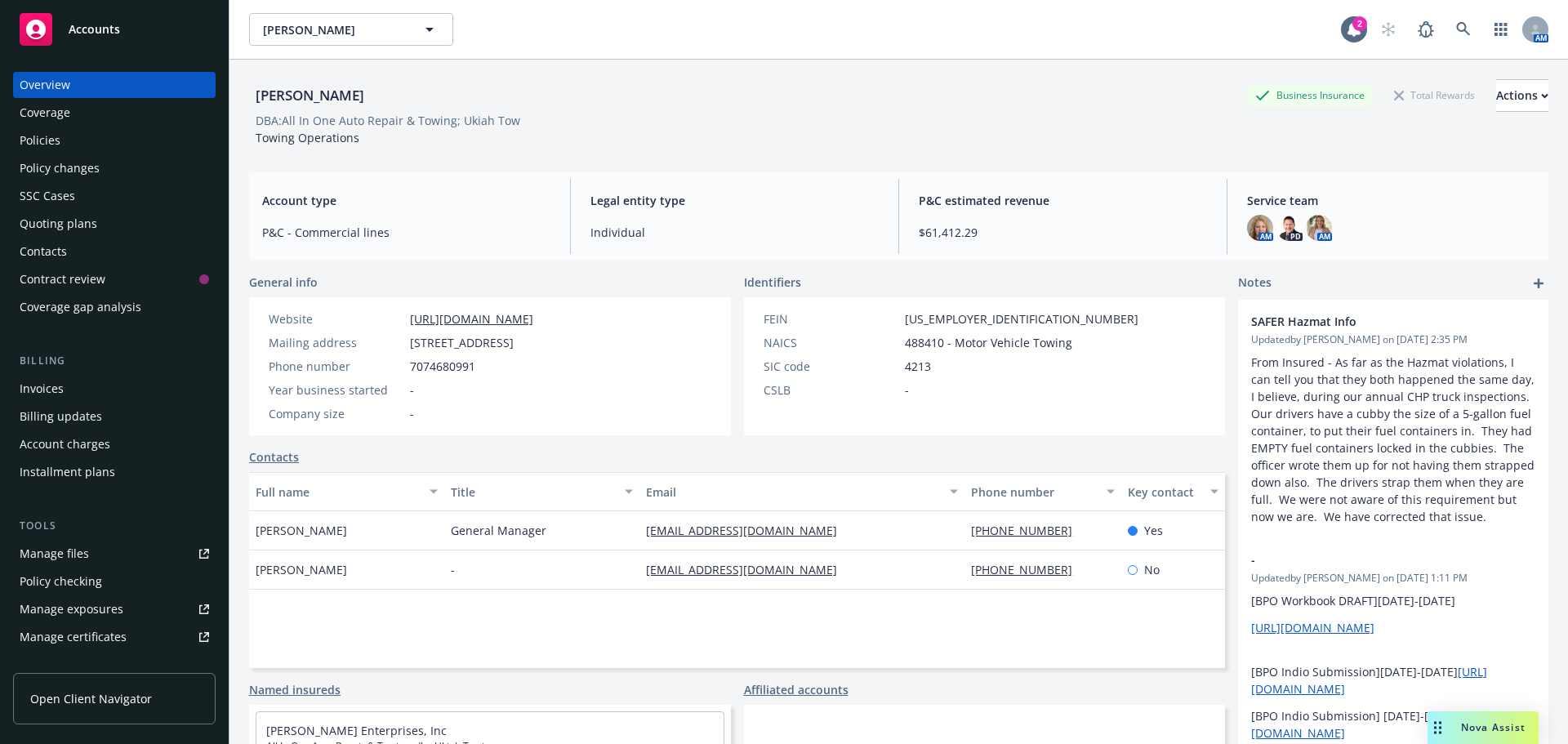
click at [111, 44] on div "Accounts" at bounding box center [114, 29] width 189 height 33
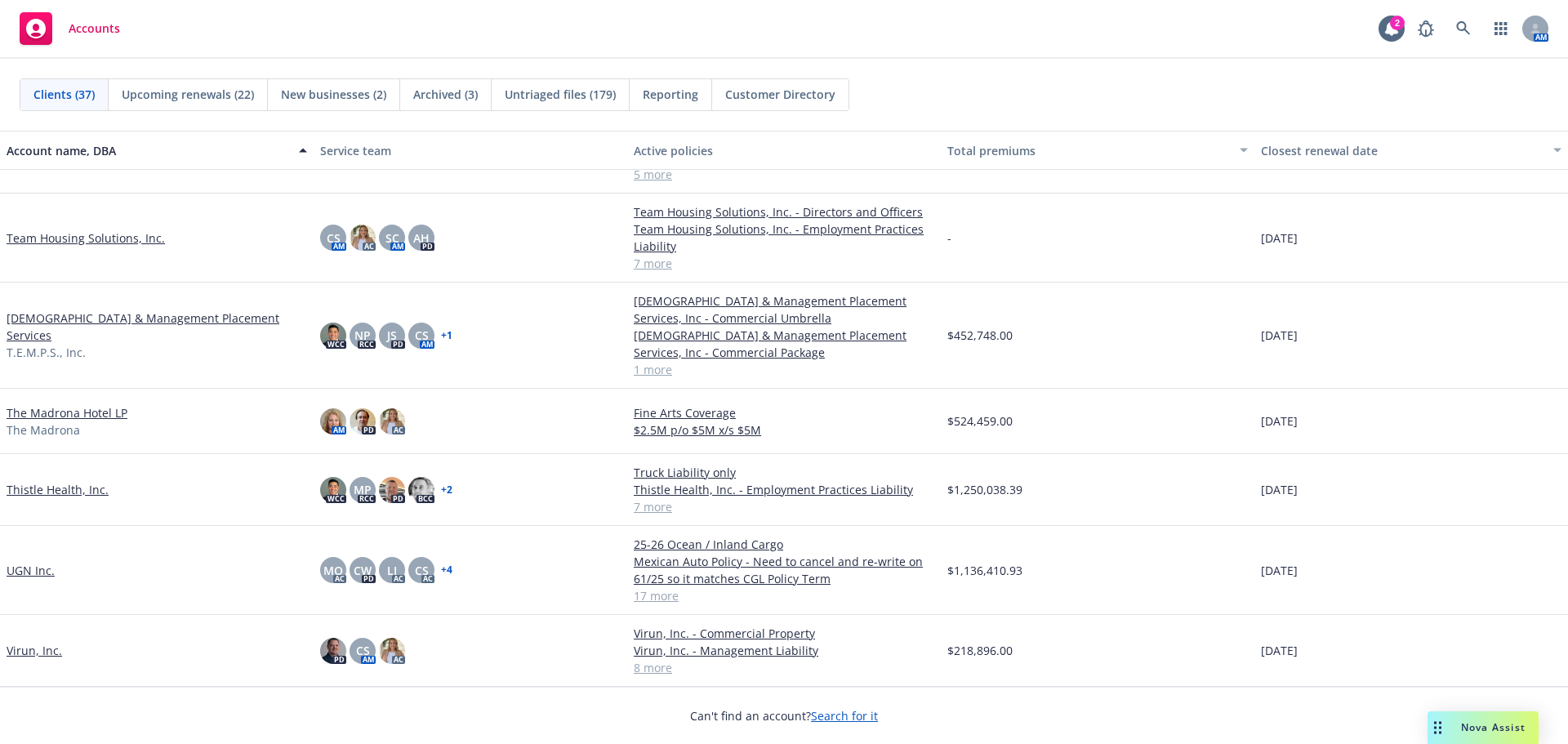
scroll to position [2043, 0]
click at [81, 492] on link "Thistle Health, Inc." at bounding box center [57, 489] width 102 height 17
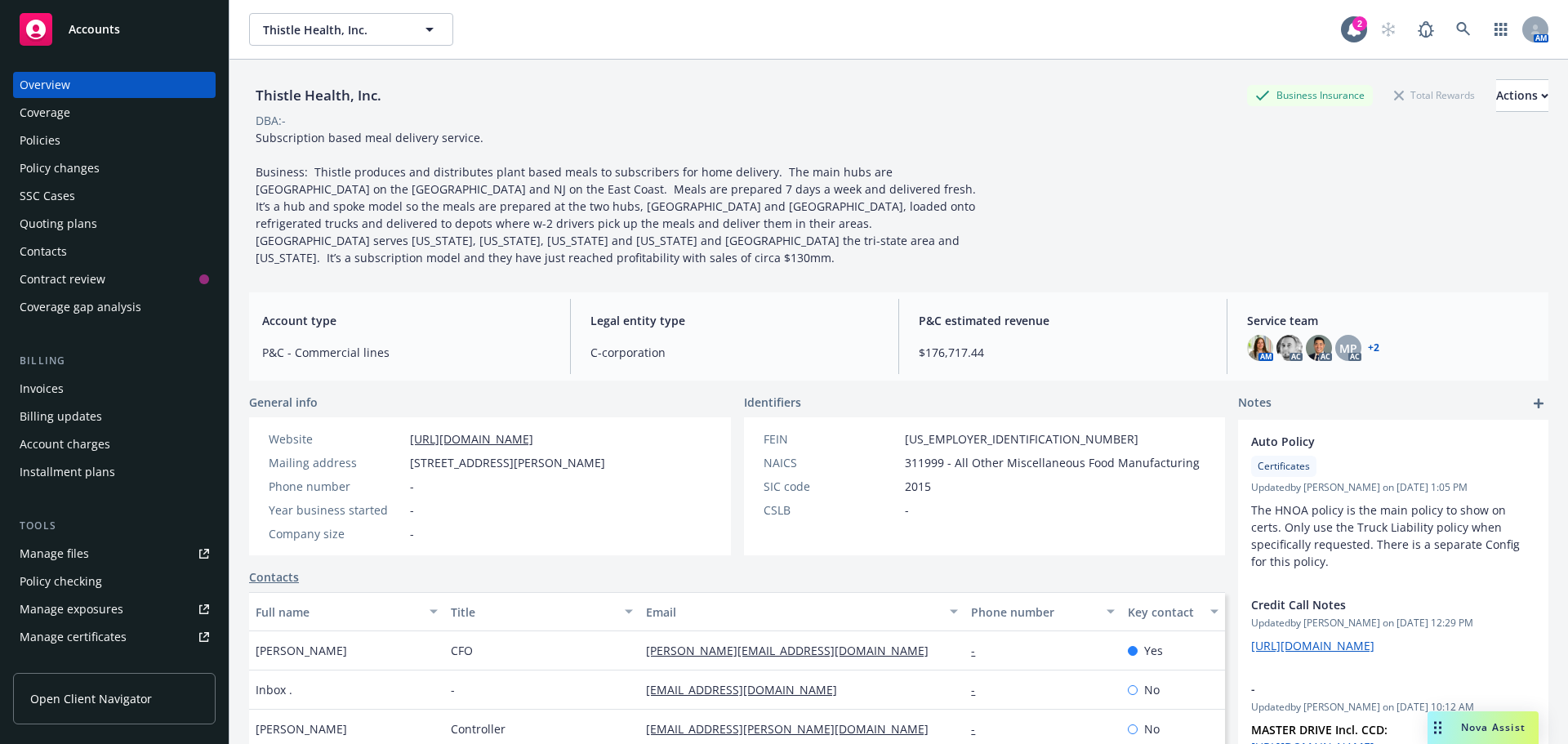
click at [111, 180] on div "Policy changes" at bounding box center [114, 168] width 189 height 26
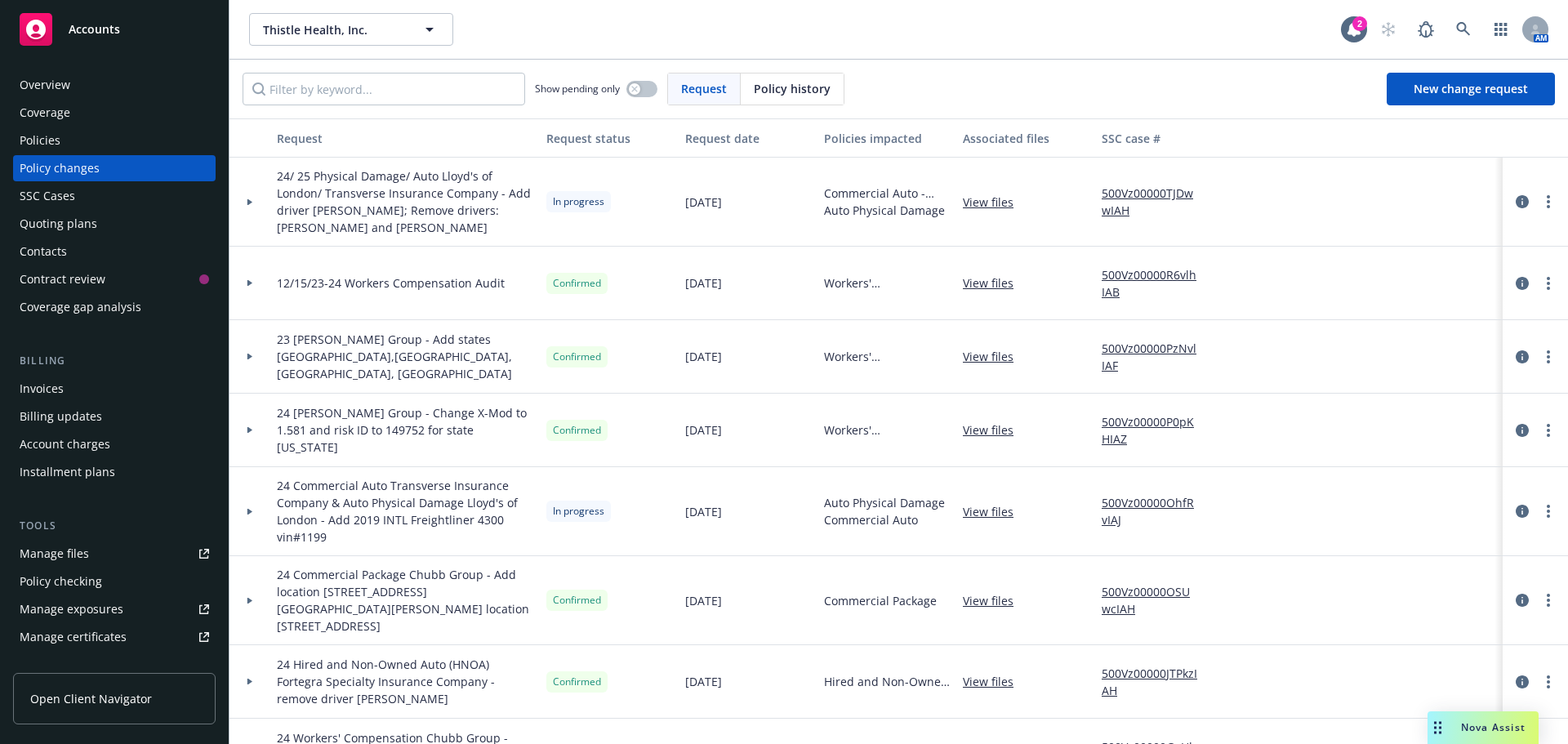
click at [250, 199] on icon at bounding box center [249, 202] width 6 height 5
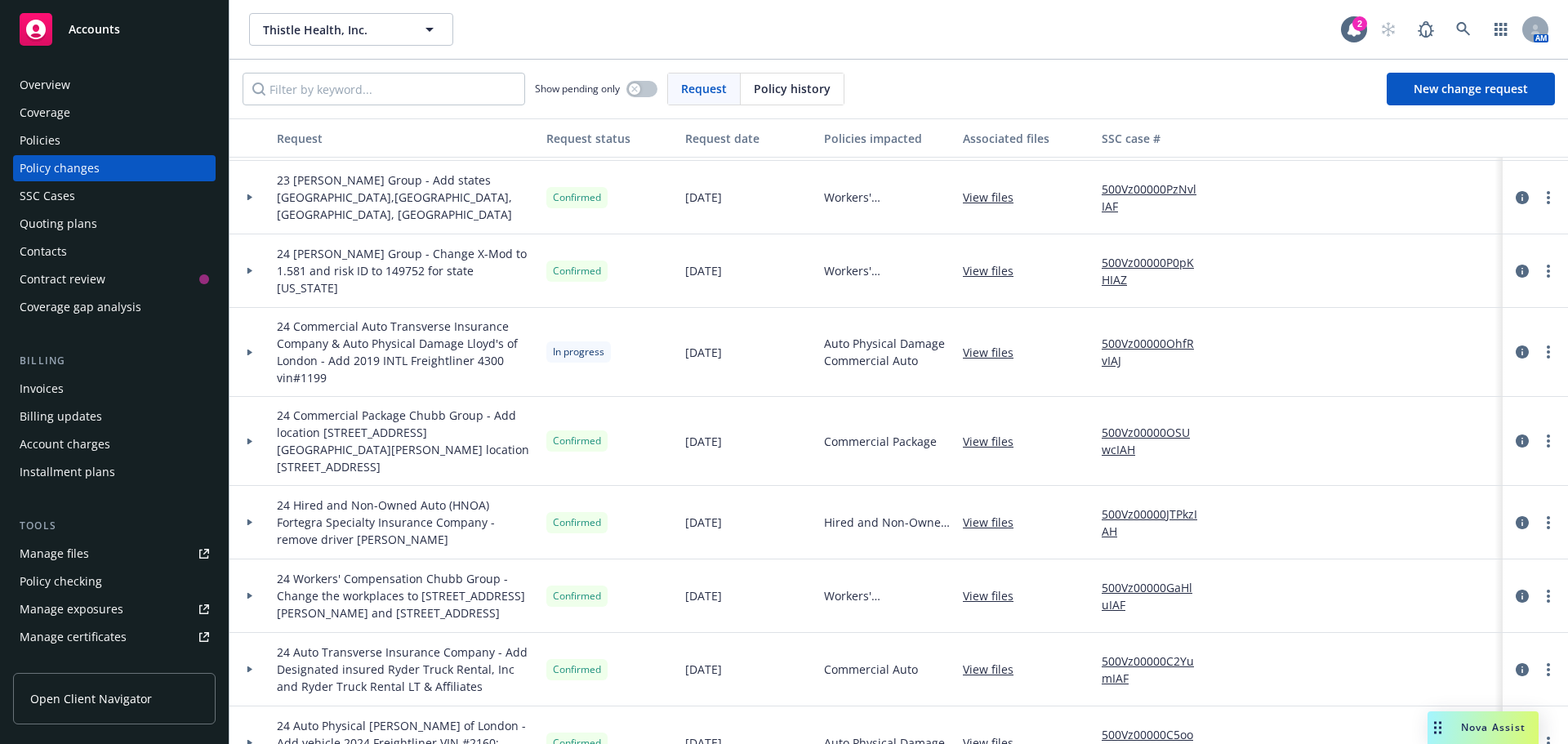
scroll to position [327, 0]
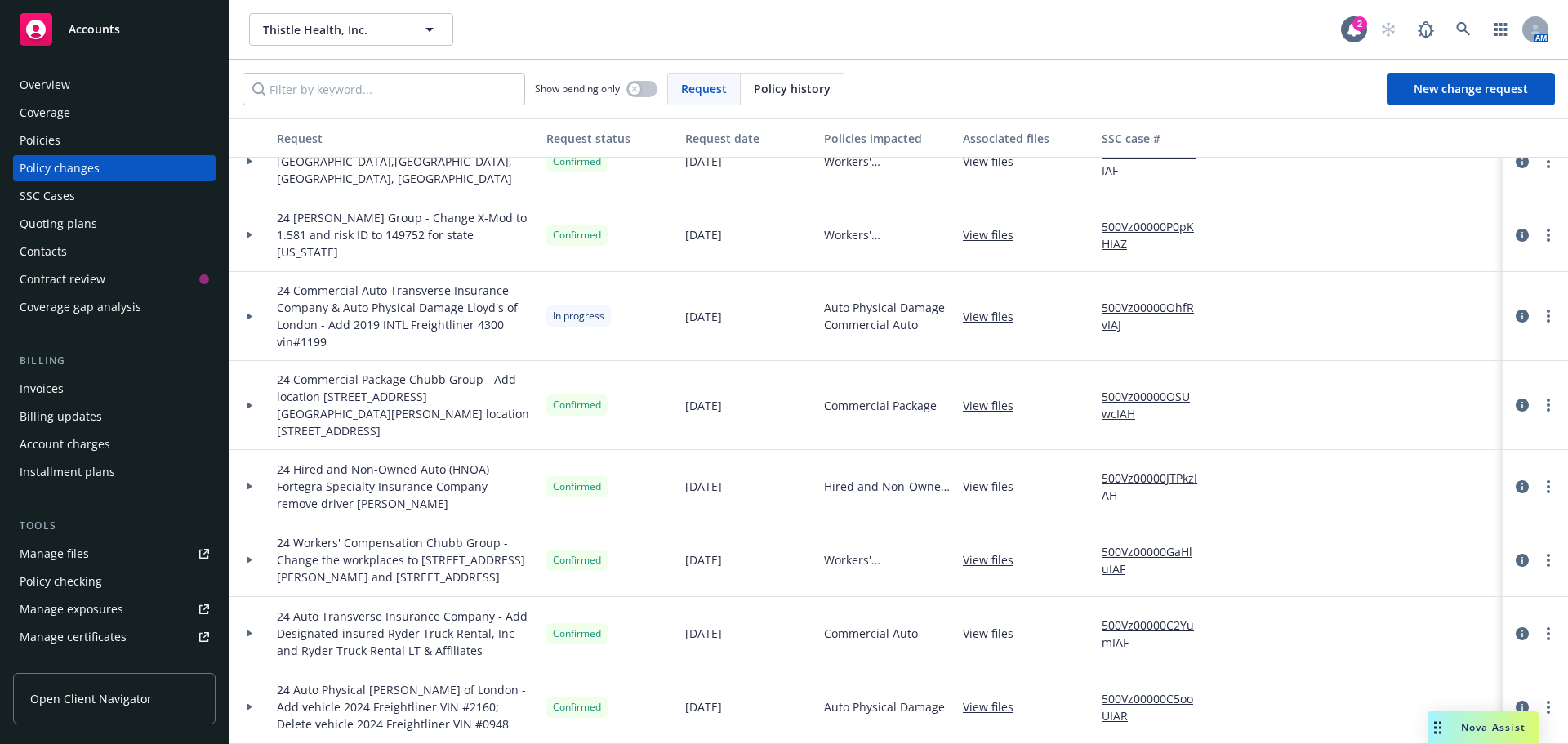
click at [111, 32] on span "Accounts" at bounding box center [94, 29] width 52 height 13
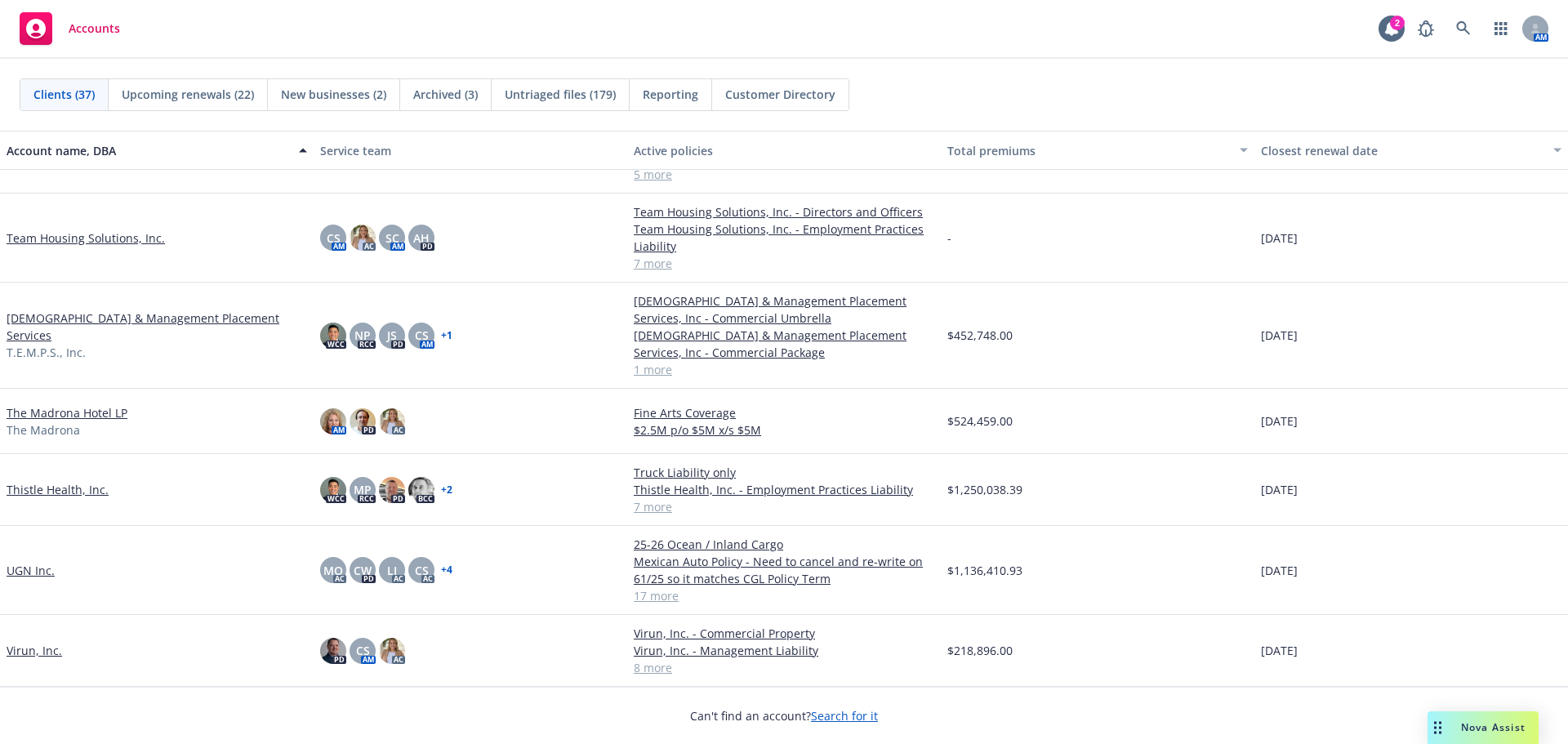
scroll to position [2043, 0]
click at [27, 648] on link "Virun, Inc." at bounding box center [34, 650] width 55 height 17
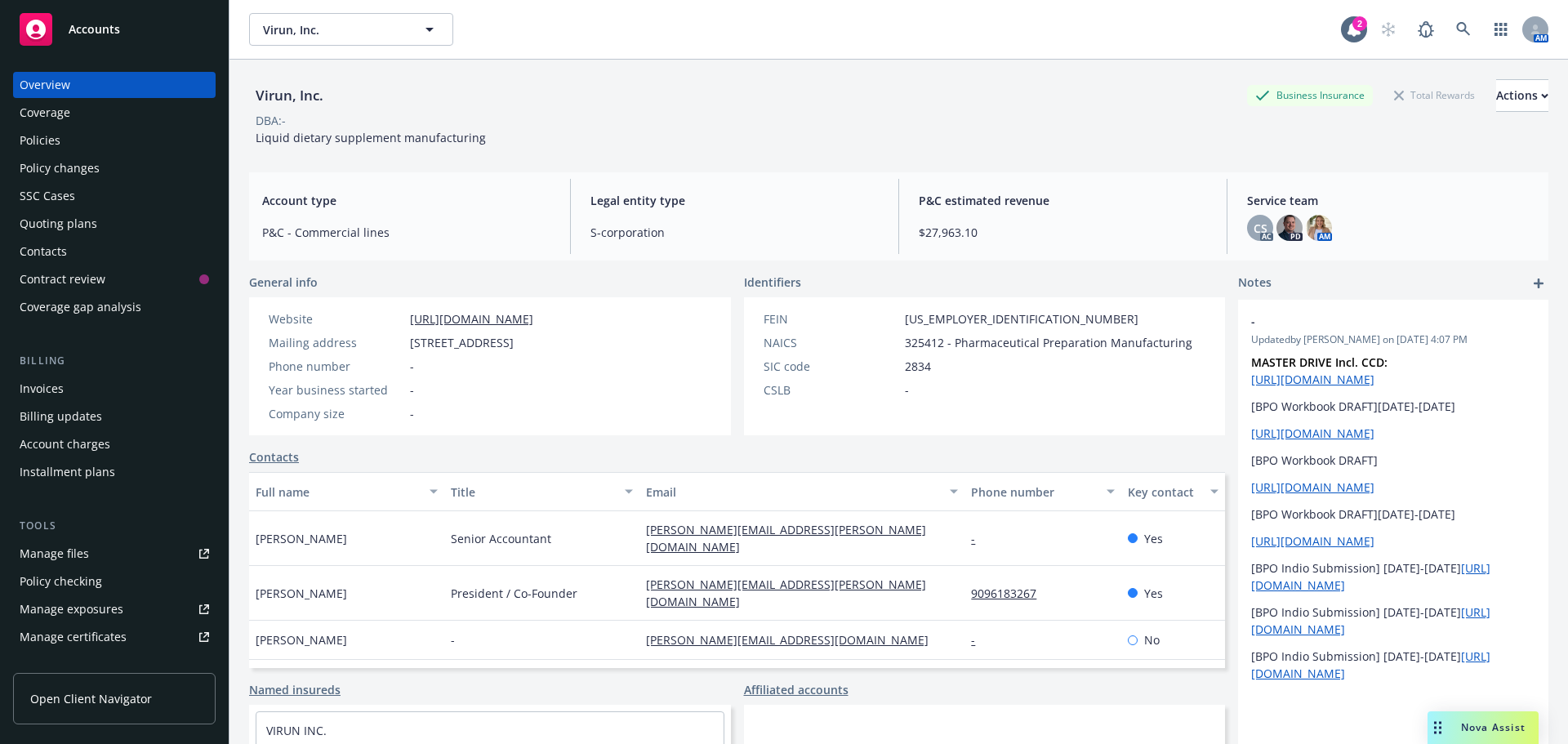
click at [140, 134] on div "Policies" at bounding box center [114, 140] width 189 height 26
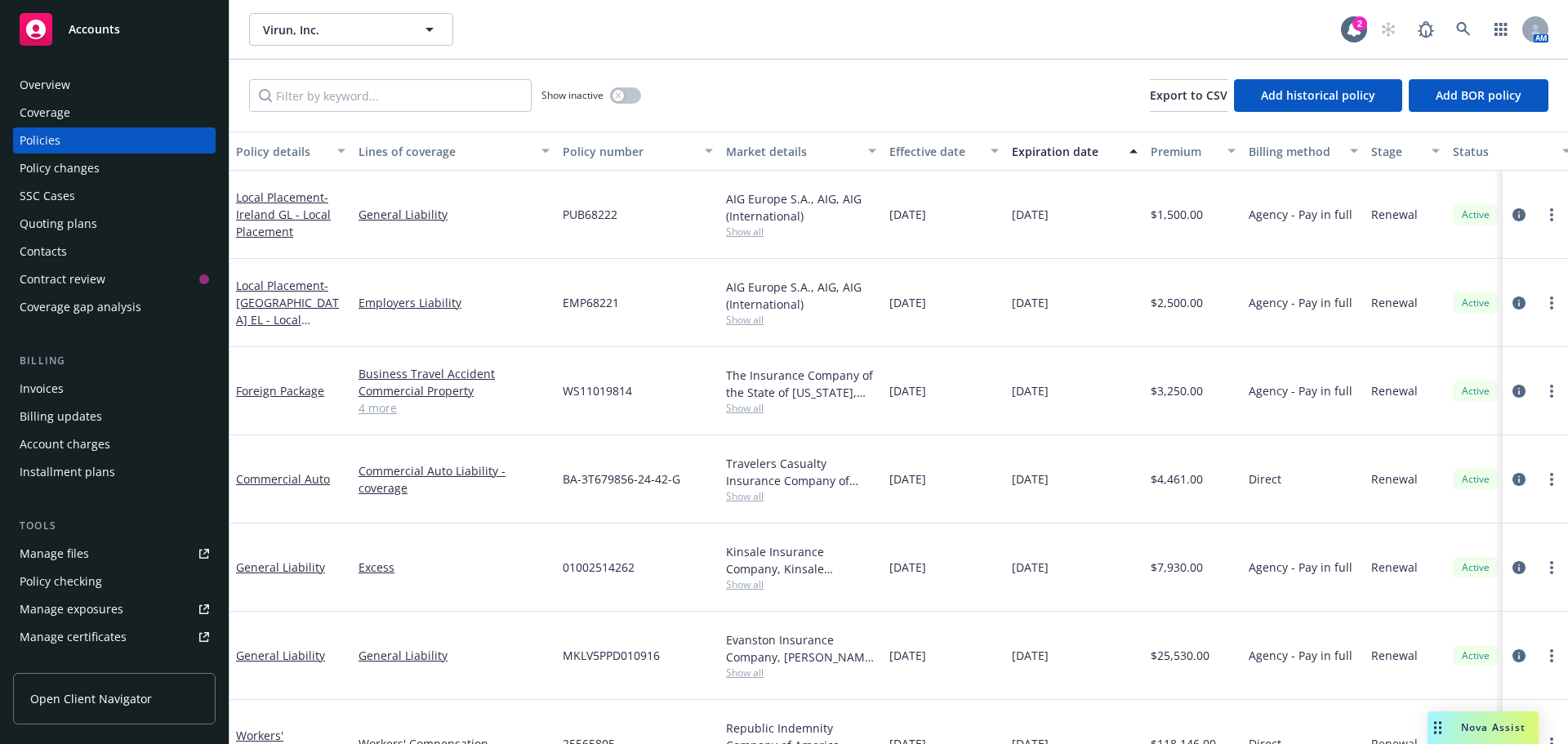
scroll to position [146, 0]
